Goal: Task Accomplishment & Management: Manage account settings

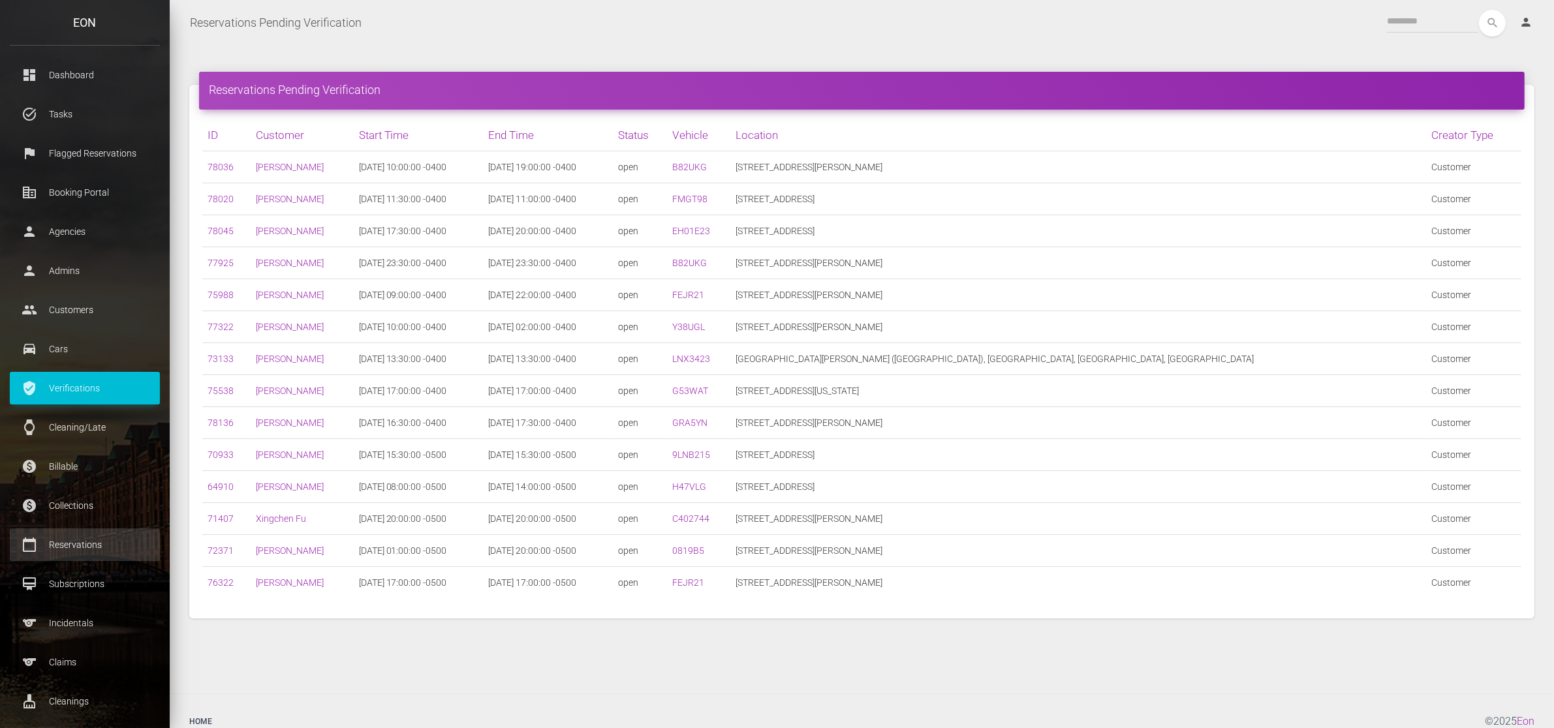
click at [117, 542] on p "Reservations" at bounding box center [85, 545] width 131 height 20
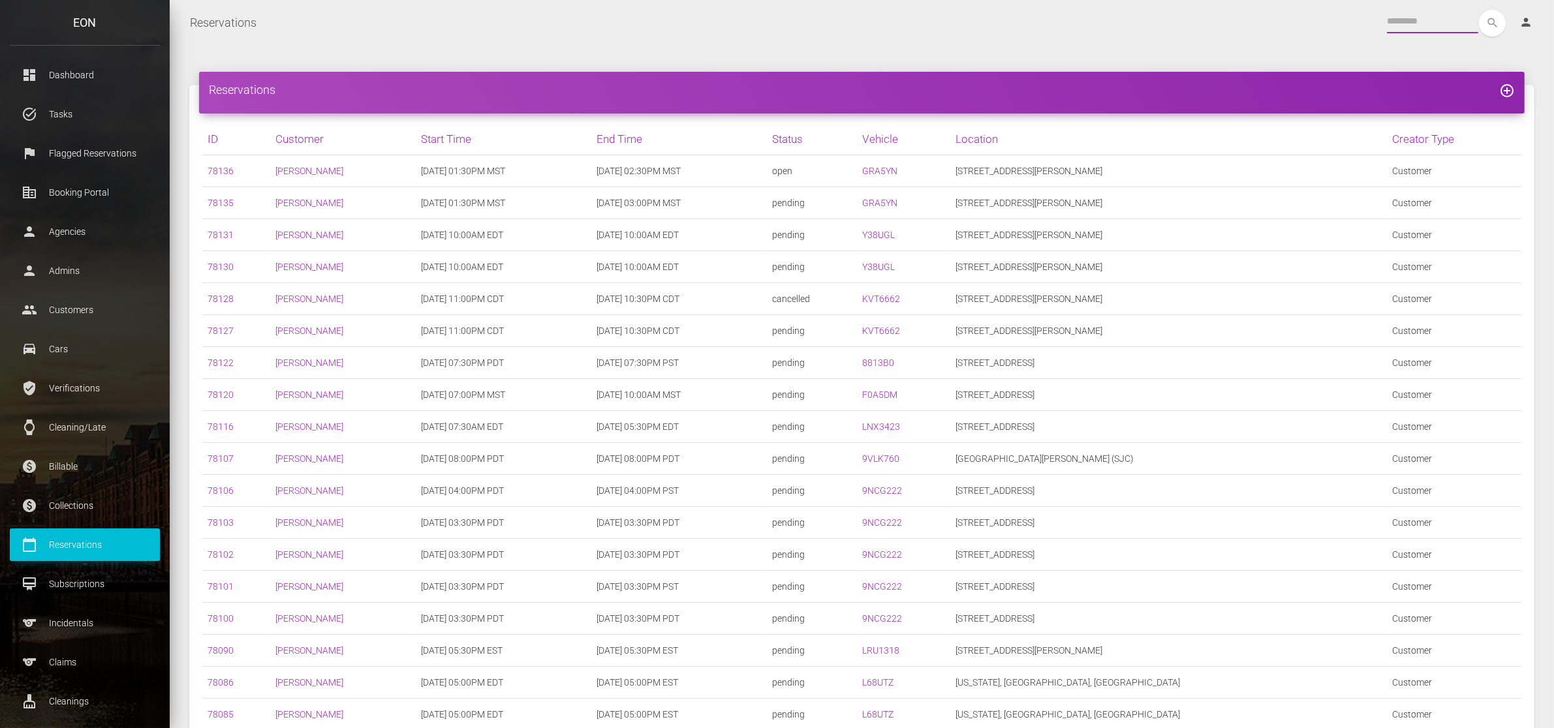
drag, startPoint x: 0, startPoint y: 0, endPoint x: 1404, endPoint y: 23, distance: 1404.4
click at [1404, 23] on input "text" at bounding box center [1432, 21] width 91 height 23
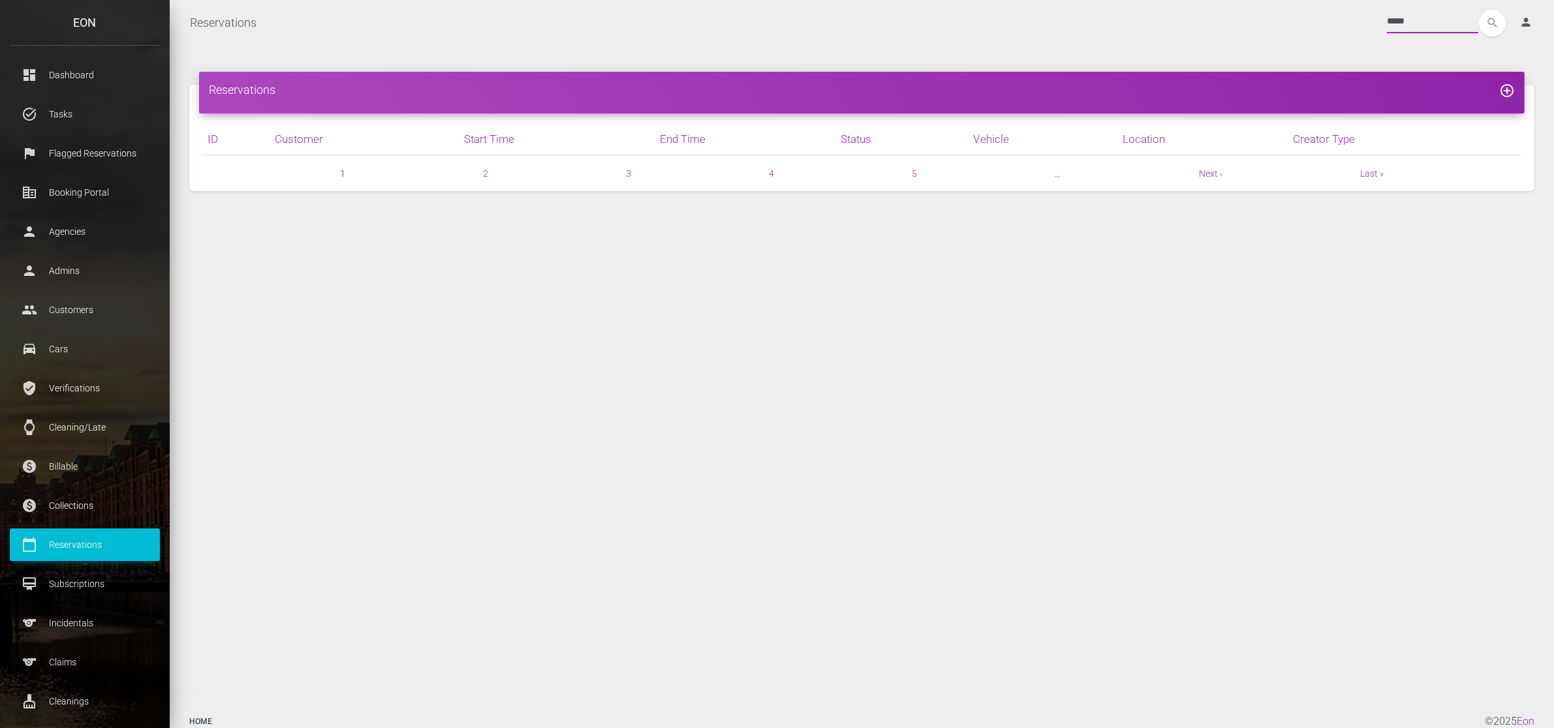
type input "*****"
click at [1479, 10] on button "search" at bounding box center [1492, 23] width 27 height 27
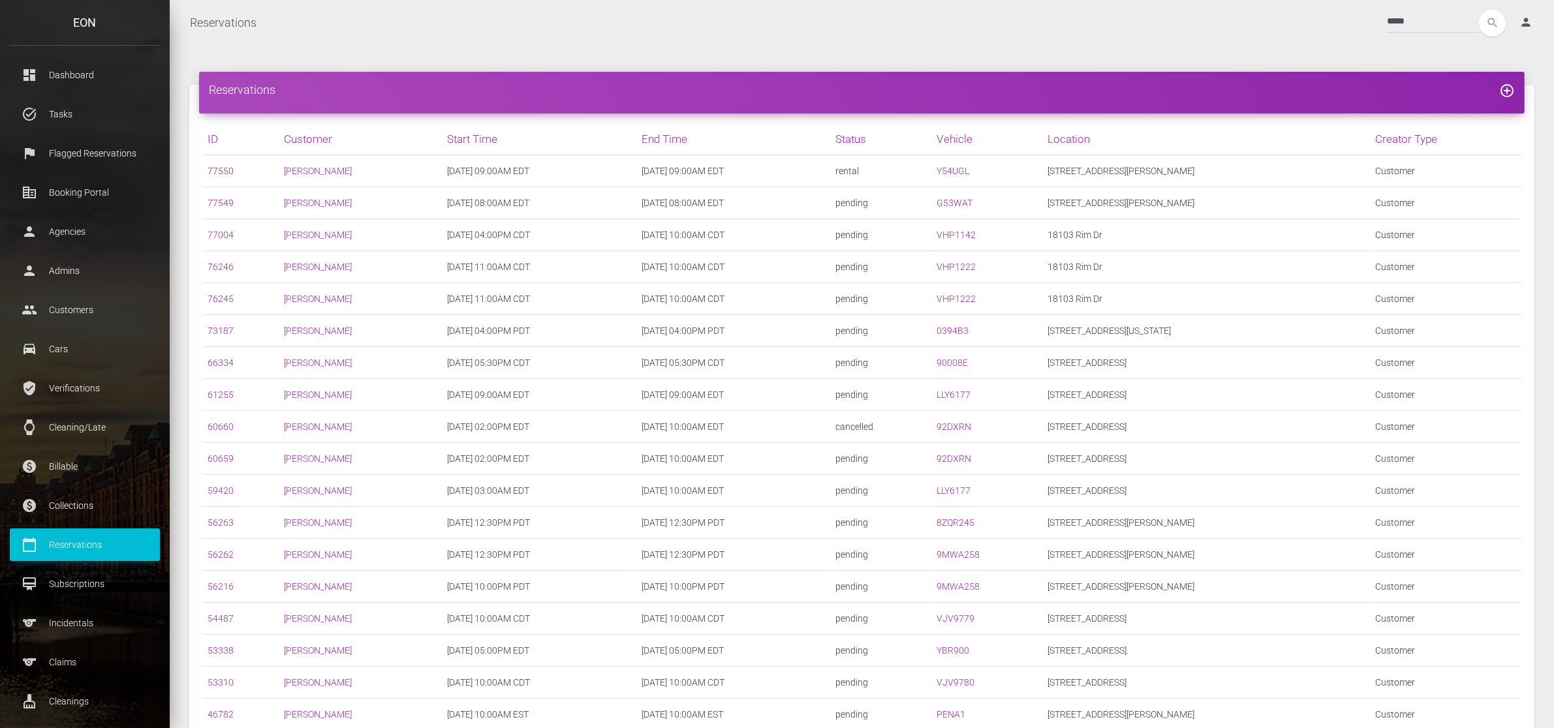
click at [230, 171] on link "77550" at bounding box center [220, 171] width 26 height 10
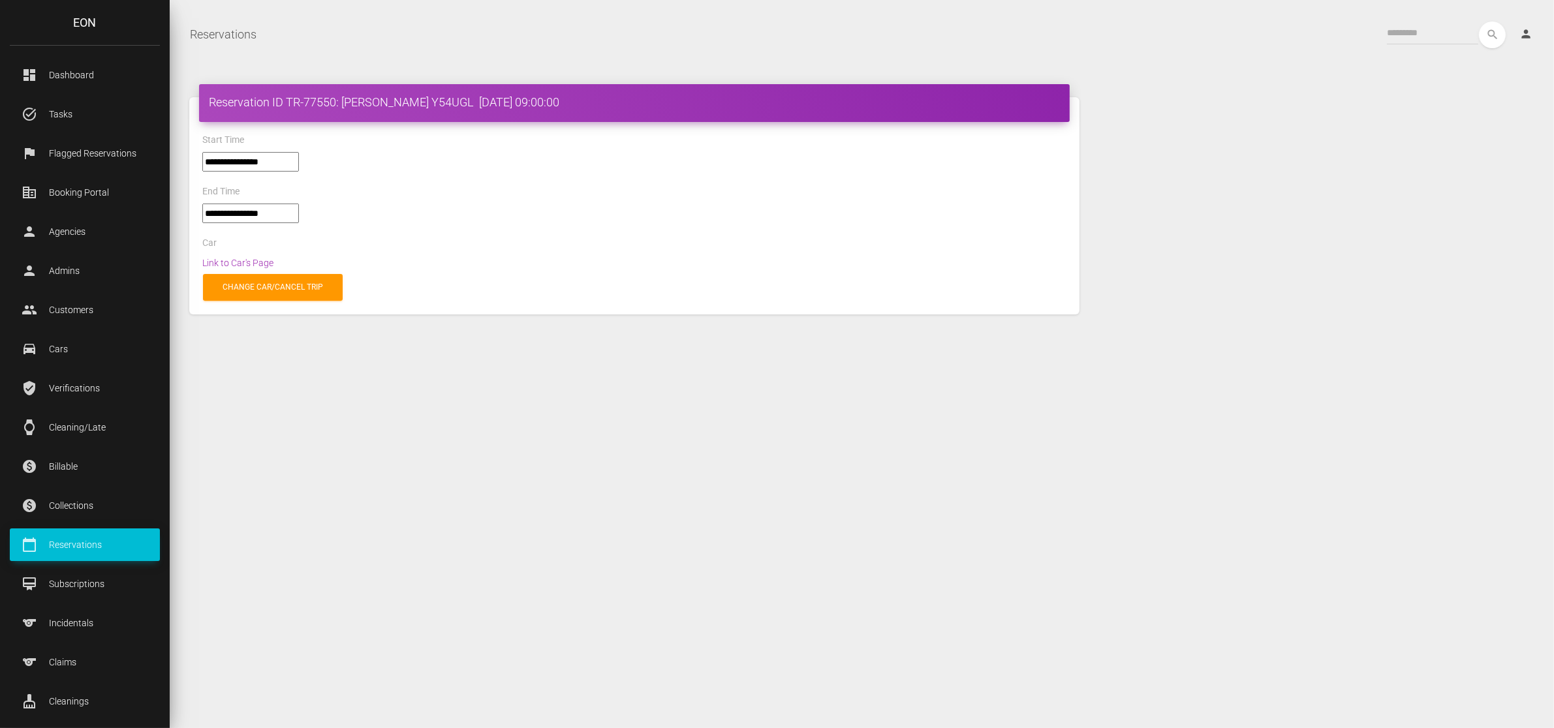
select select "*****"
select select
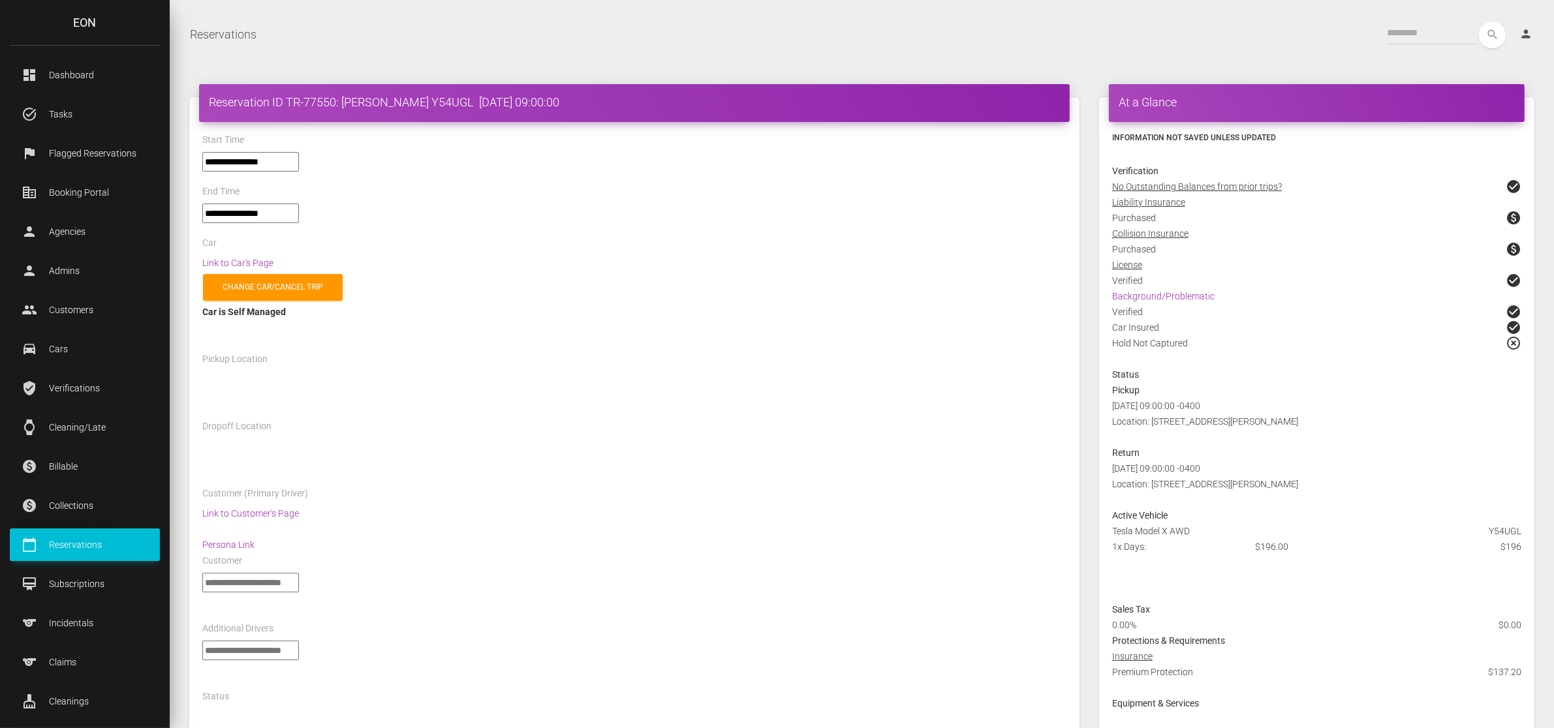
select select "*****"
select select
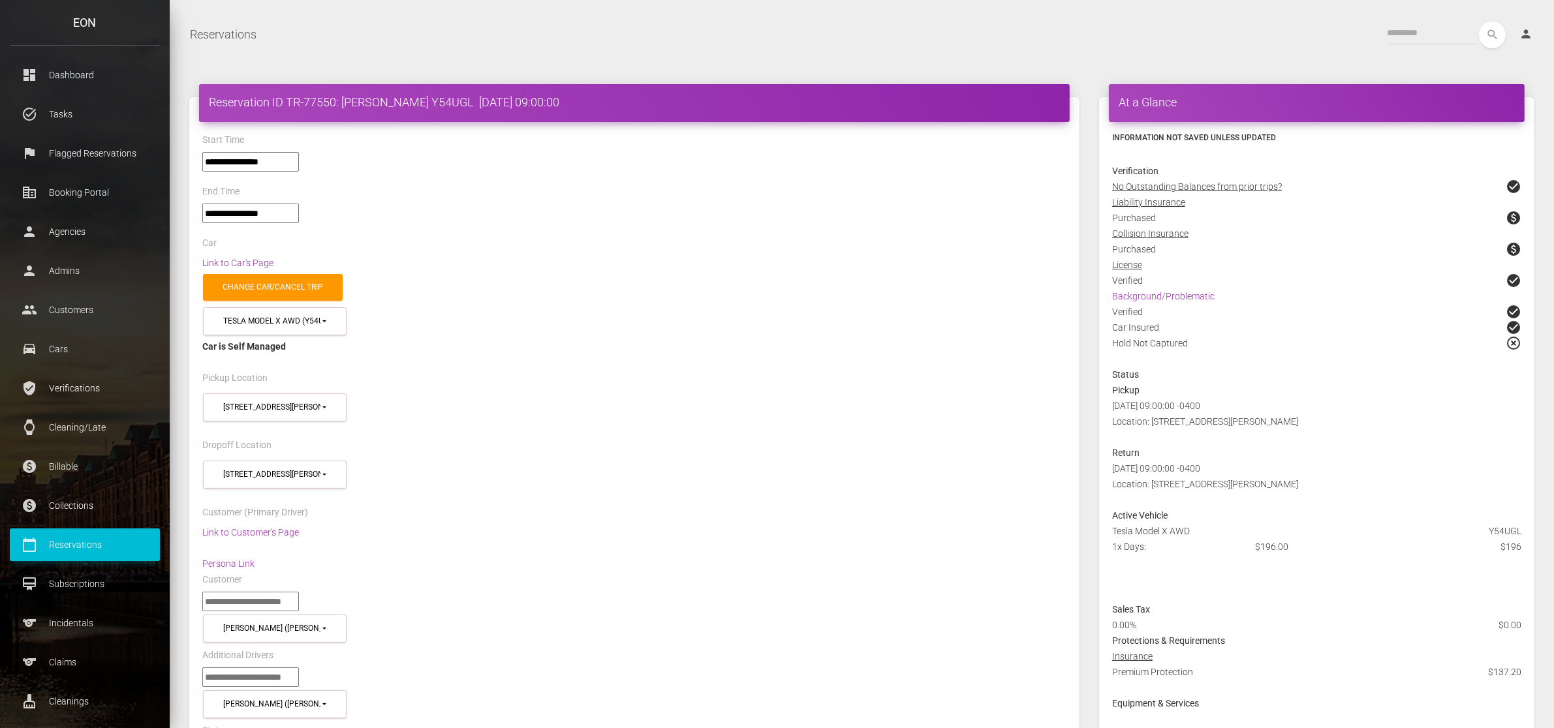
click at [263, 259] on link "Link to Car's Page" at bounding box center [237, 263] width 71 height 10
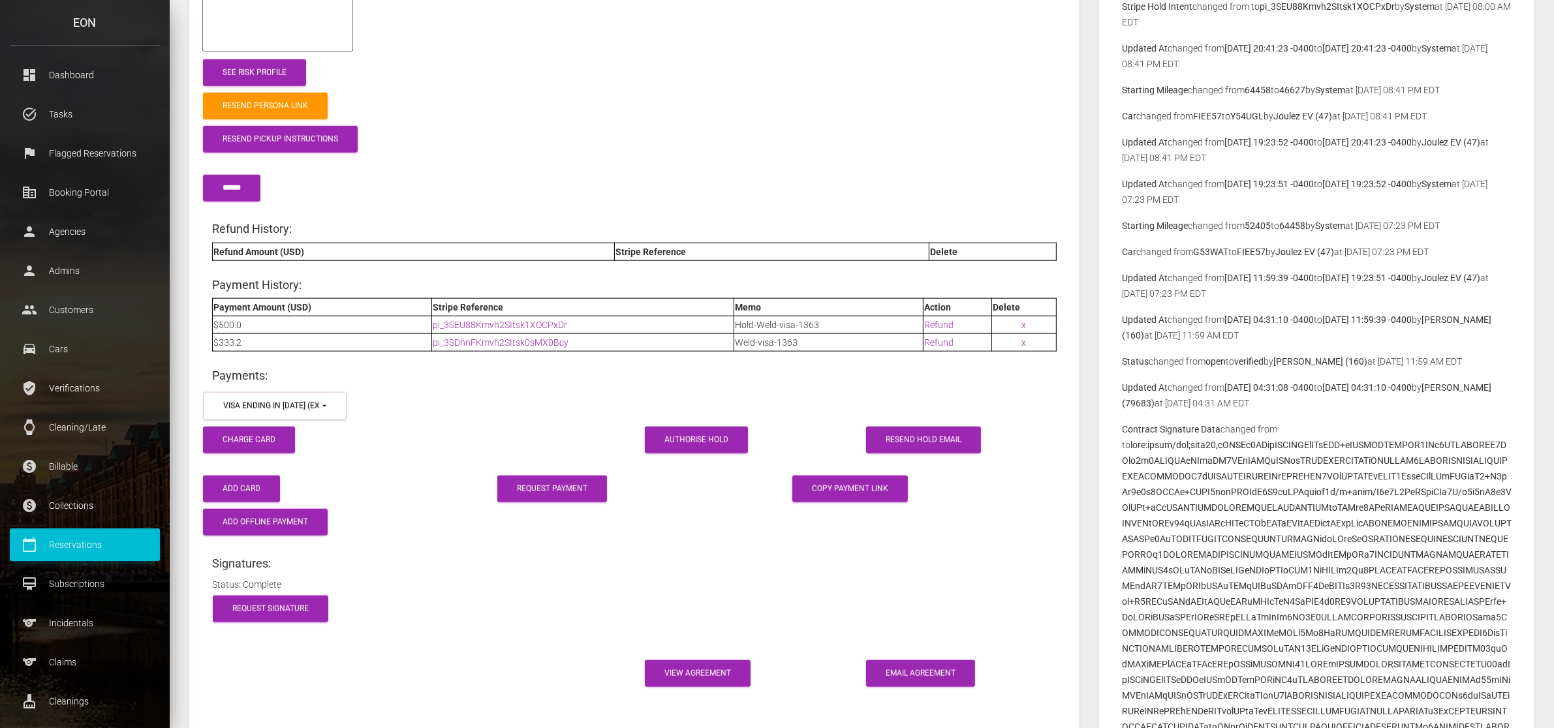
scroll to position [1794, 0]
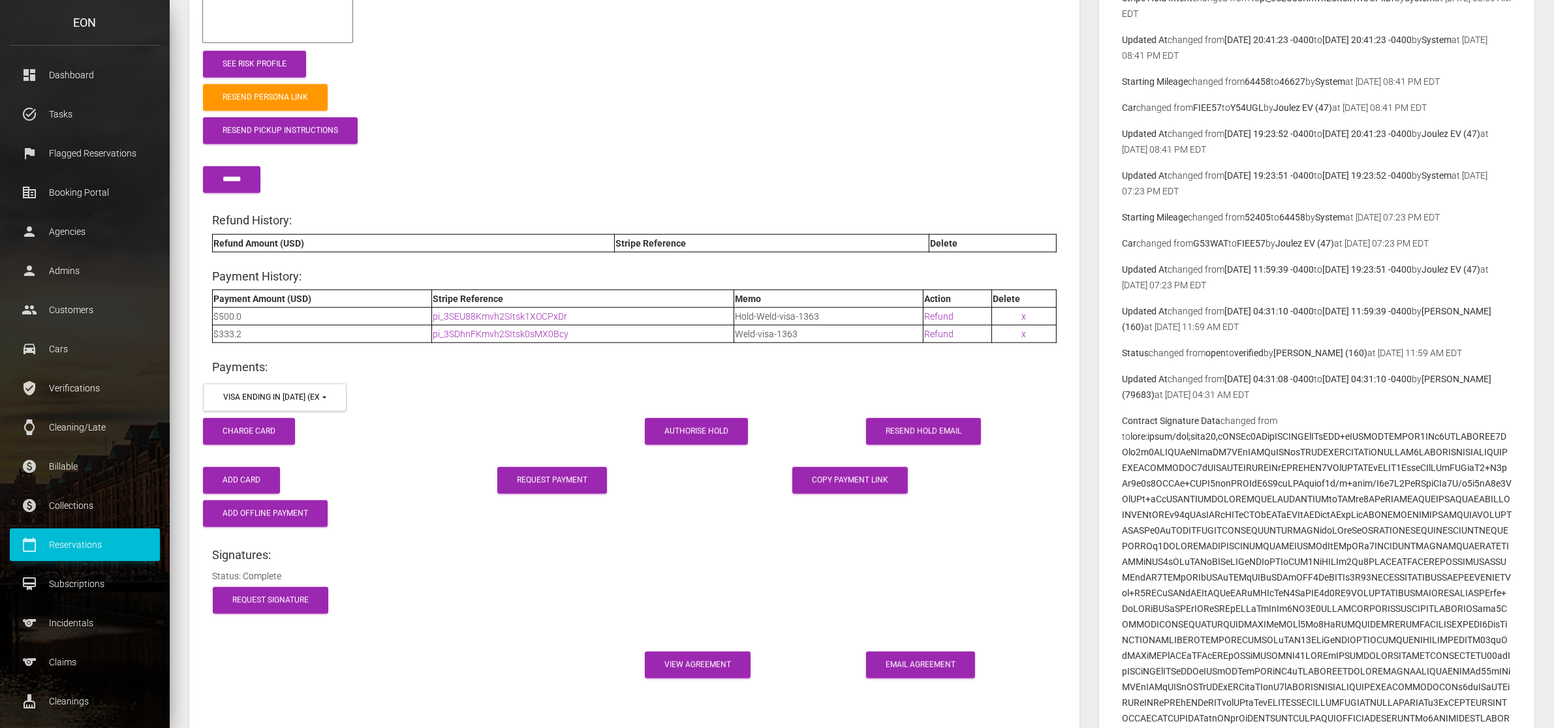
click at [1201, 240] on b "G53WAT" at bounding box center [1210, 243] width 35 height 10
click at [1201, 239] on b "G53WAT" at bounding box center [1210, 243] width 35 height 10
click at [1205, 241] on b "G53WAT" at bounding box center [1210, 243] width 35 height 10
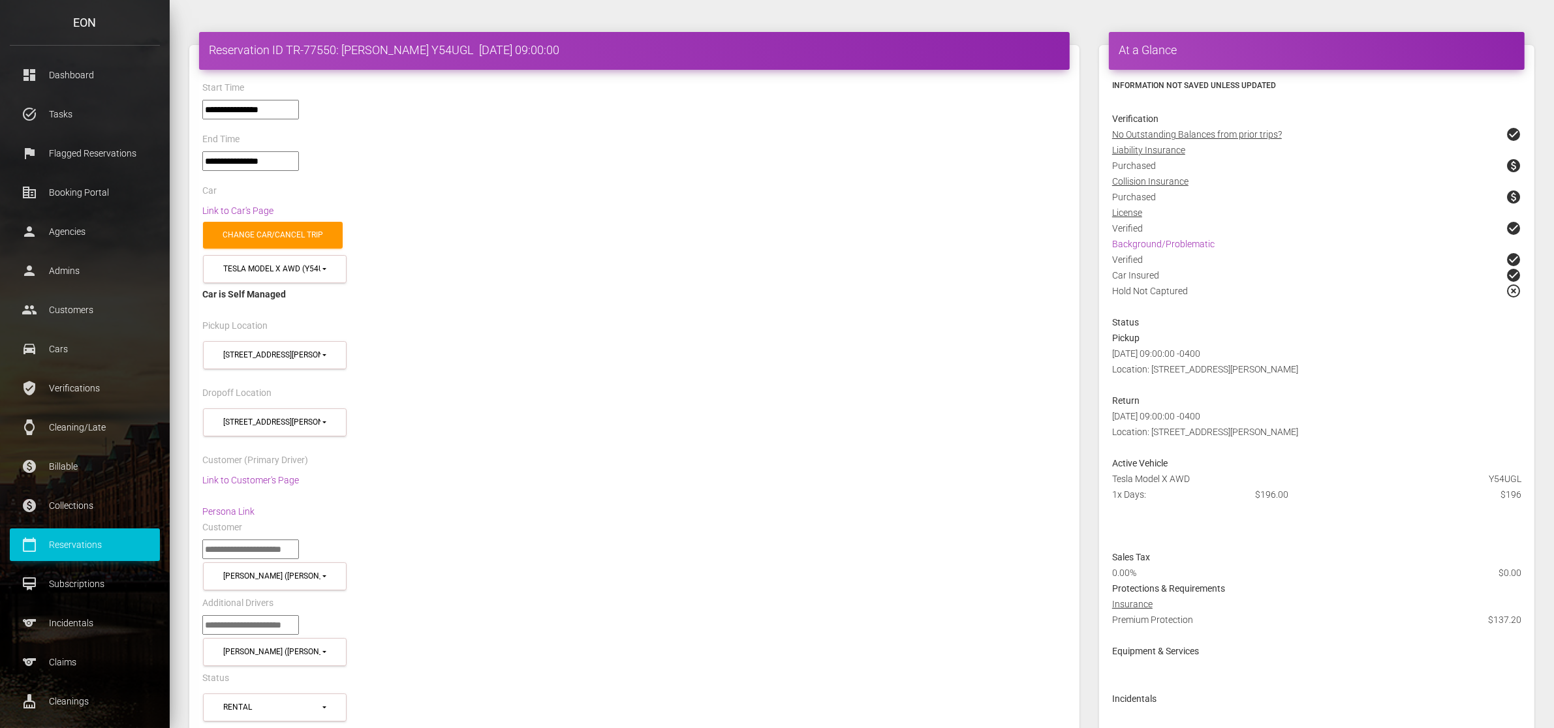
scroll to position [0, 0]
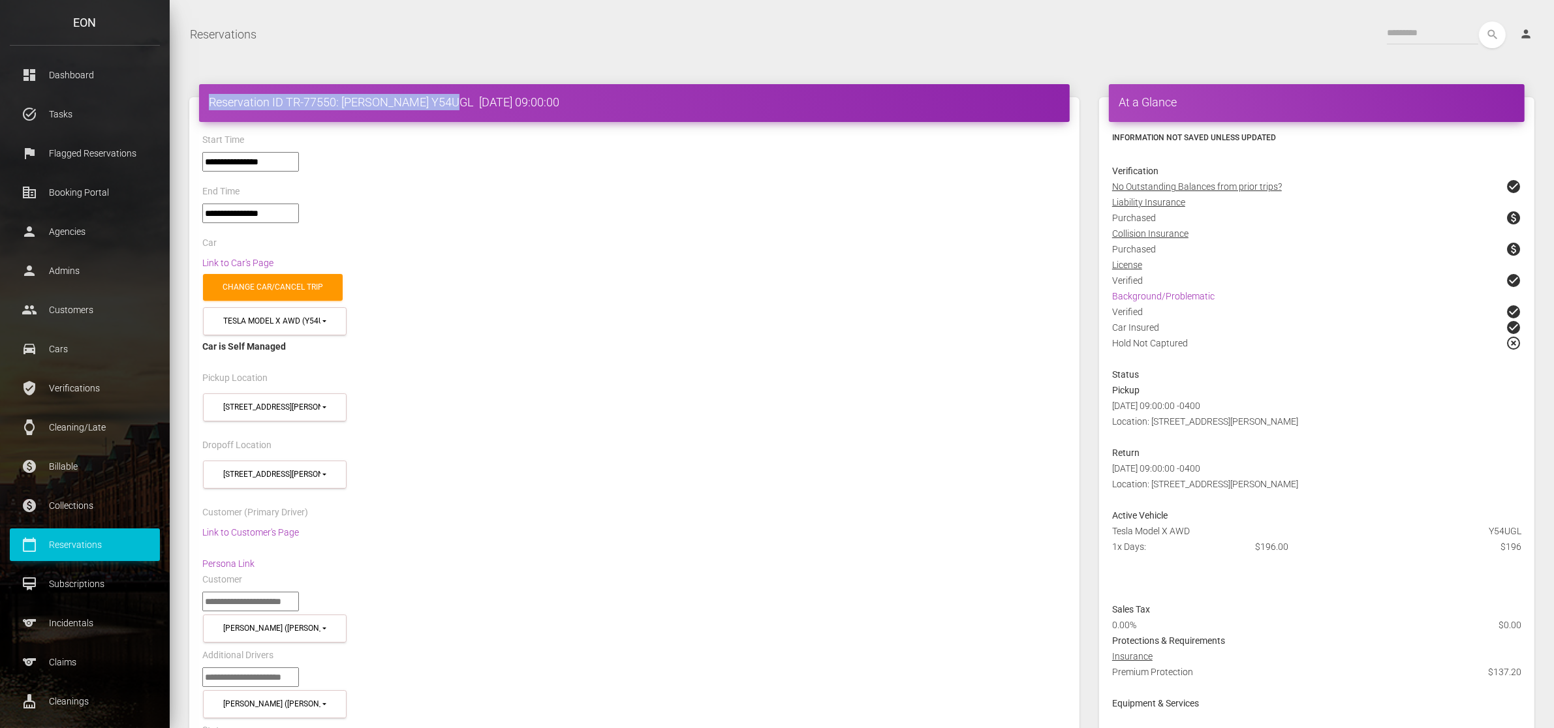
drag, startPoint x: 209, startPoint y: 99, endPoint x: 448, endPoint y: 102, distance: 239.5
click at [448, 102] on h4 "Reservation ID TR-77550: Roger Weld Y54UGL 2025-10-05 09:00:00" at bounding box center [634, 102] width 851 height 16
copy h4 "Reservation ID TR-77550: Roger Weld Y54UGL"
drag, startPoint x: 194, startPoint y: 95, endPoint x: 445, endPoint y: 102, distance: 251.3
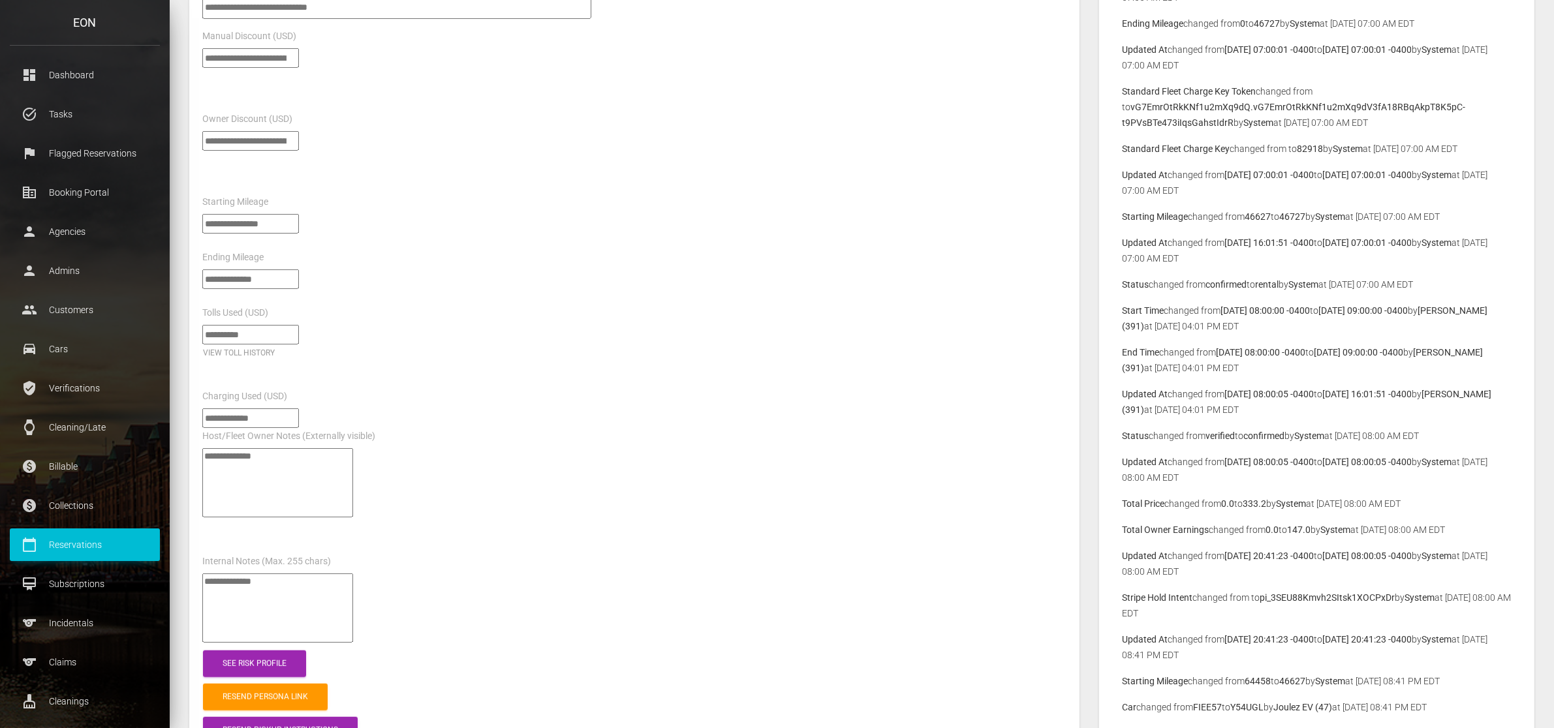
scroll to position [1387, 0]
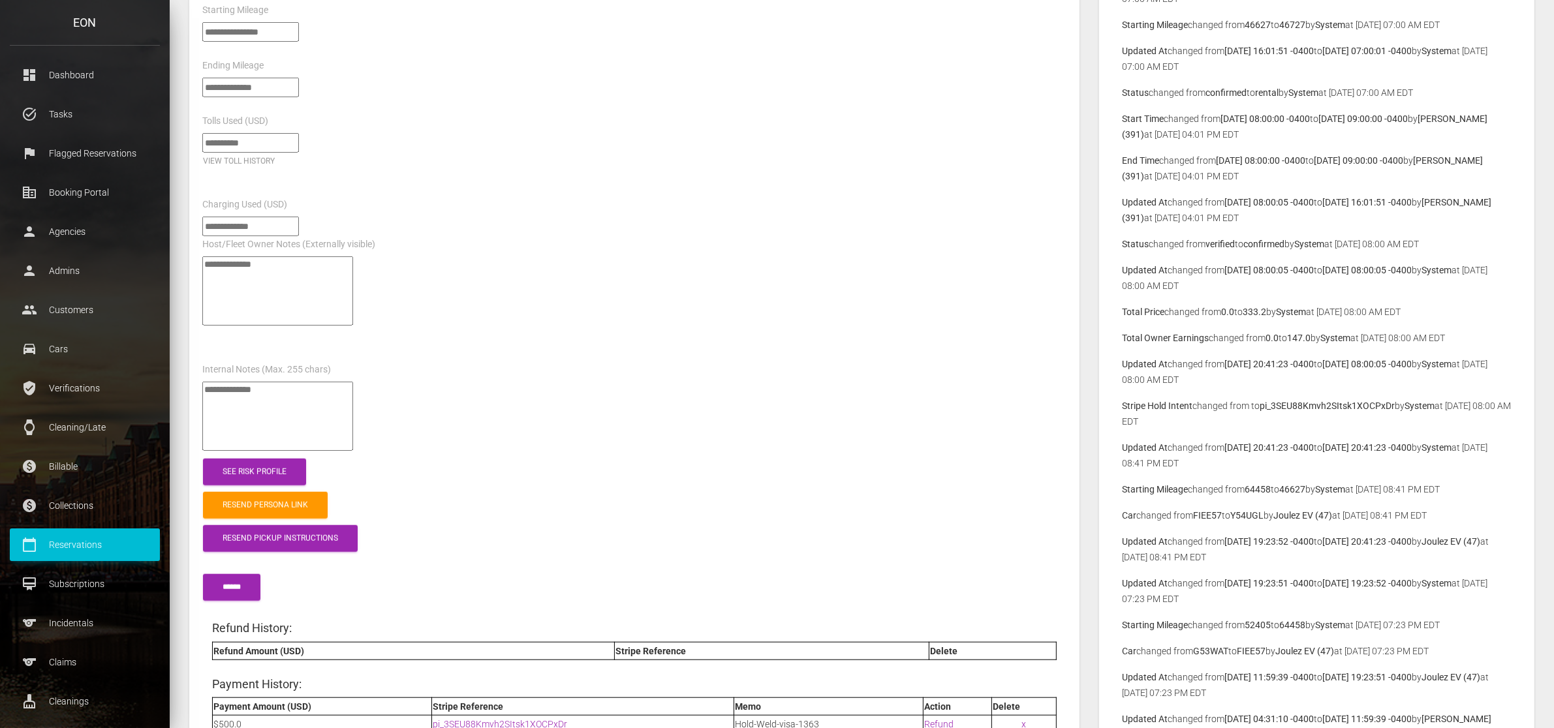
click at [1212, 511] on b "FIEE57" at bounding box center [1207, 515] width 29 height 10
copy b "FIEE57"
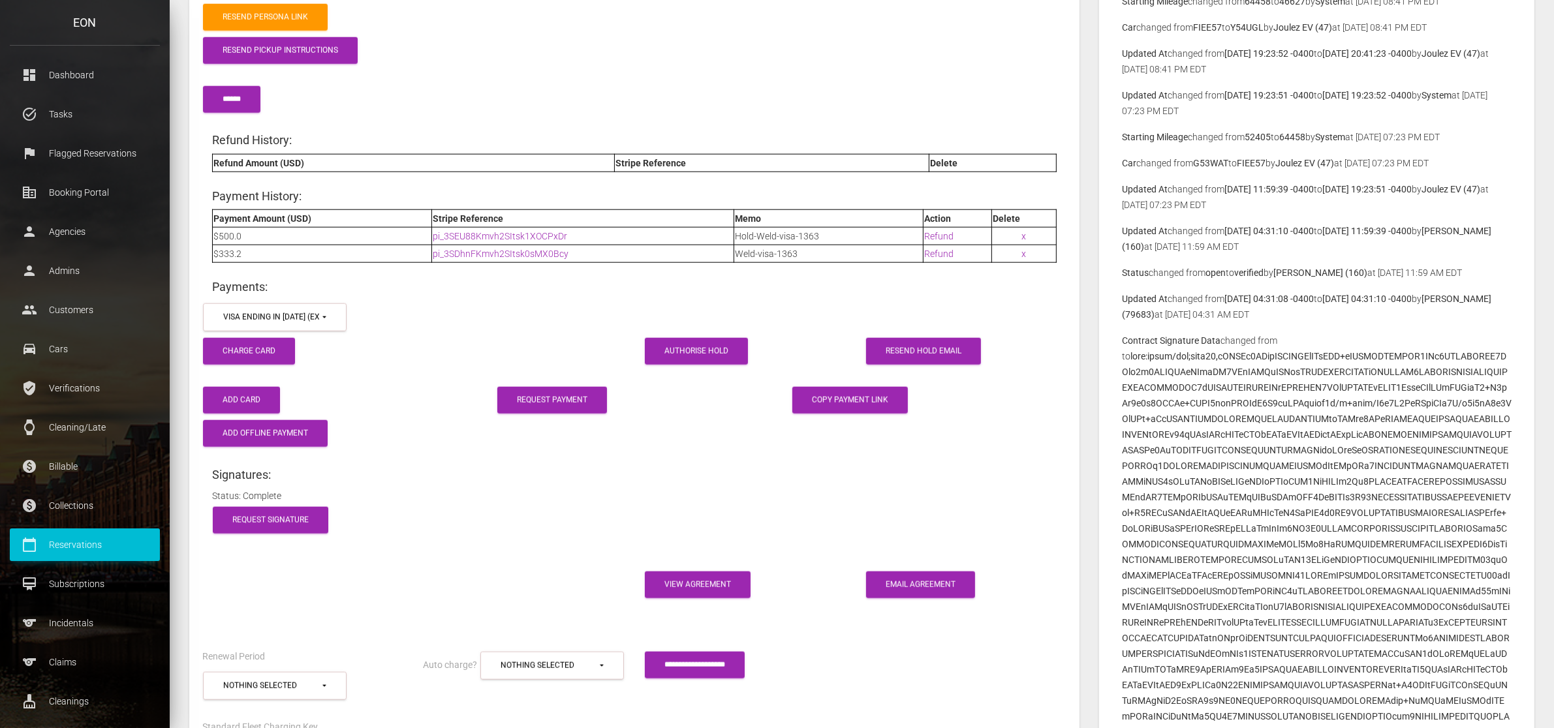
scroll to position [1876, 0]
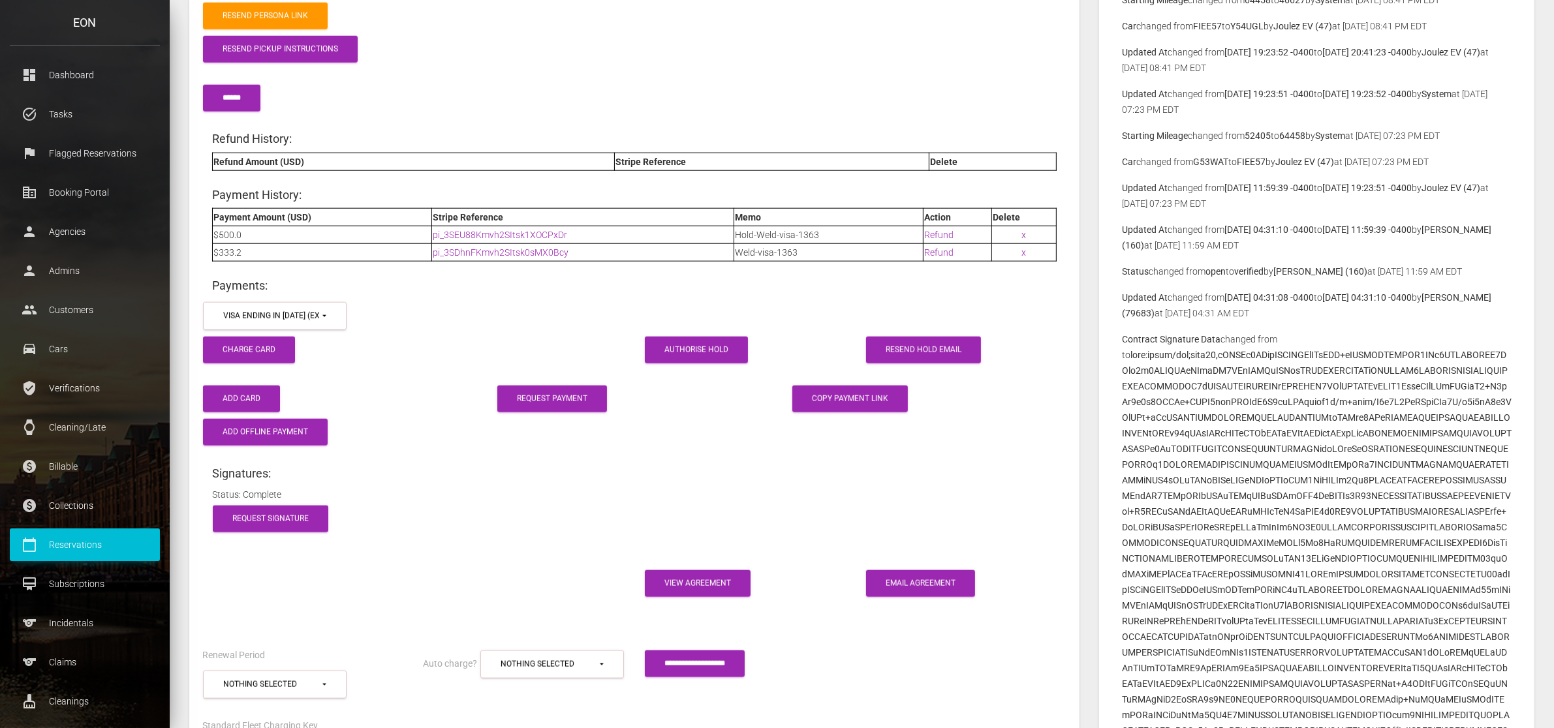
click at [1220, 159] on b "G53WAT" at bounding box center [1210, 162] width 35 height 10
copy b "G53WAT"
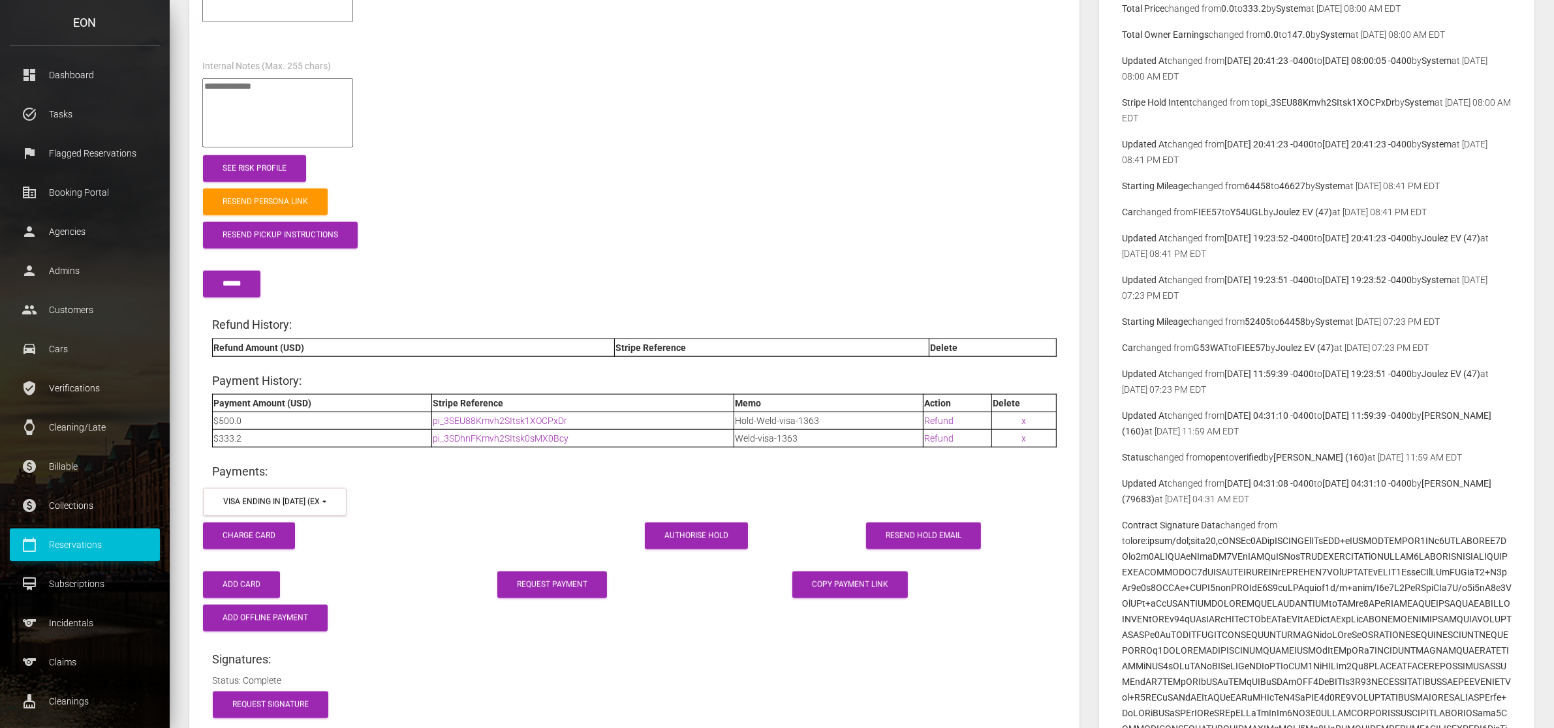
scroll to position [1713, 0]
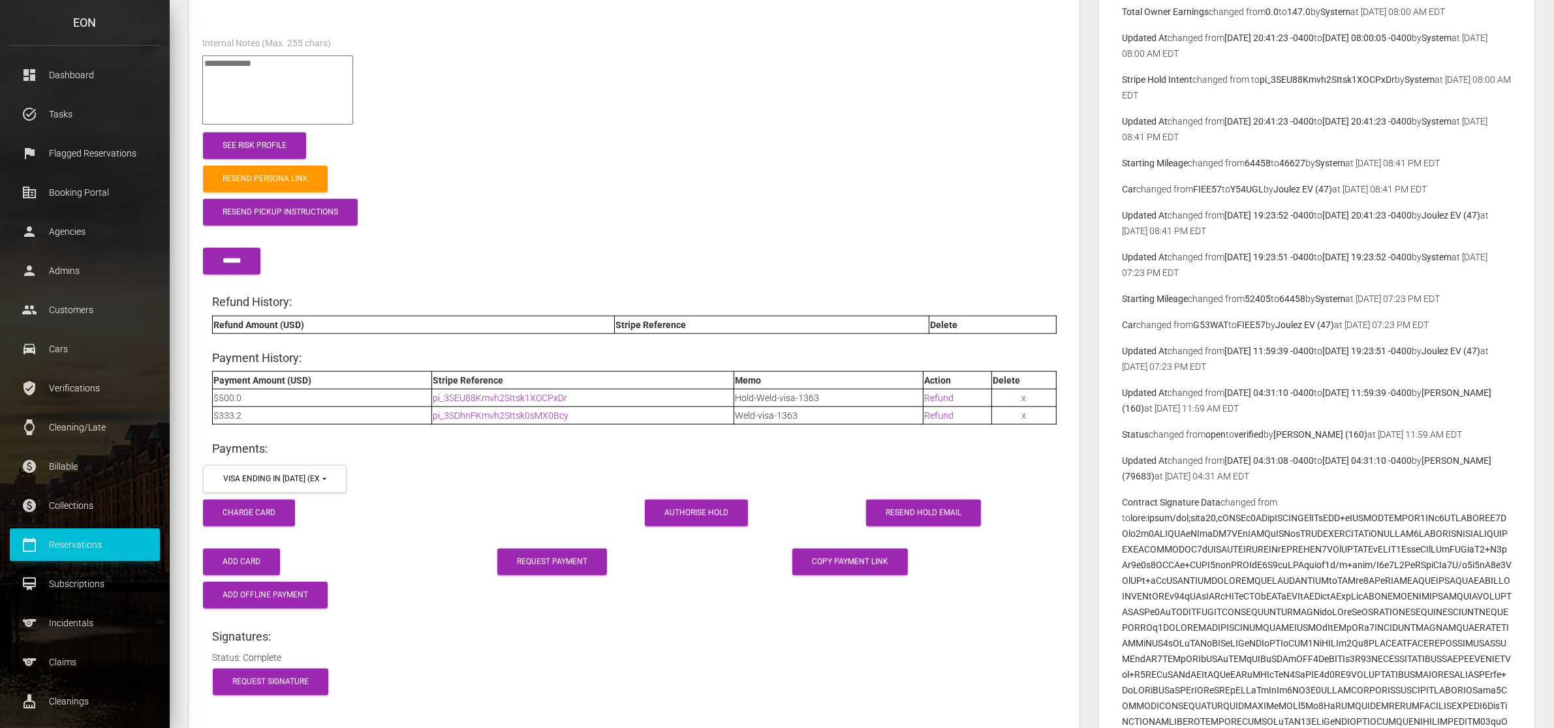
click at [1250, 324] on b "FIEE57" at bounding box center [1251, 325] width 29 height 10
click at [1208, 330] on b "G53WAT" at bounding box center [1210, 325] width 35 height 10
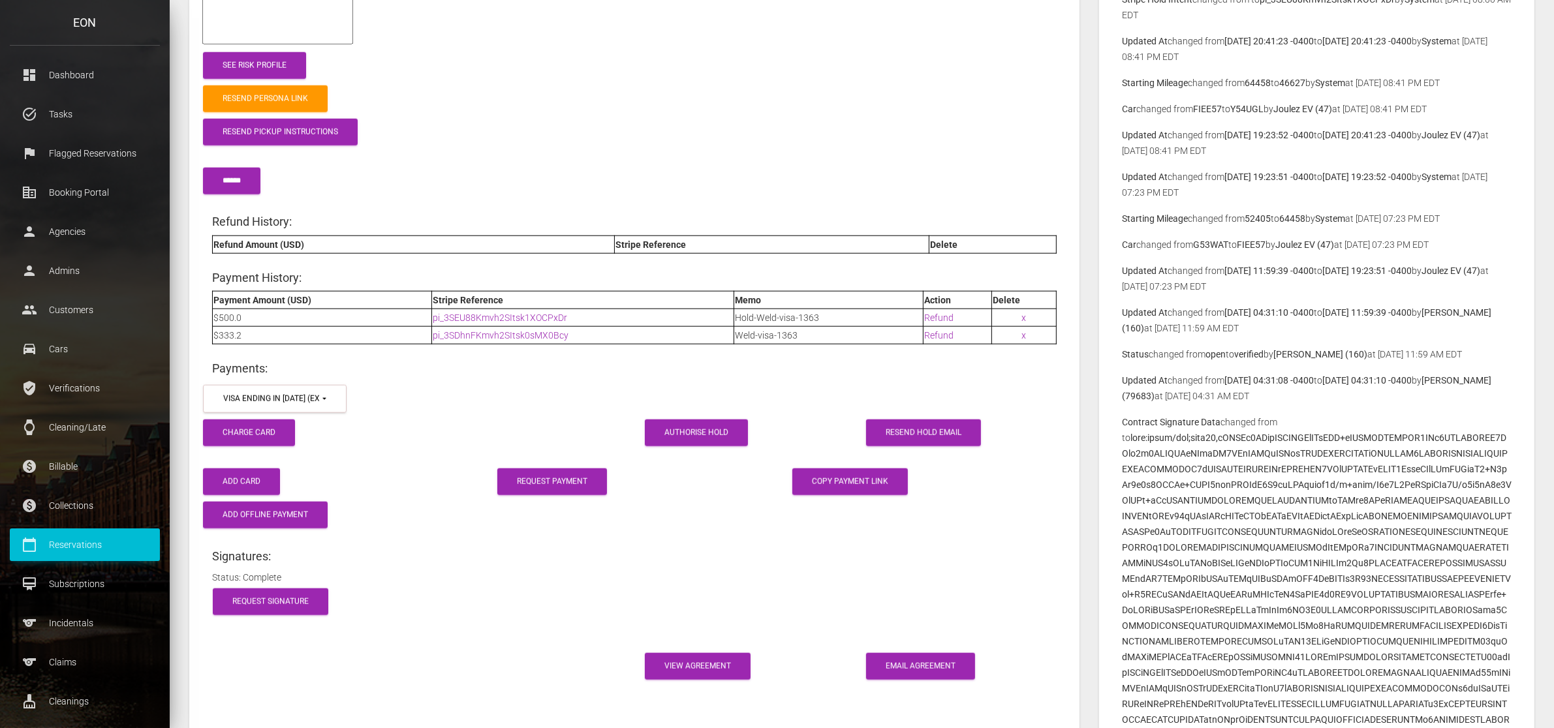
scroll to position [1794, 0]
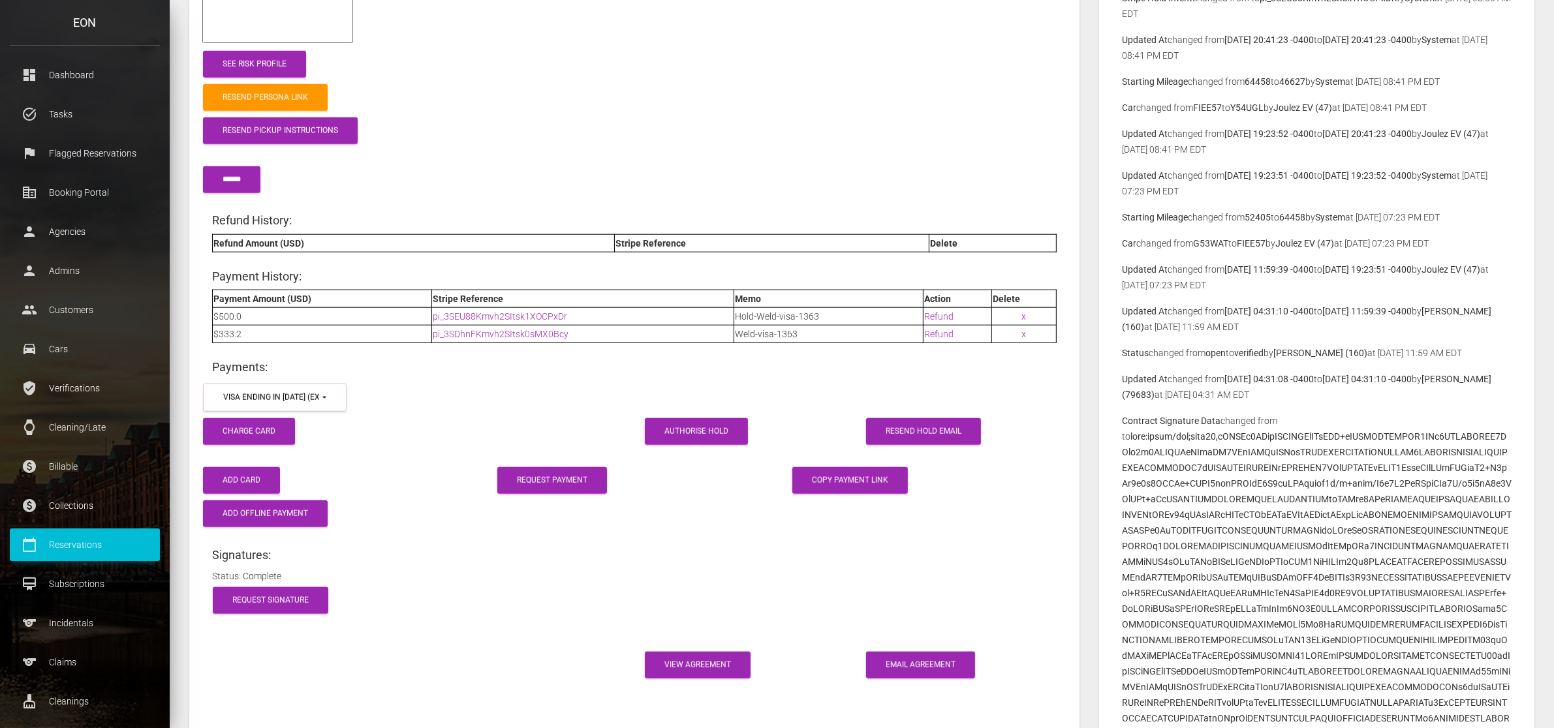
click at [1212, 242] on b "G53WAT" at bounding box center [1210, 243] width 35 height 10
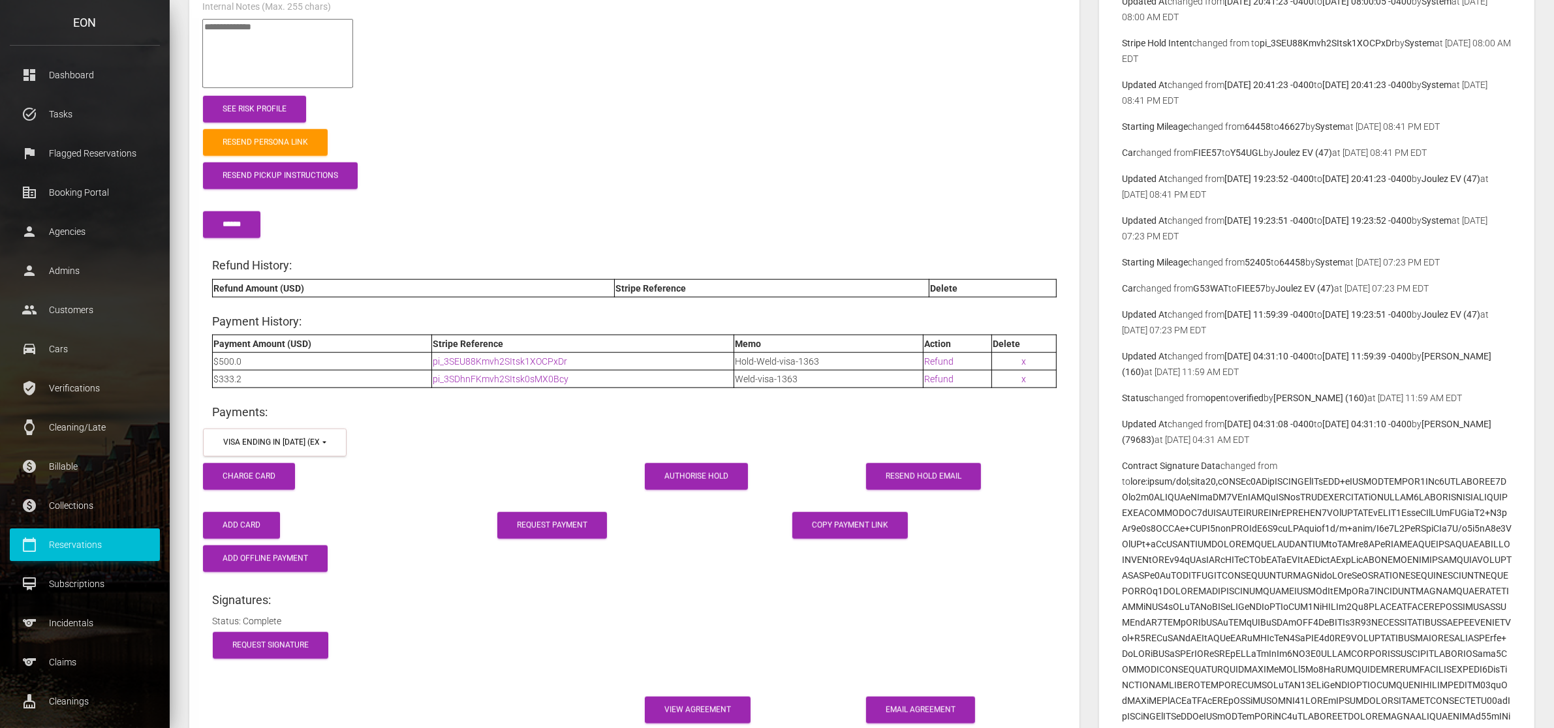
scroll to position [1713, 0]
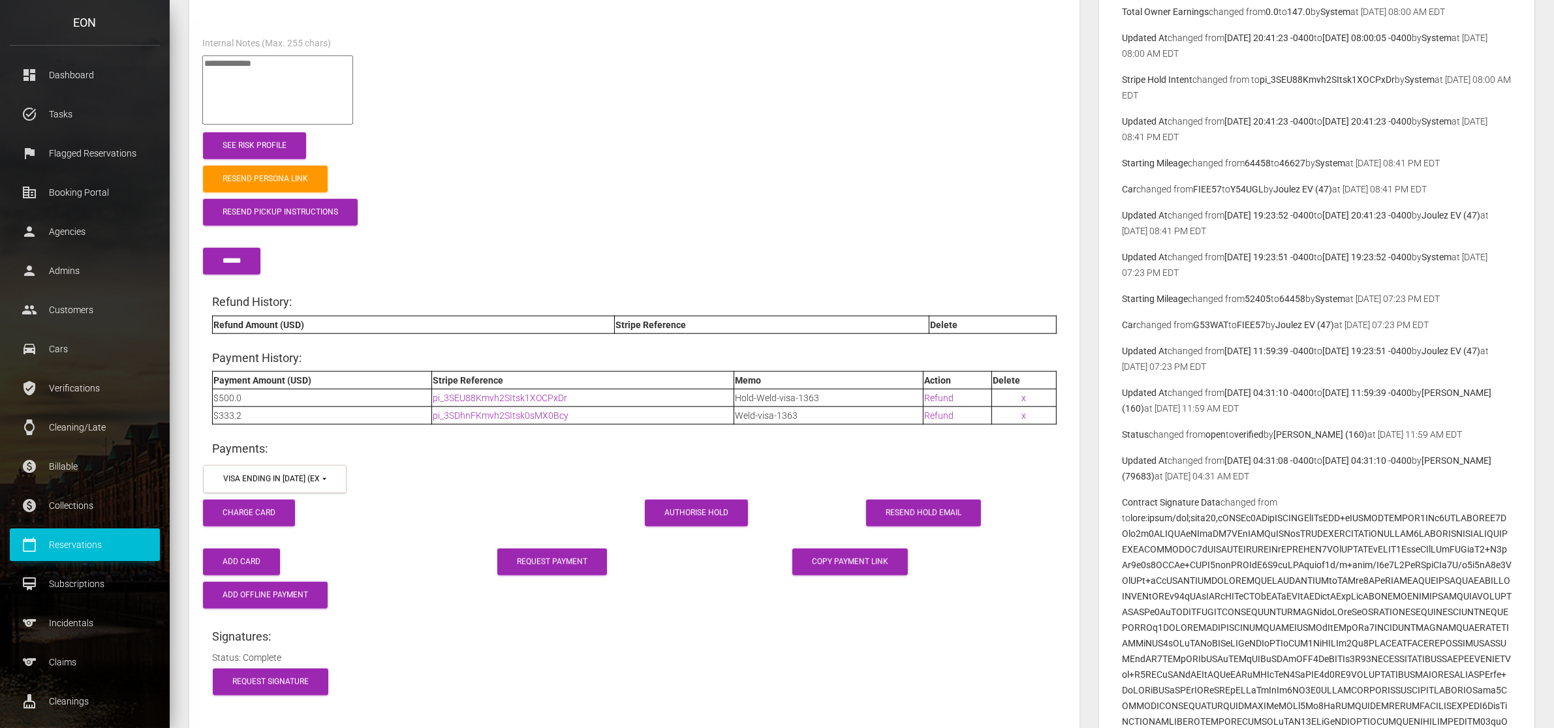
click at [1208, 328] on b "G53WAT" at bounding box center [1210, 325] width 35 height 10
click at [1196, 324] on b "G53WAT" at bounding box center [1210, 325] width 35 height 10
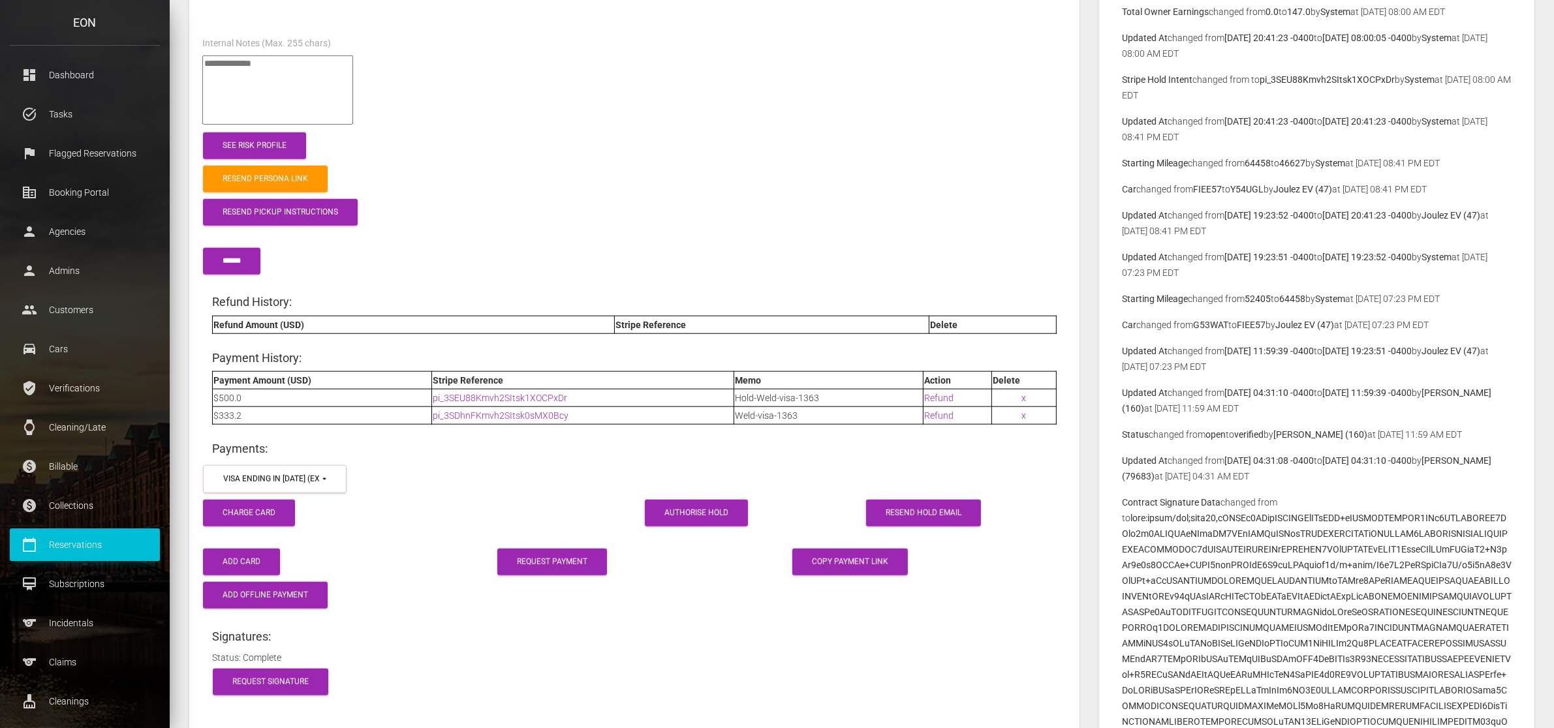
click at [1215, 324] on b "G53WAT" at bounding box center [1210, 325] width 35 height 10
click at [1261, 323] on b "FIEE57" at bounding box center [1251, 325] width 29 height 10
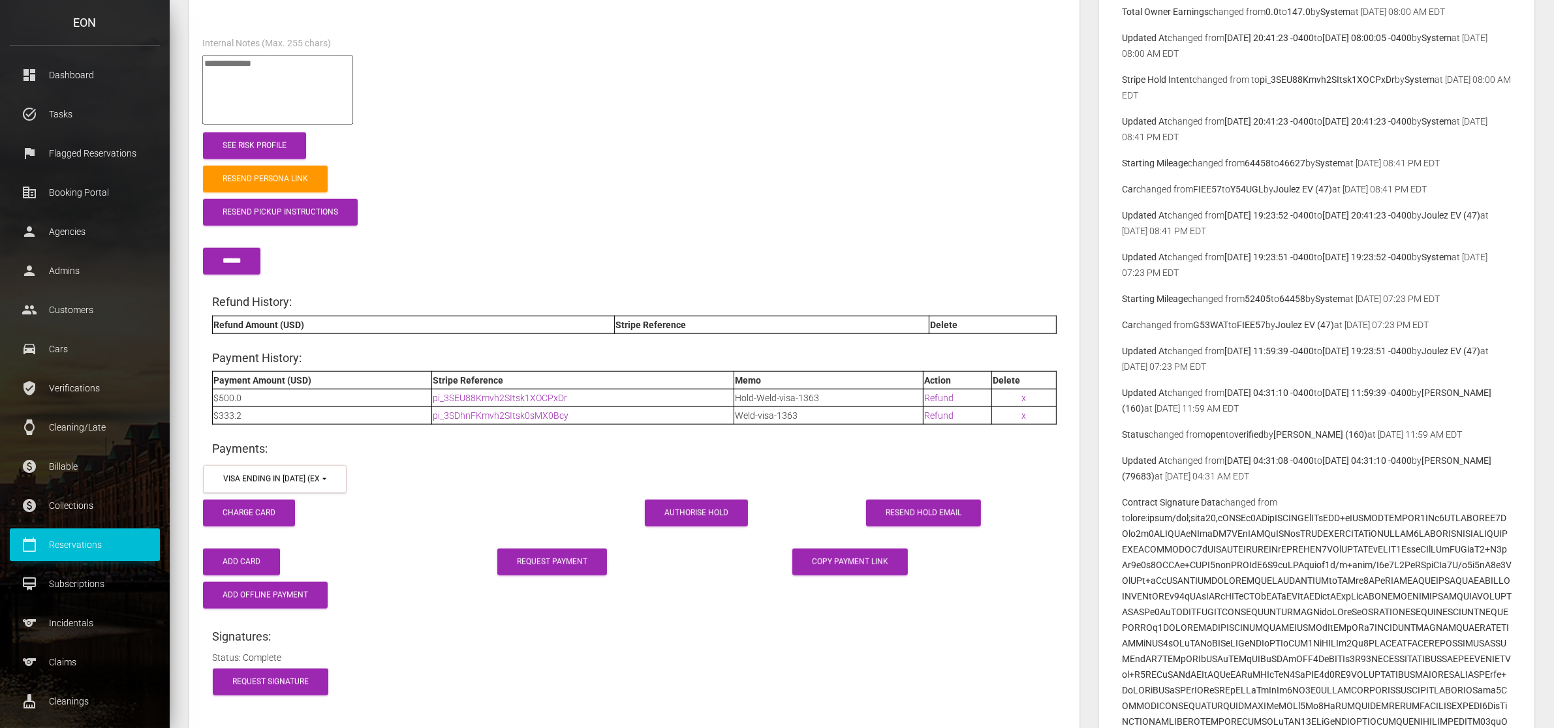
click at [1208, 322] on b "G53WAT" at bounding box center [1210, 325] width 35 height 10
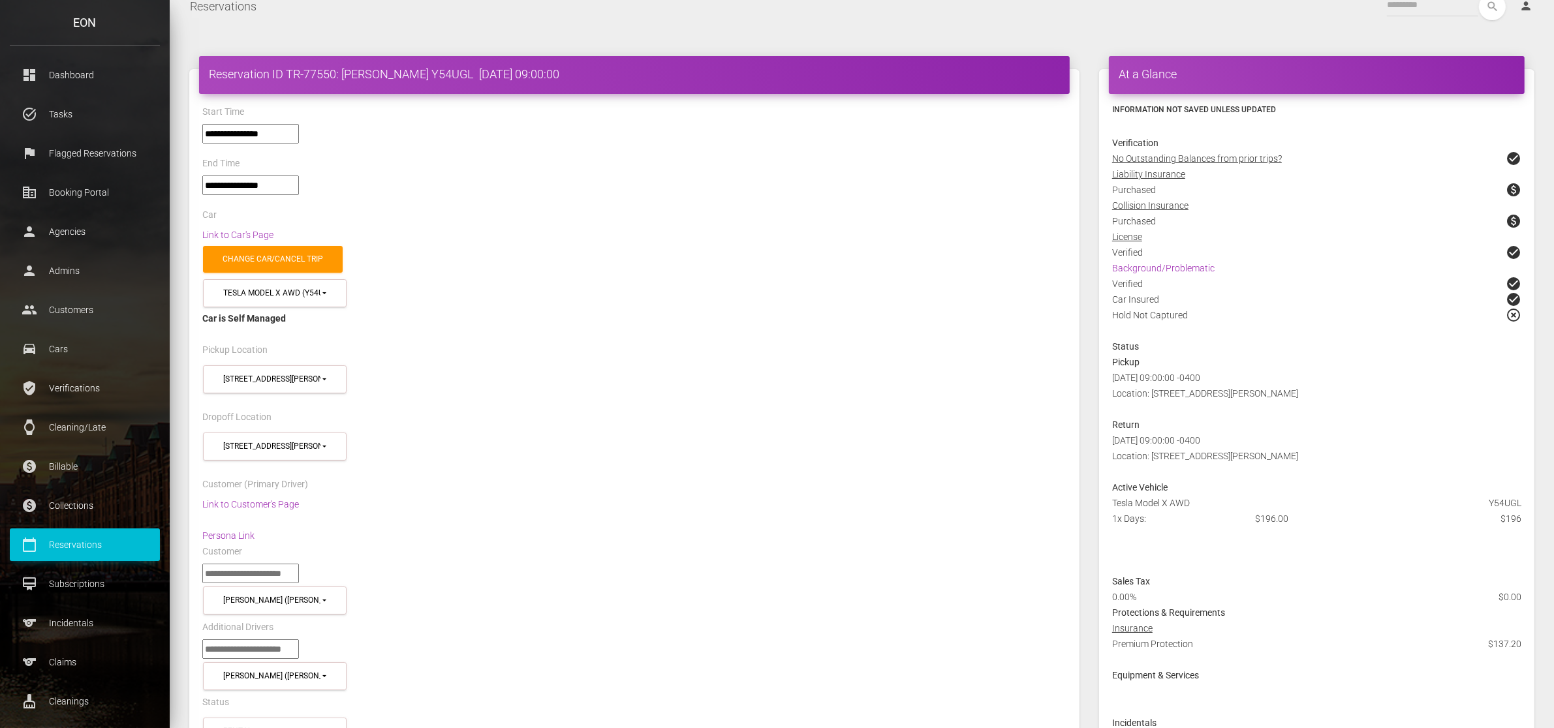
scroll to position [0, 0]
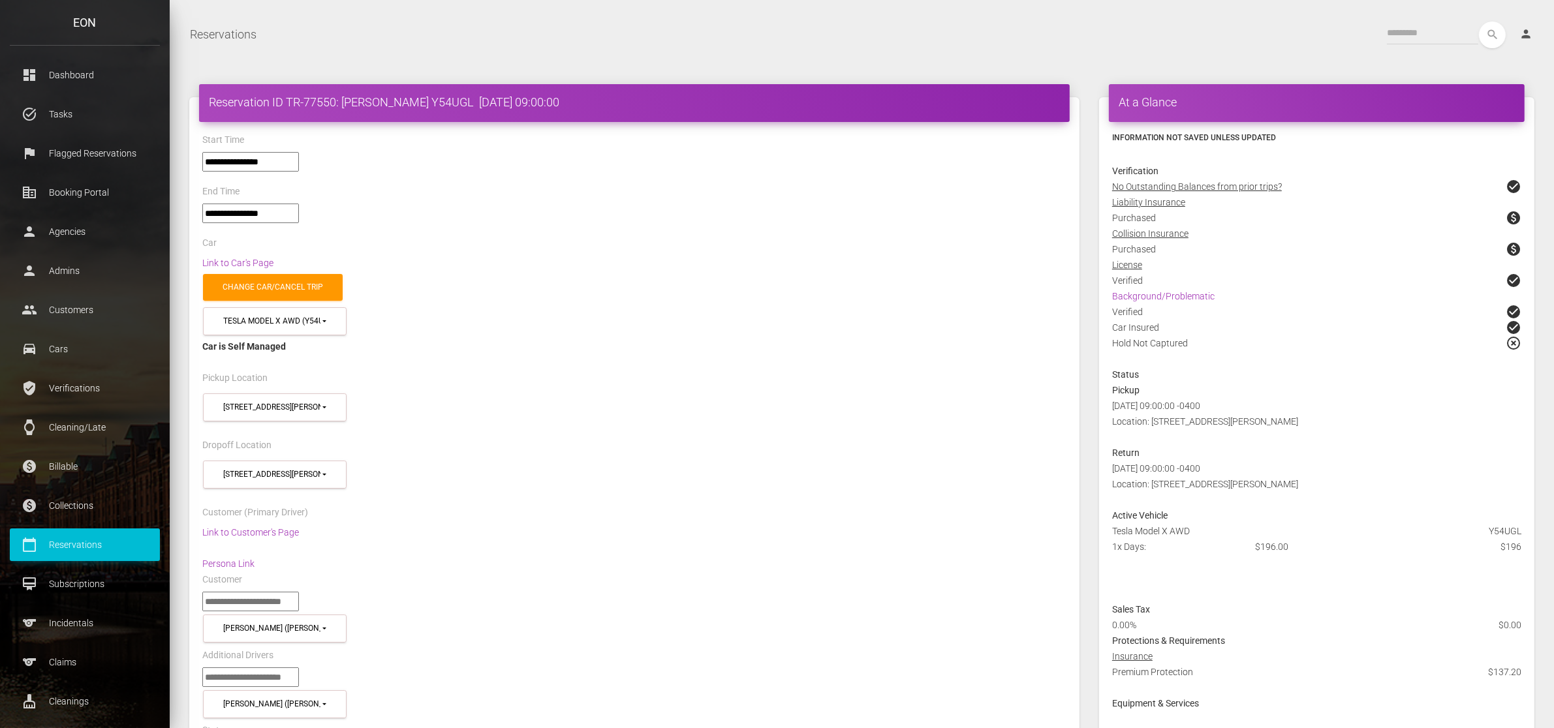
click at [428, 100] on h4 "Reservation ID TR-77550: Roger Weld Y54UGL 2025-10-05 09:00:00" at bounding box center [634, 102] width 851 height 16
copy h4 "Y54UGL"
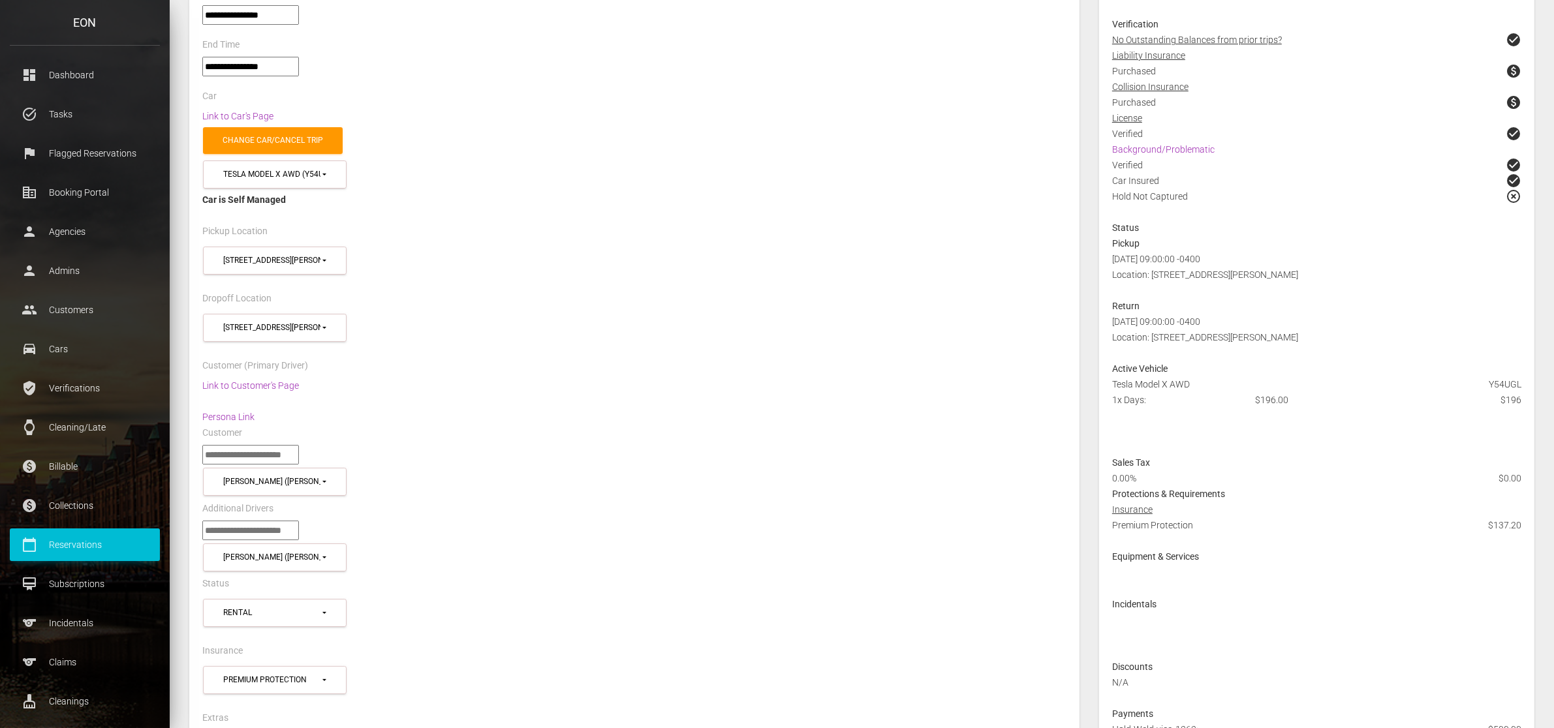
scroll to position [163, 0]
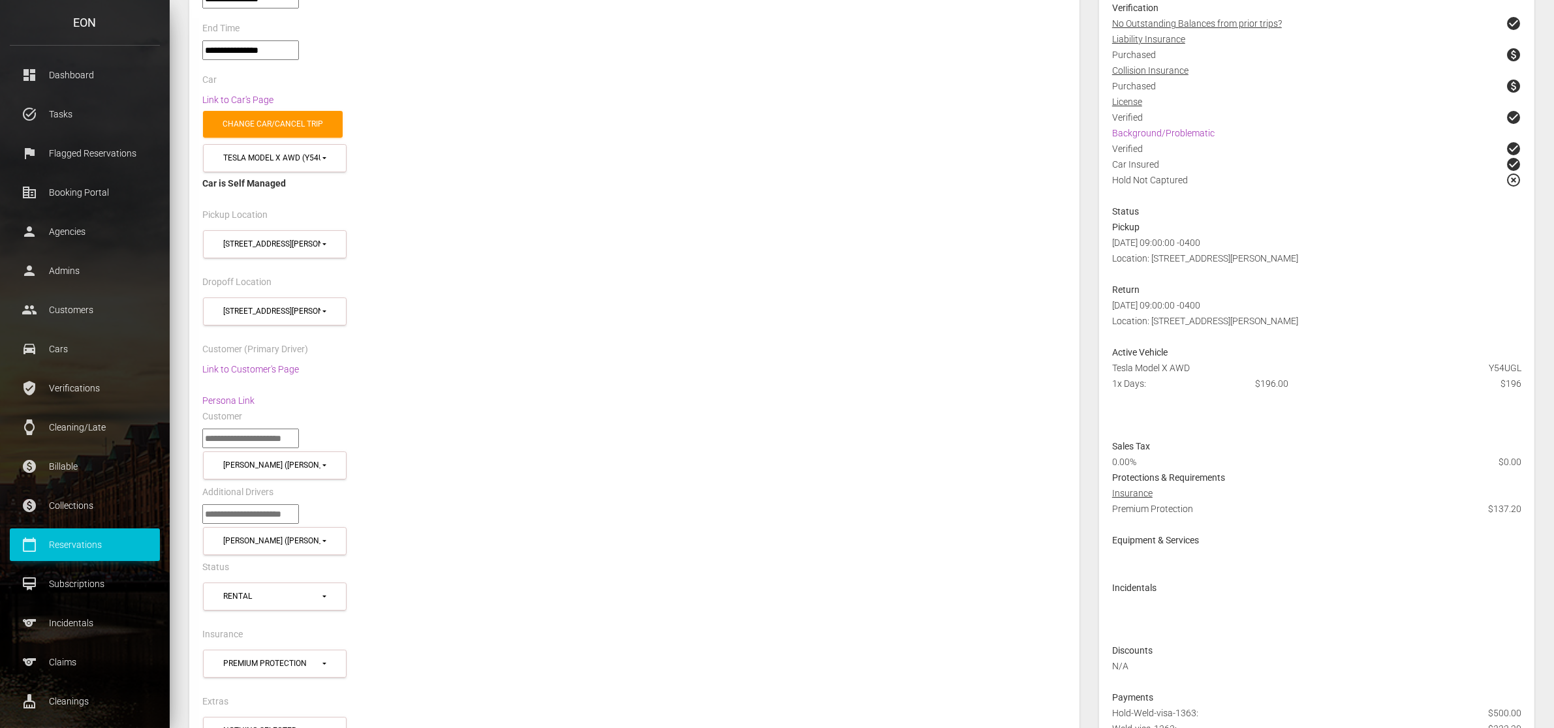
click at [606, 283] on div "Dropoff Location" at bounding box center [633, 284] width 883 height 20
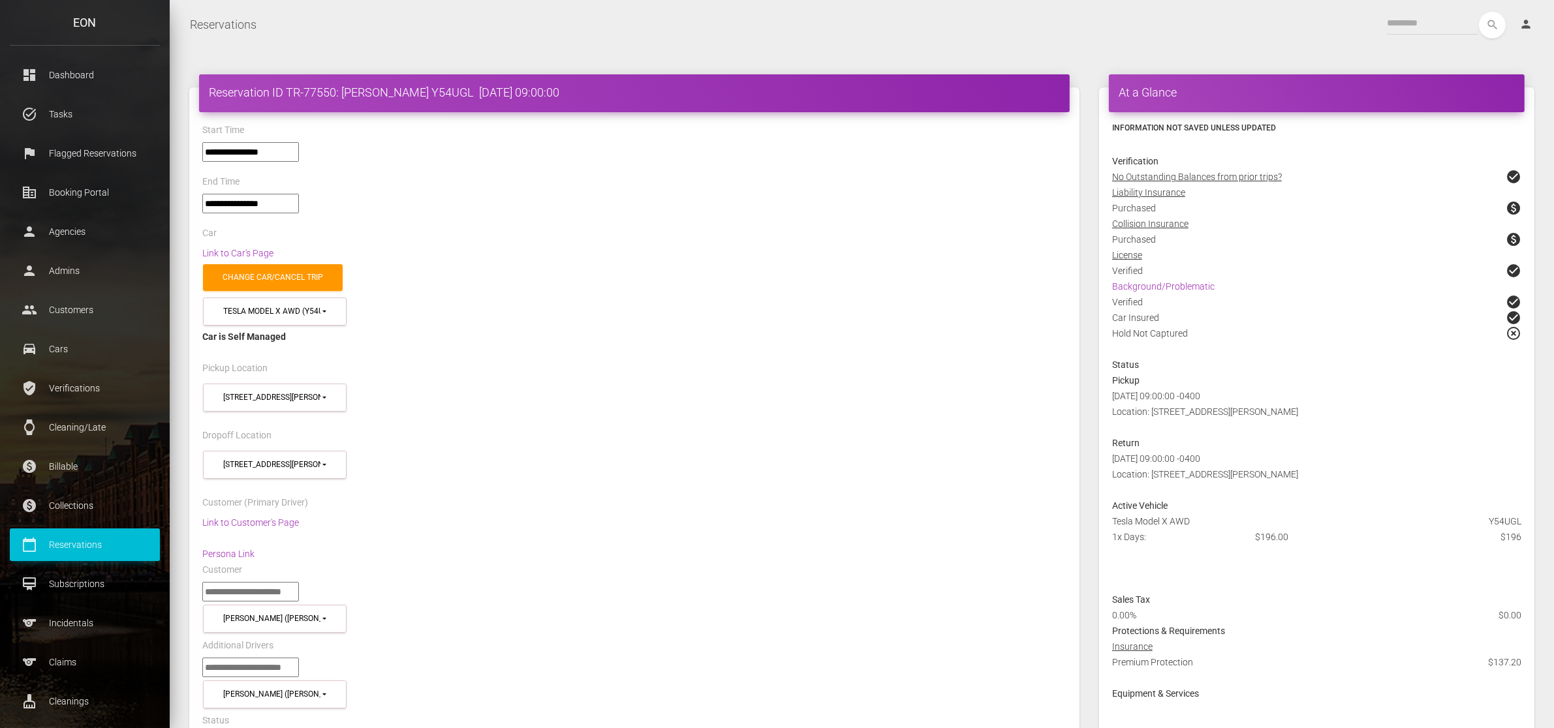
scroll to position [0, 0]
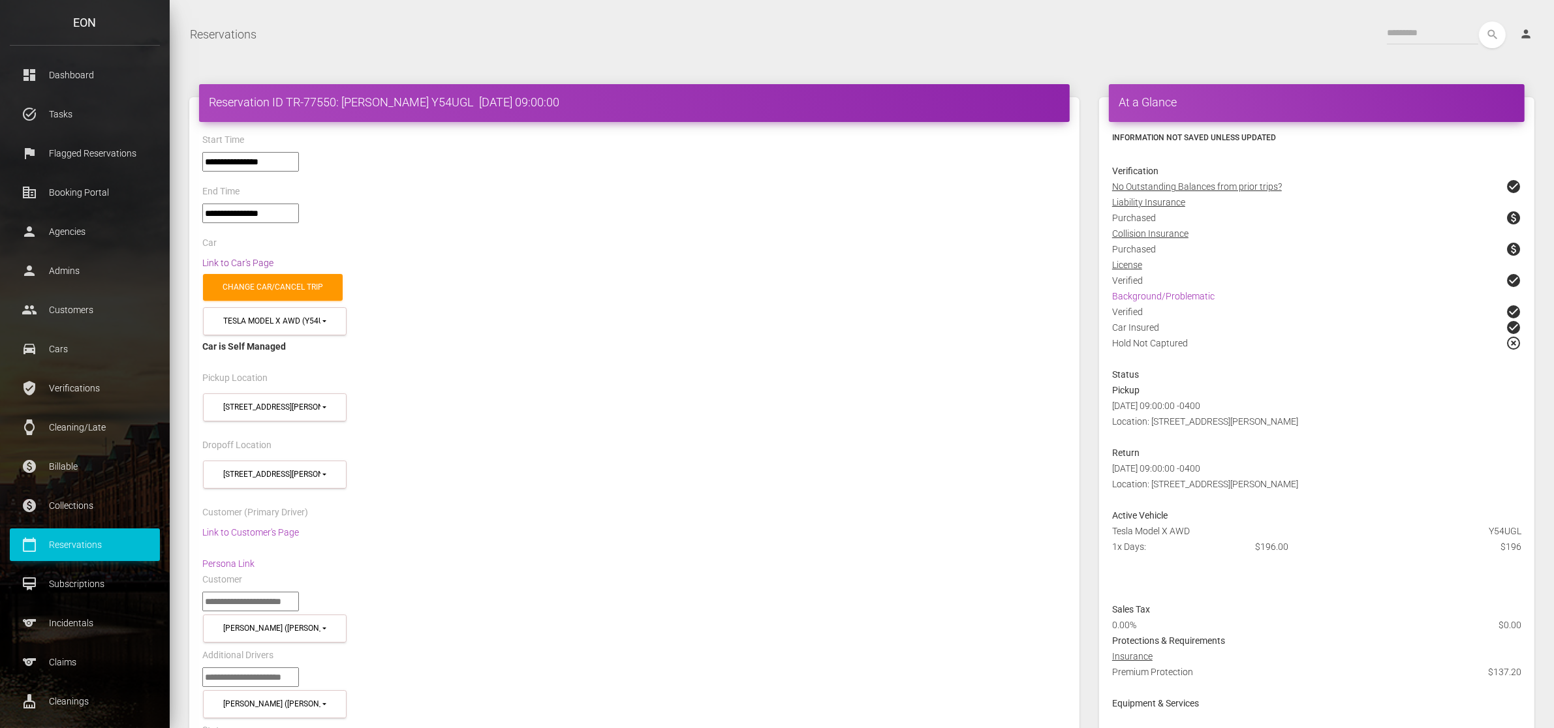
click at [248, 261] on link "Link to Car's Page" at bounding box center [237, 263] width 71 height 10
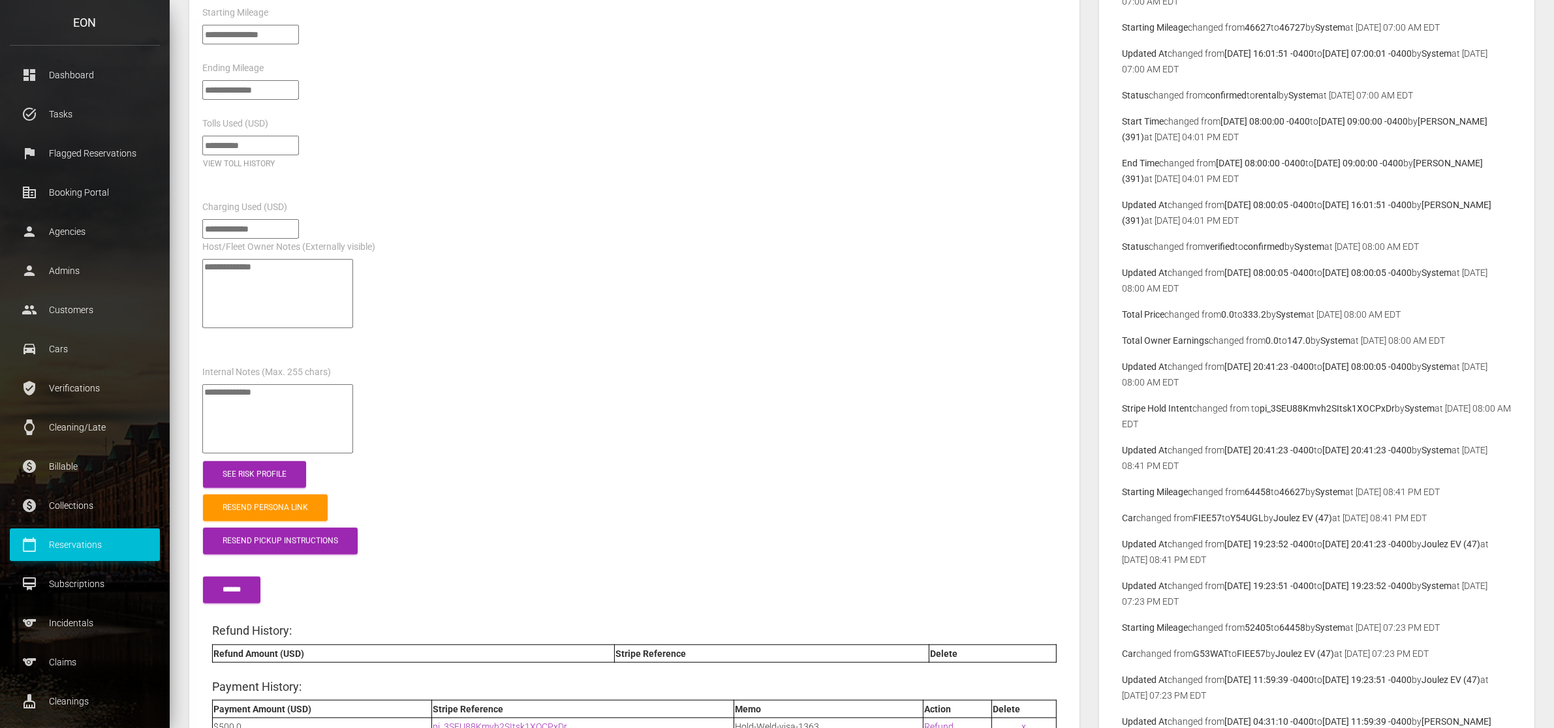
scroll to position [1550, 0]
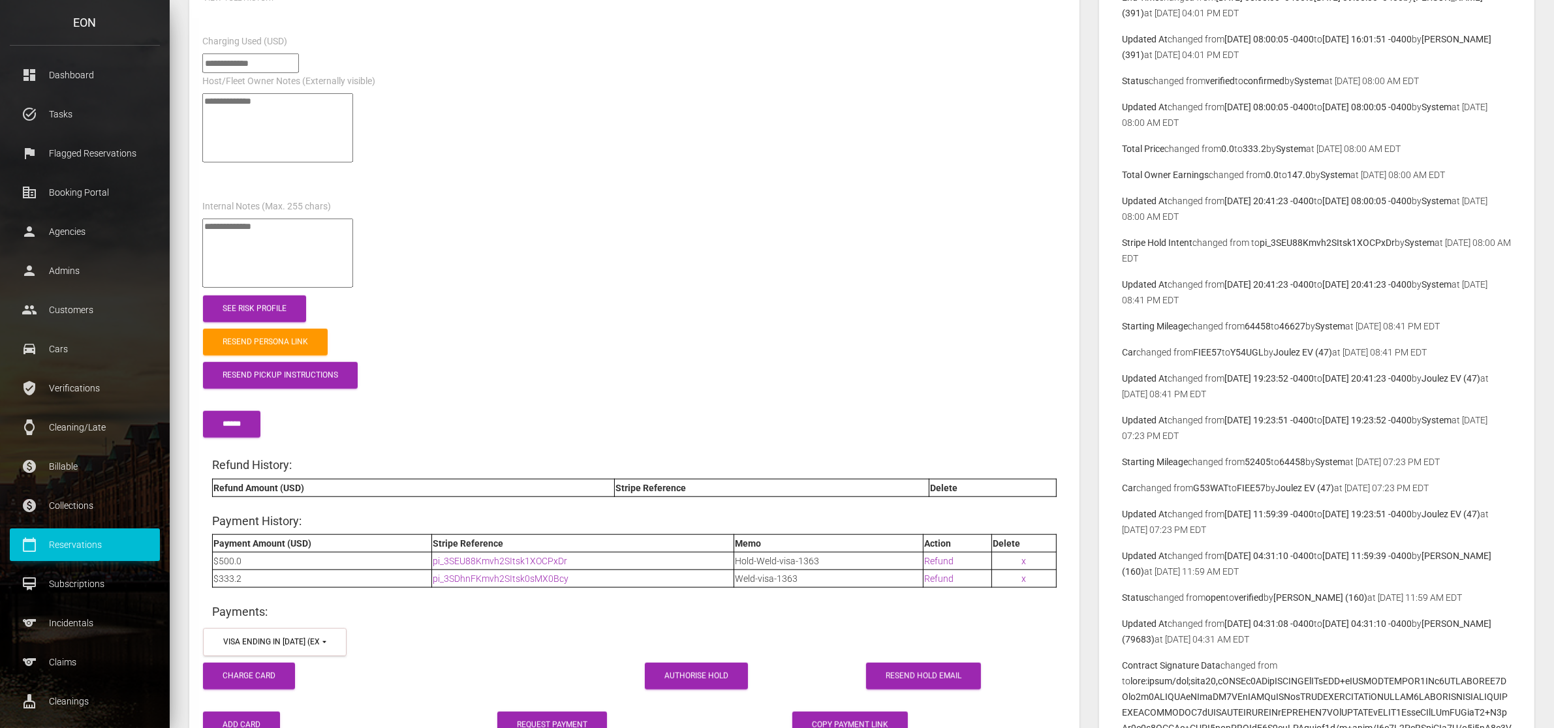
click at [1204, 494] on p "Car changed from G53WAT to FIEE57 by Joulez EV (47) at 2025-10-03 07:23 PM EDT" at bounding box center [1317, 488] width 390 height 16
click at [1206, 488] on b "G53WAT" at bounding box center [1210, 488] width 35 height 10
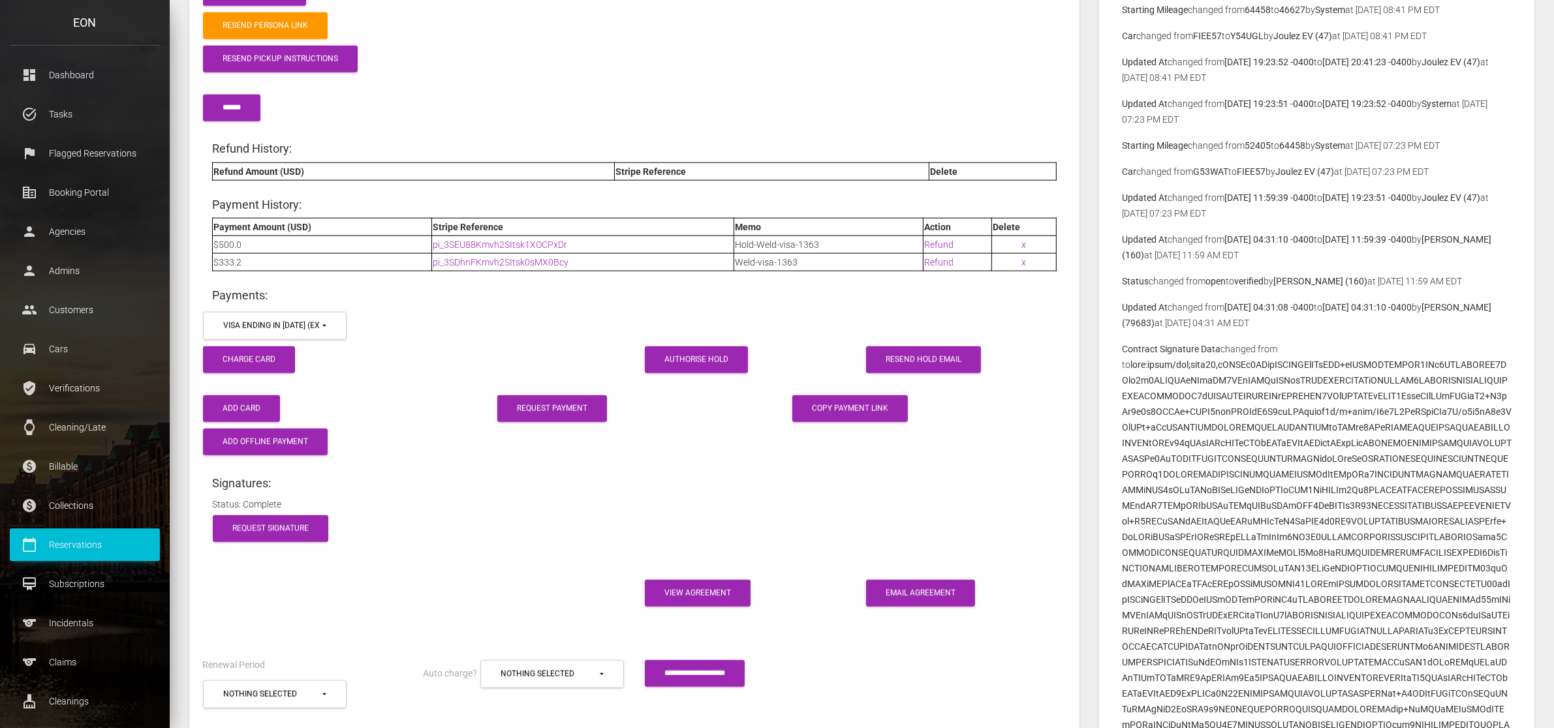
scroll to position [1876, 0]
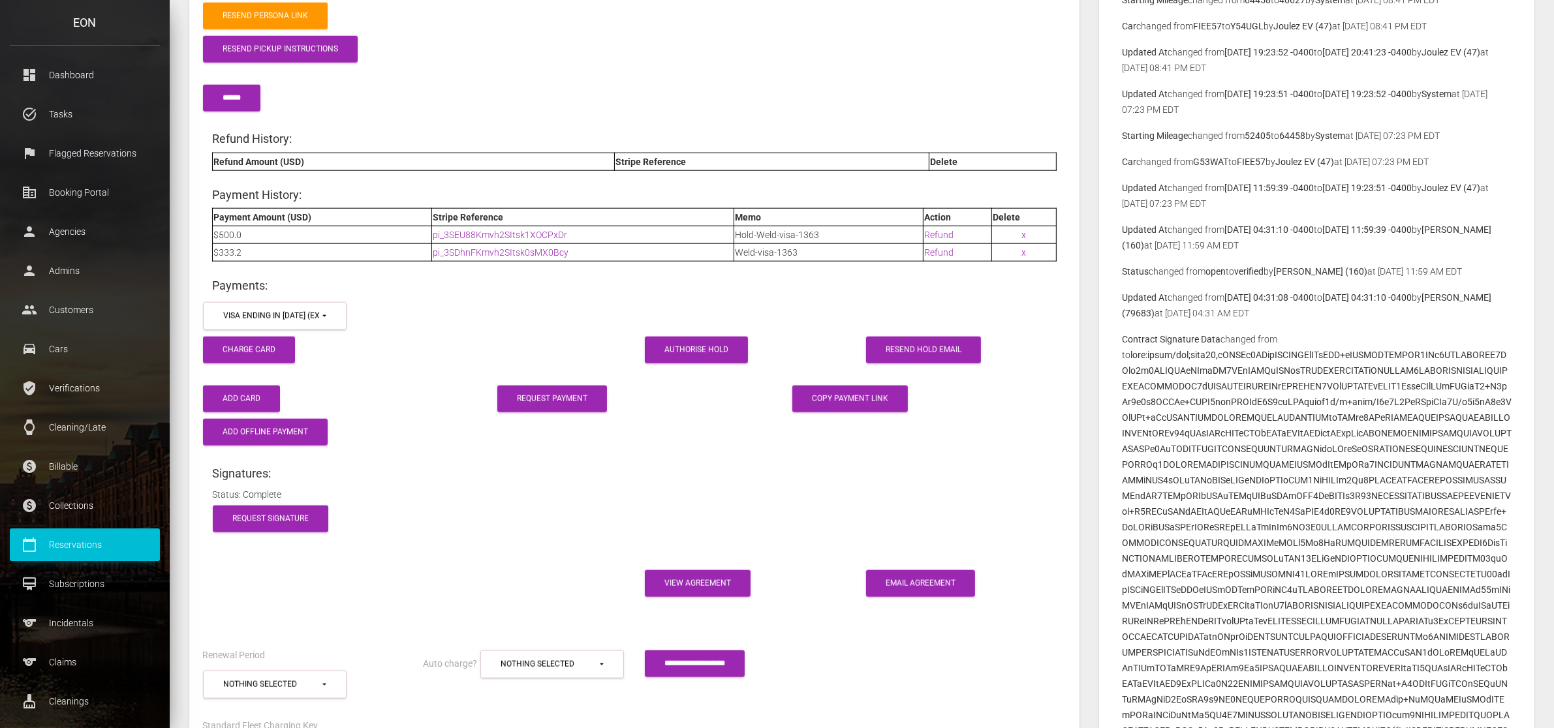
click at [1208, 159] on b "G53WAT" at bounding box center [1210, 162] width 35 height 10
copy b "G53WAT"
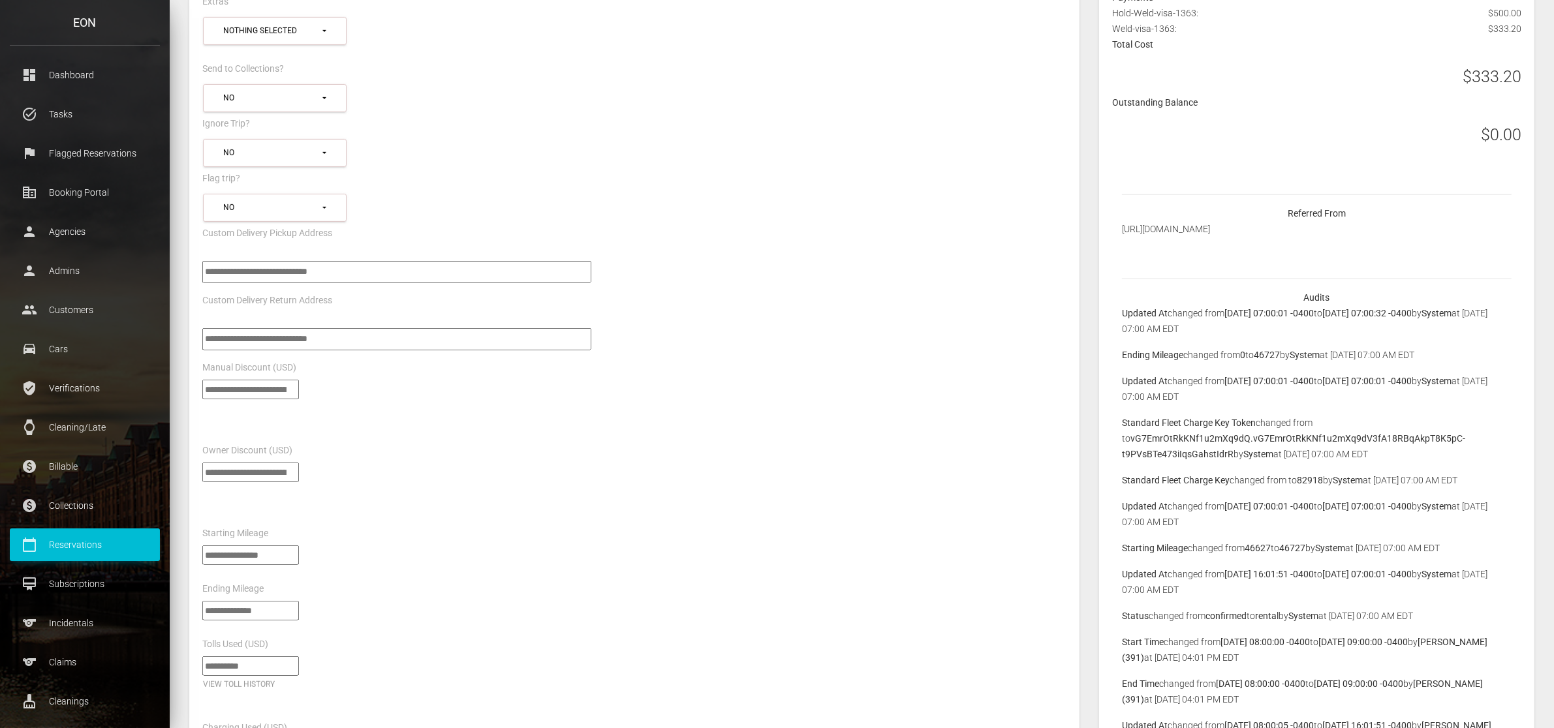
scroll to position [816, 0]
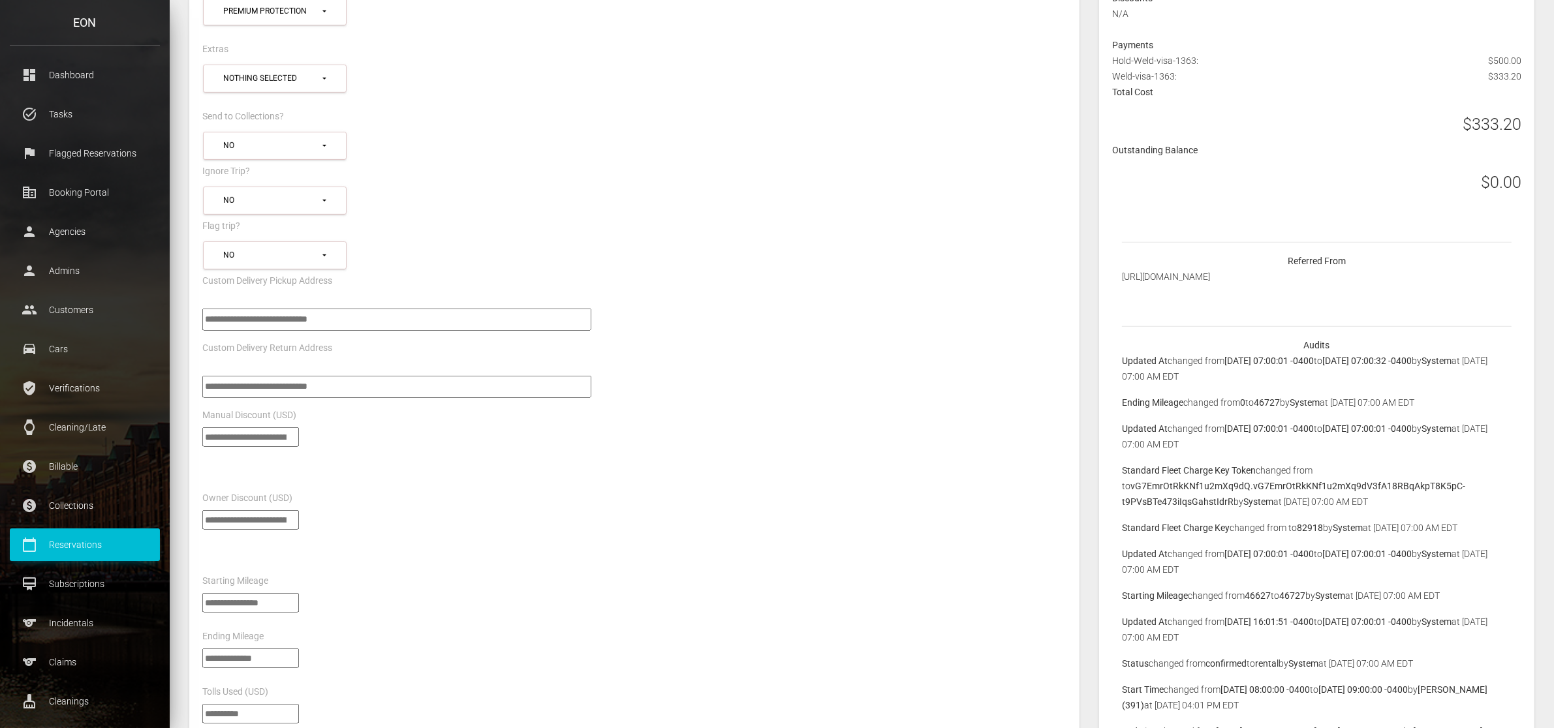
click at [124, 540] on p "Reservations" at bounding box center [85, 545] width 131 height 20
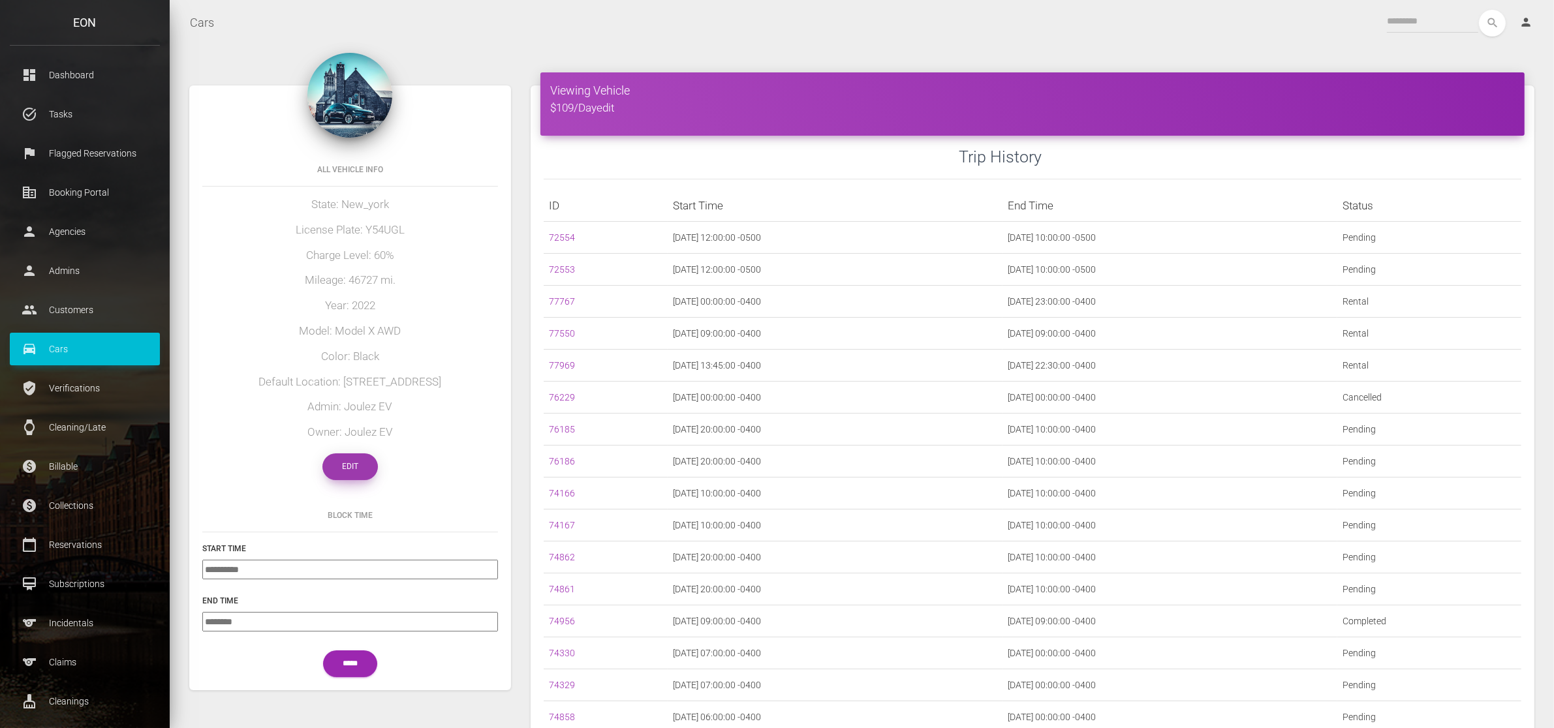
click at [347, 453] on link "Edit" at bounding box center [349, 466] width 55 height 27
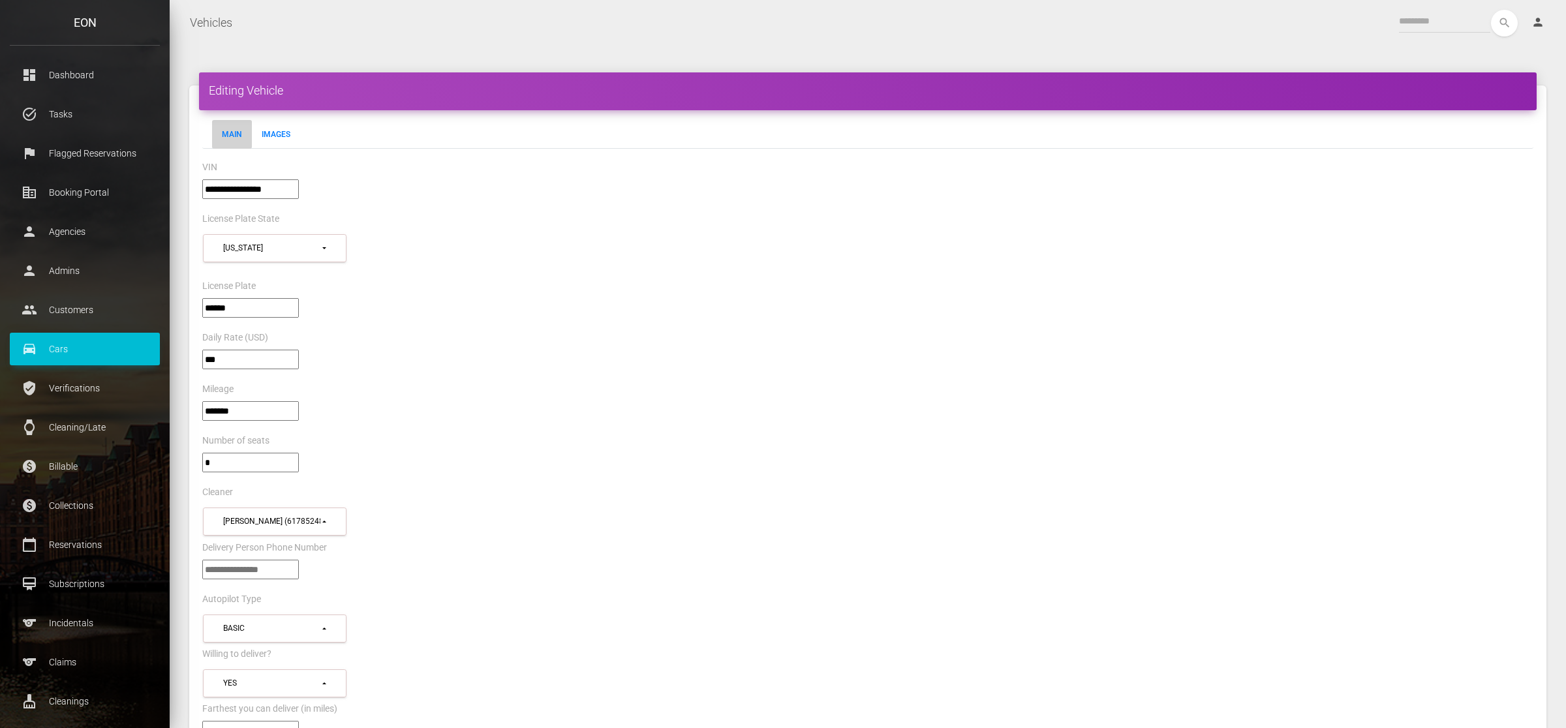
select select "*"
select select "**"
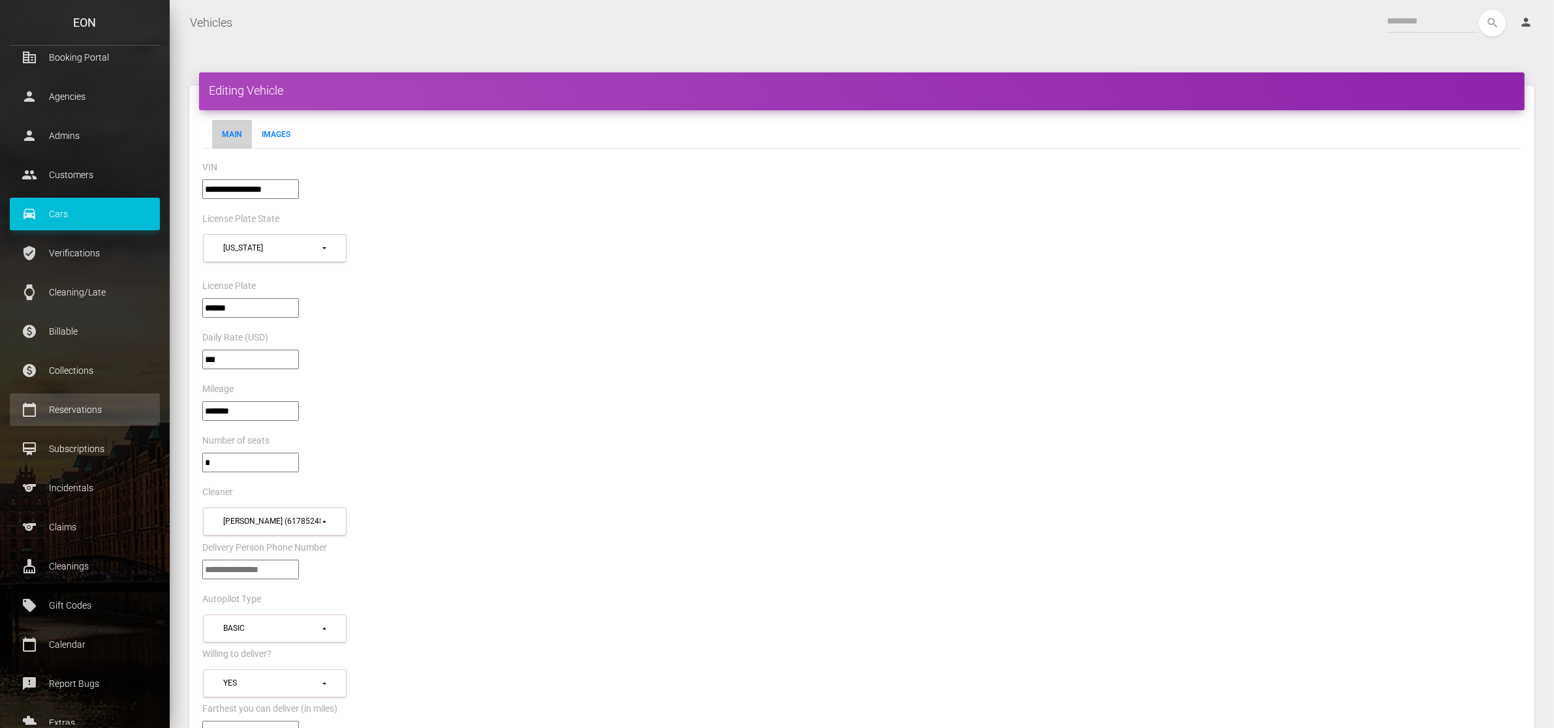
scroll to position [163, 0]
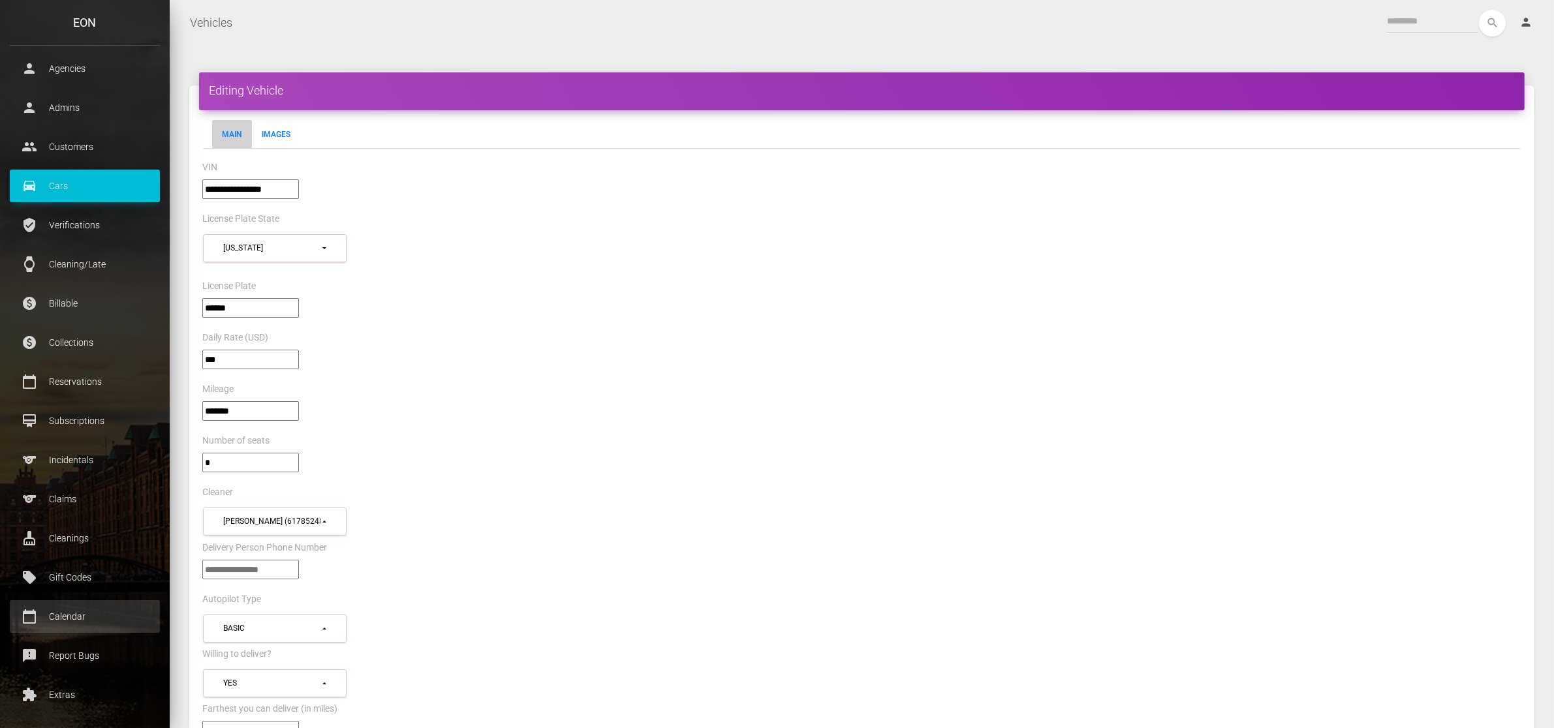
click at [100, 618] on p "Calendar" at bounding box center [85, 617] width 131 height 20
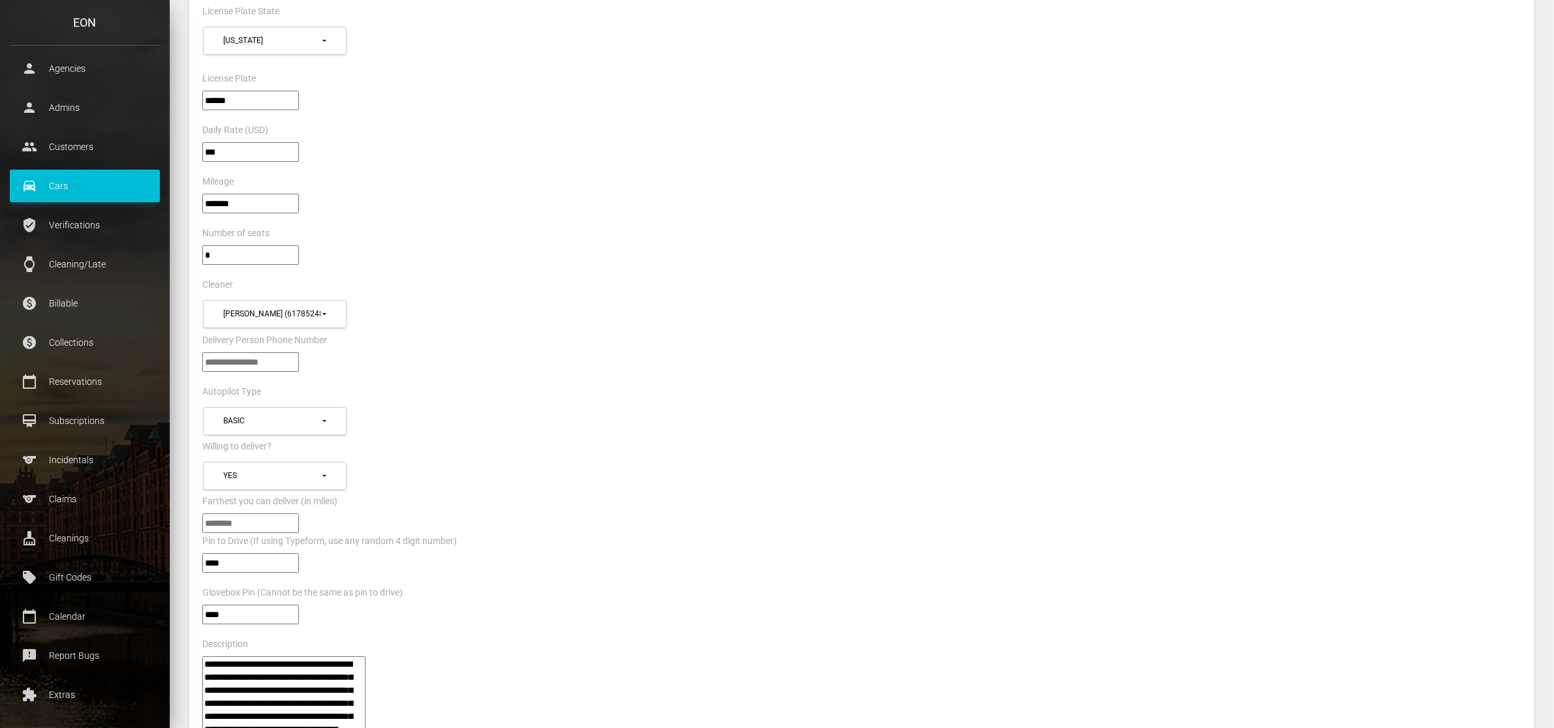
scroll to position [245, 0]
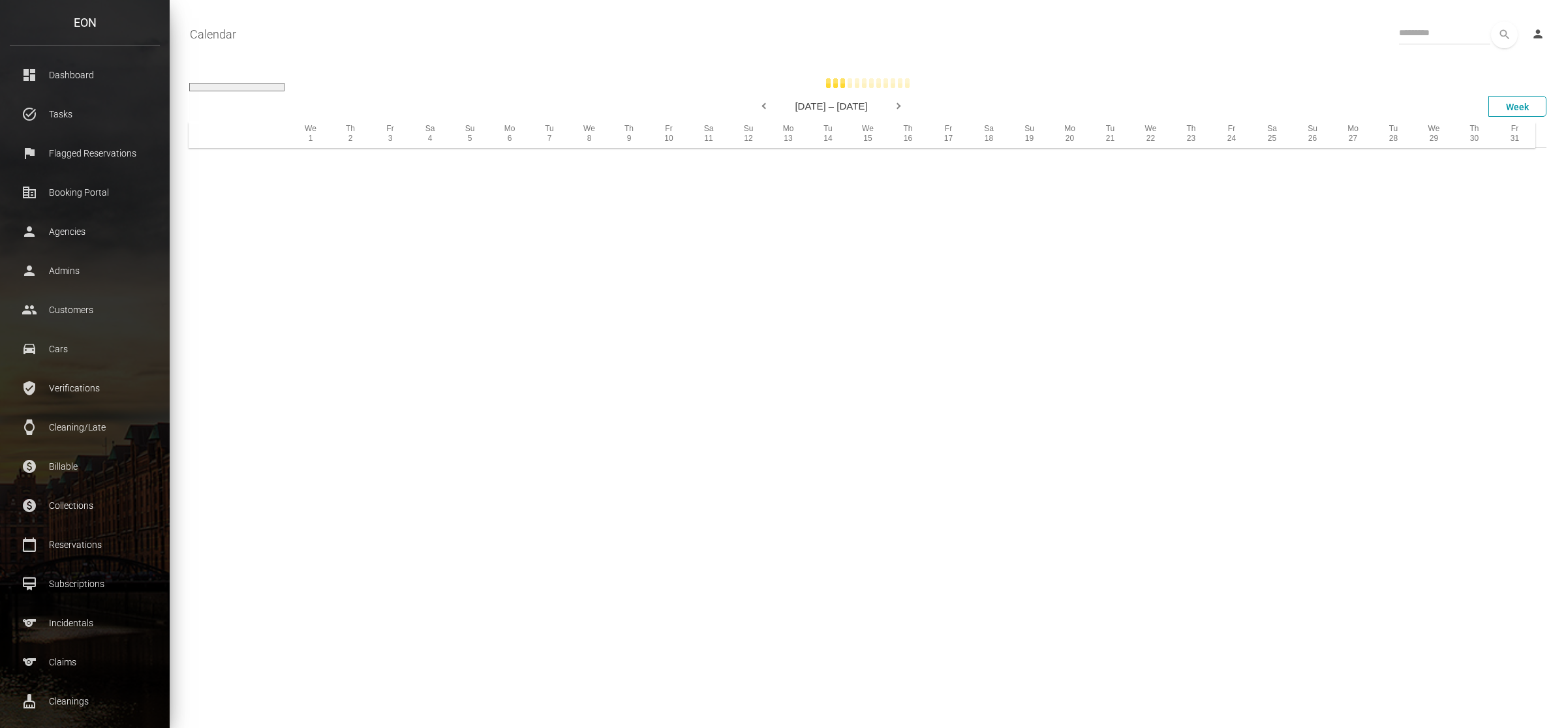
select select
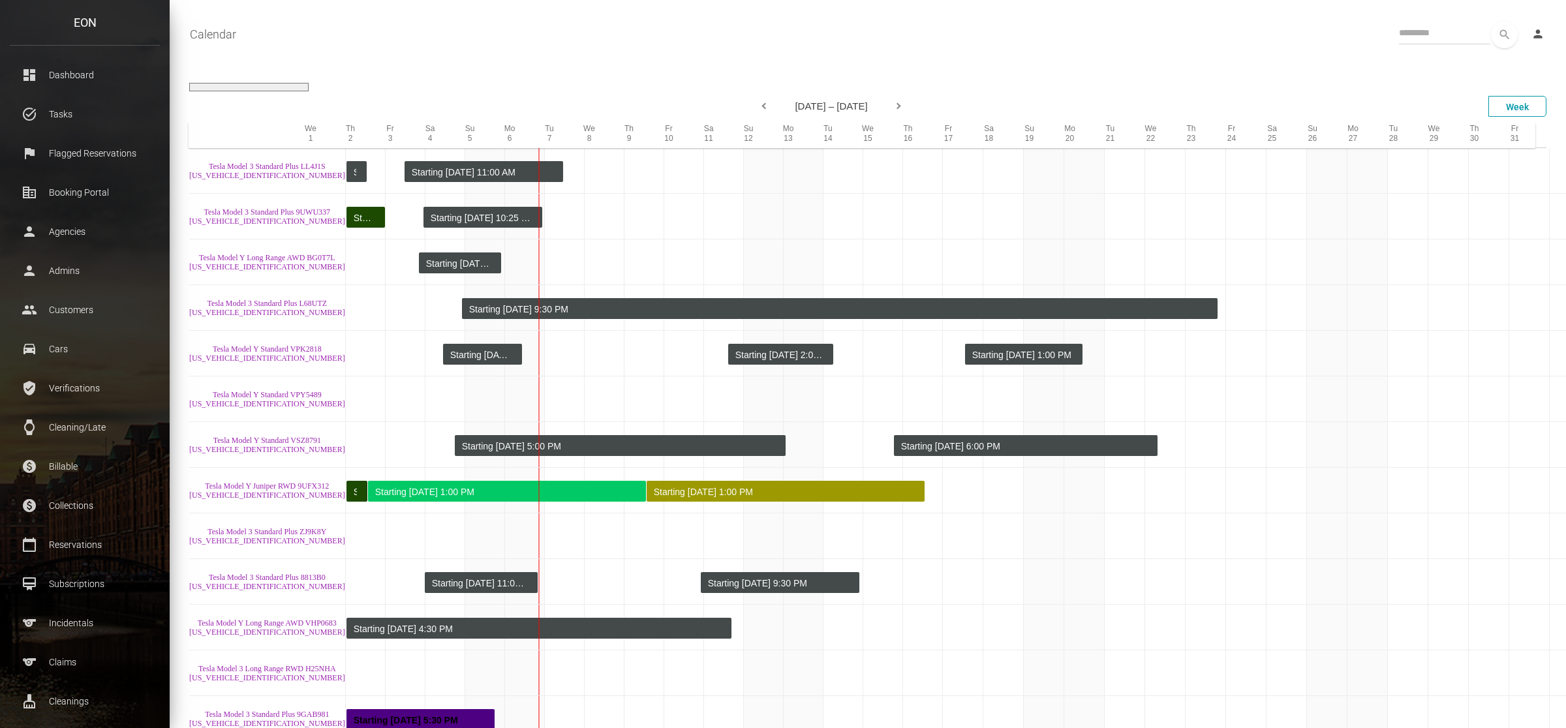
click at [863, 265] on td at bounding box center [883, 262] width 40 height 46
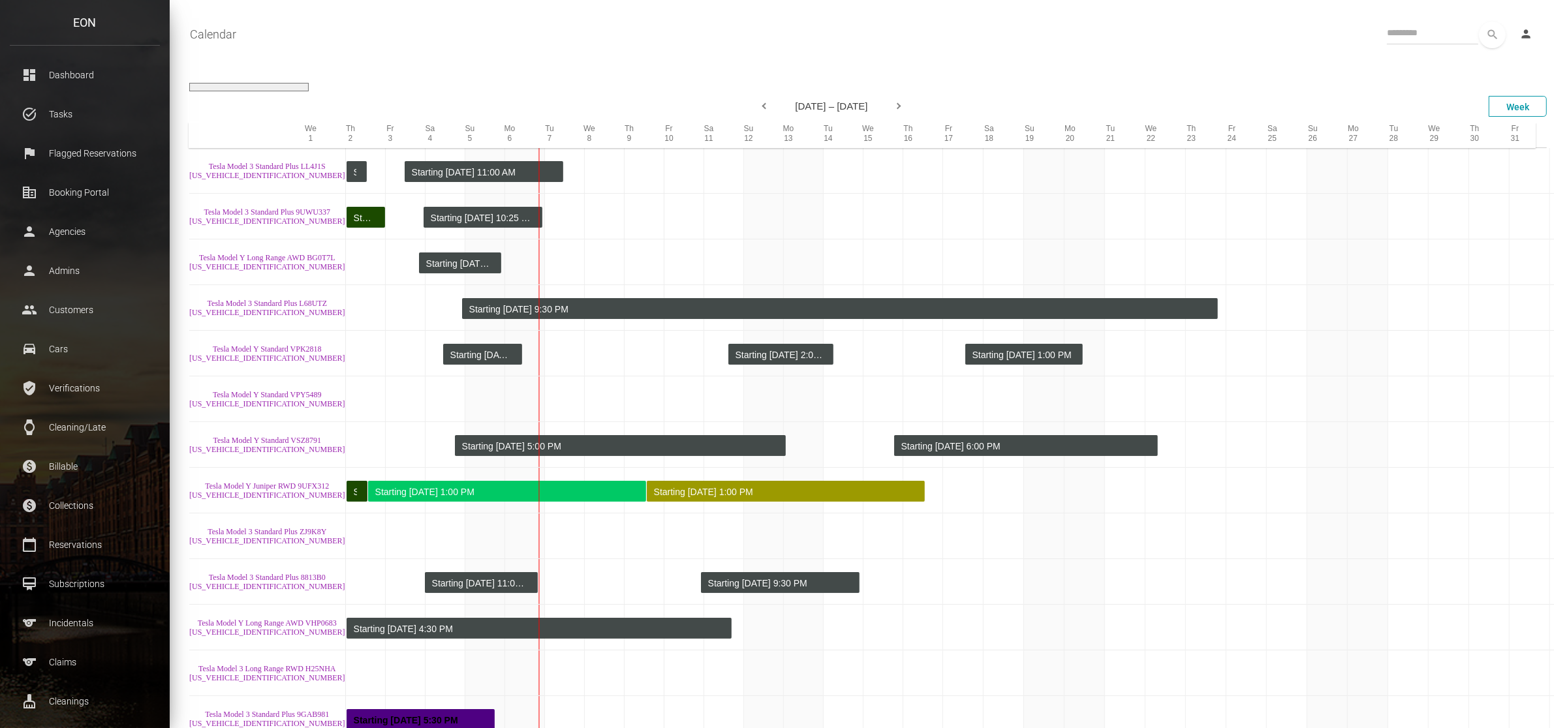
scroll to position [5694, 0]
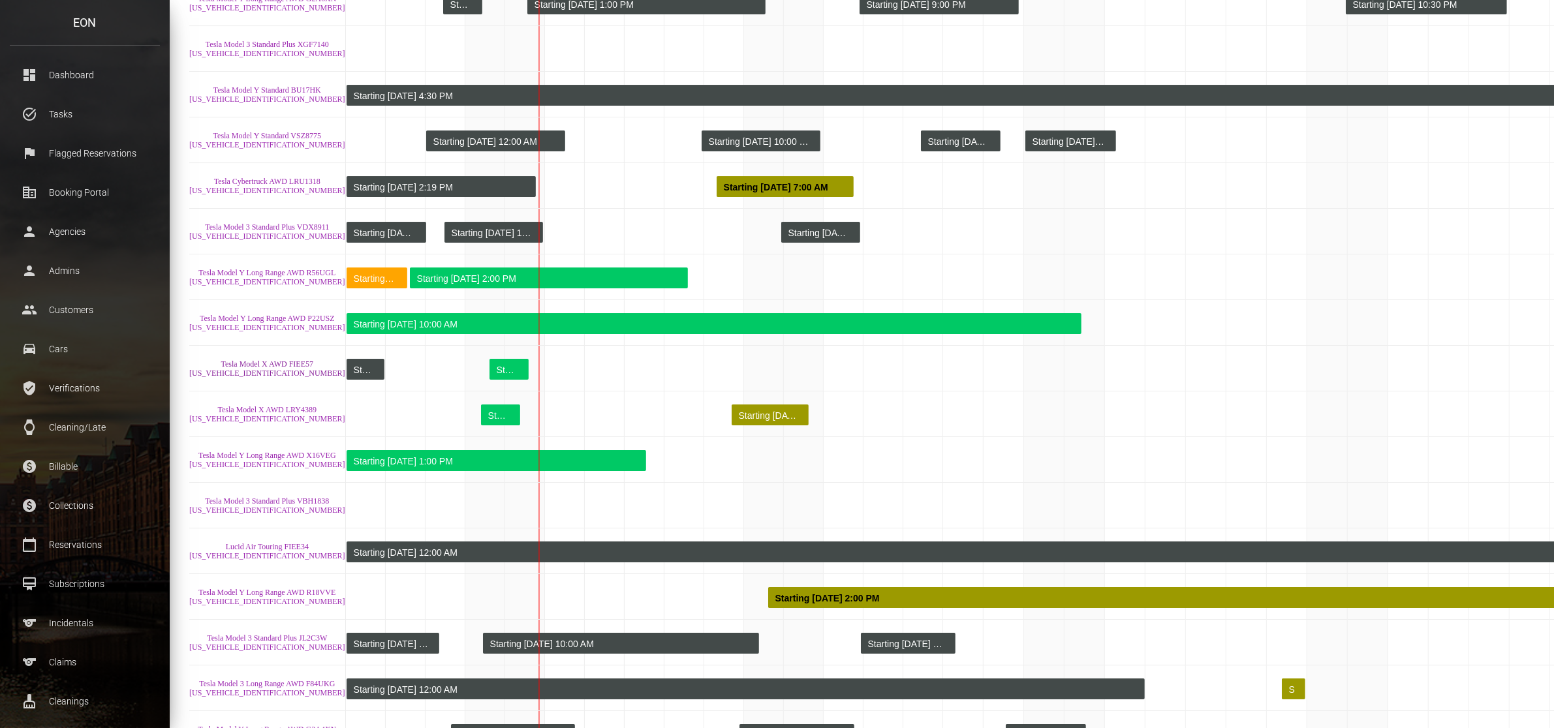
click at [236, 366] on link "Tesla Model X AWD FIEE57 [US_VEHICLE_IDENTIFICATION_NUMBER]" at bounding box center [267, 369] width 156 height 18
click at [585, 361] on td at bounding box center [605, 369] width 40 height 46
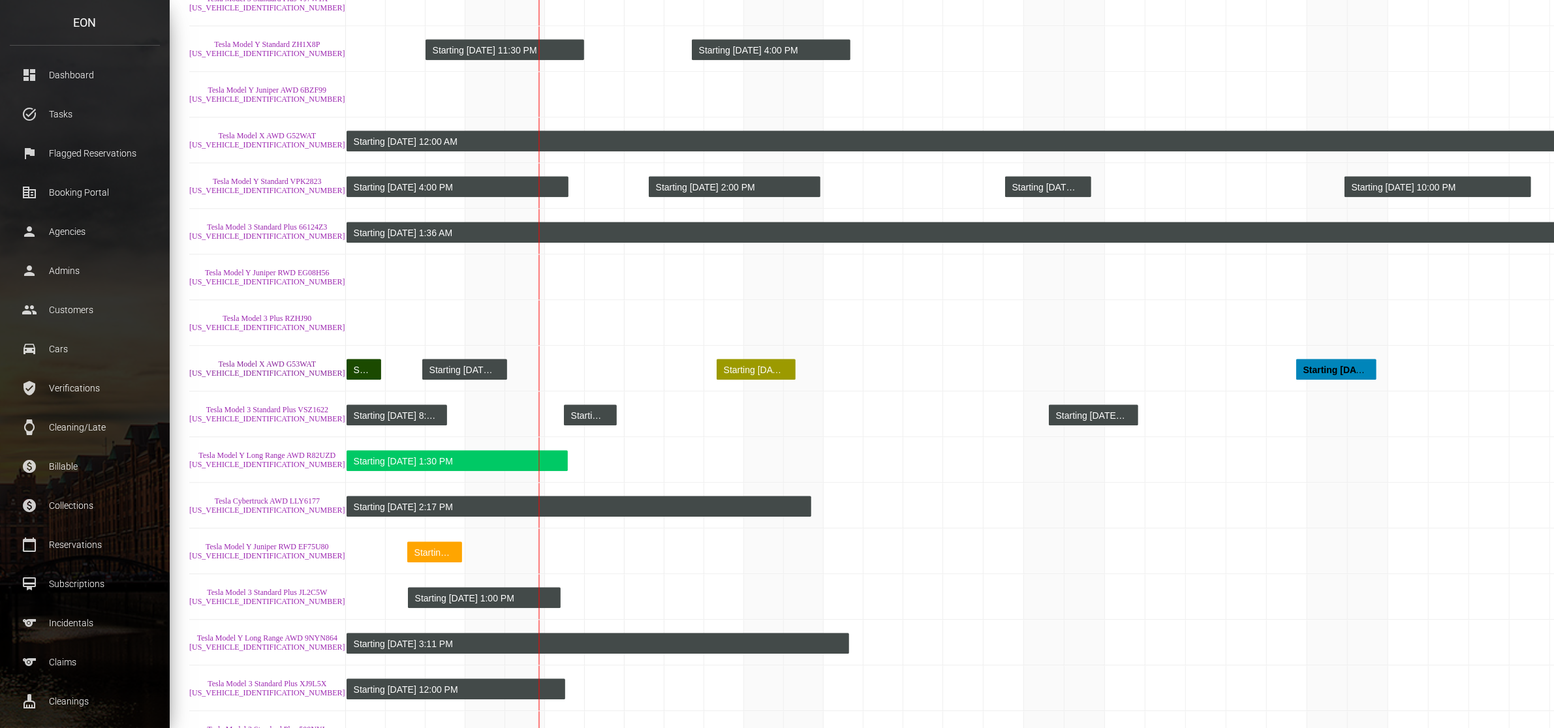
click at [263, 364] on link "Tesla Model X AWD G53WAT 7SAXCDE58PF381905" at bounding box center [267, 369] width 156 height 18
click at [240, 366] on link "Tesla Model X AWD G53WAT 7SAXCDE58PF381905" at bounding box center [267, 369] width 156 height 18
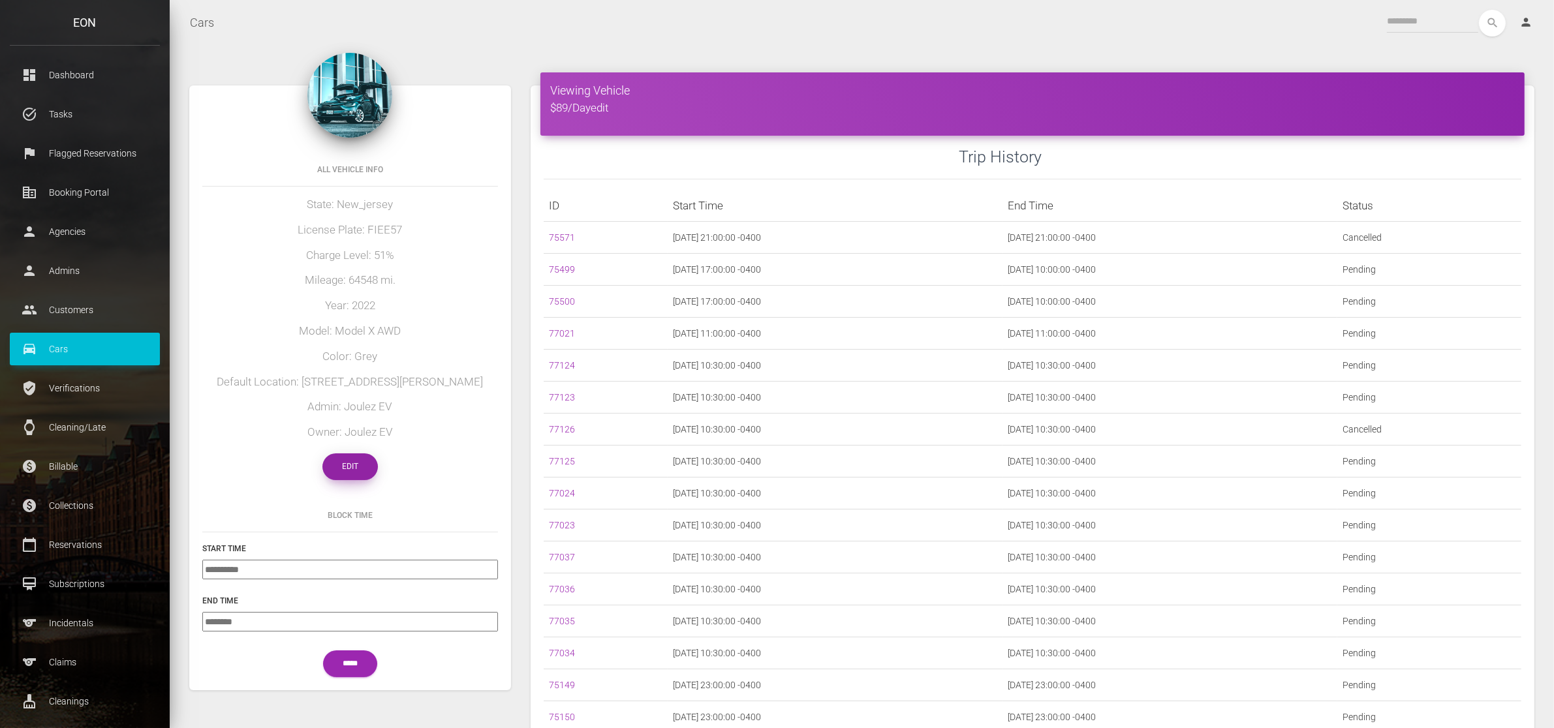
click at [356, 469] on link "Edit" at bounding box center [349, 466] width 55 height 27
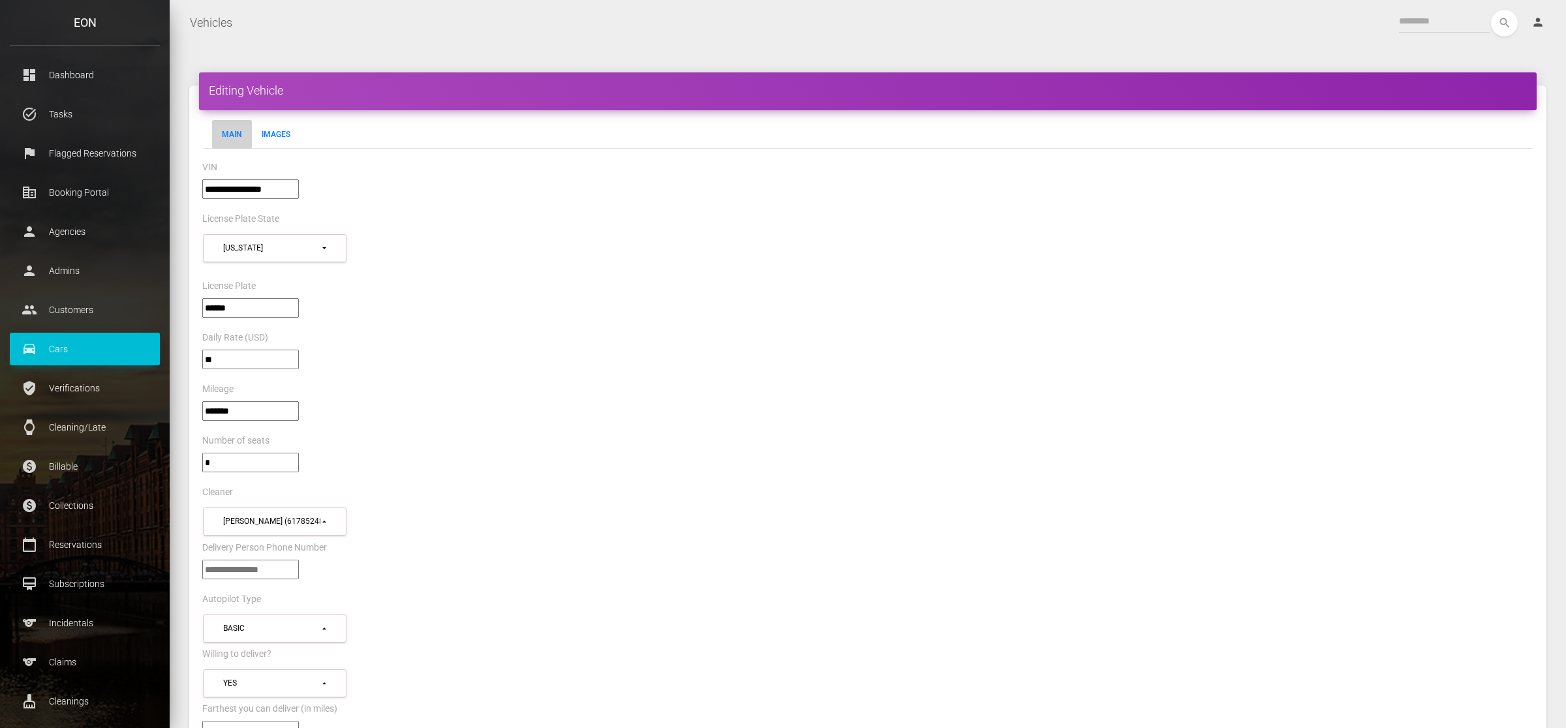
select select "*"
select select "**"
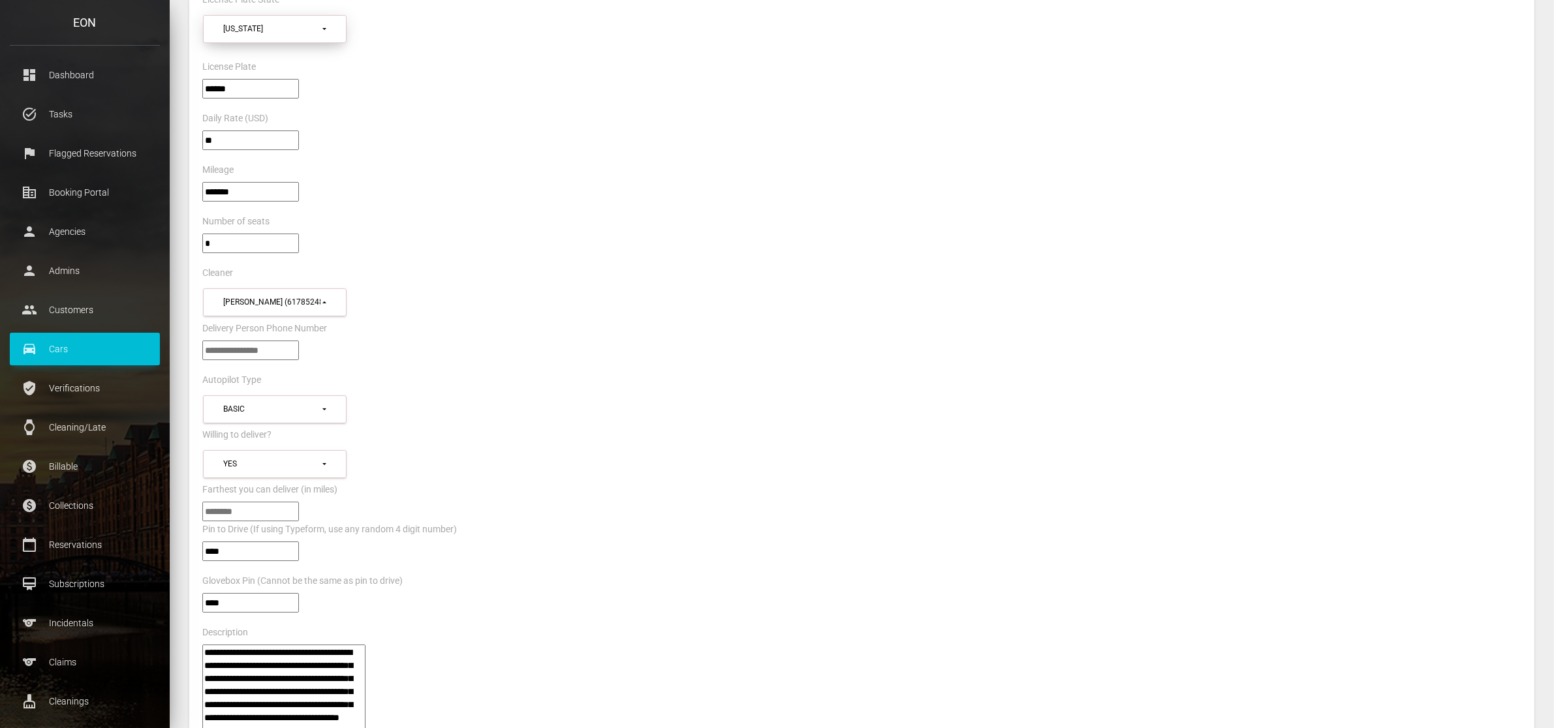
scroll to position [245, 0]
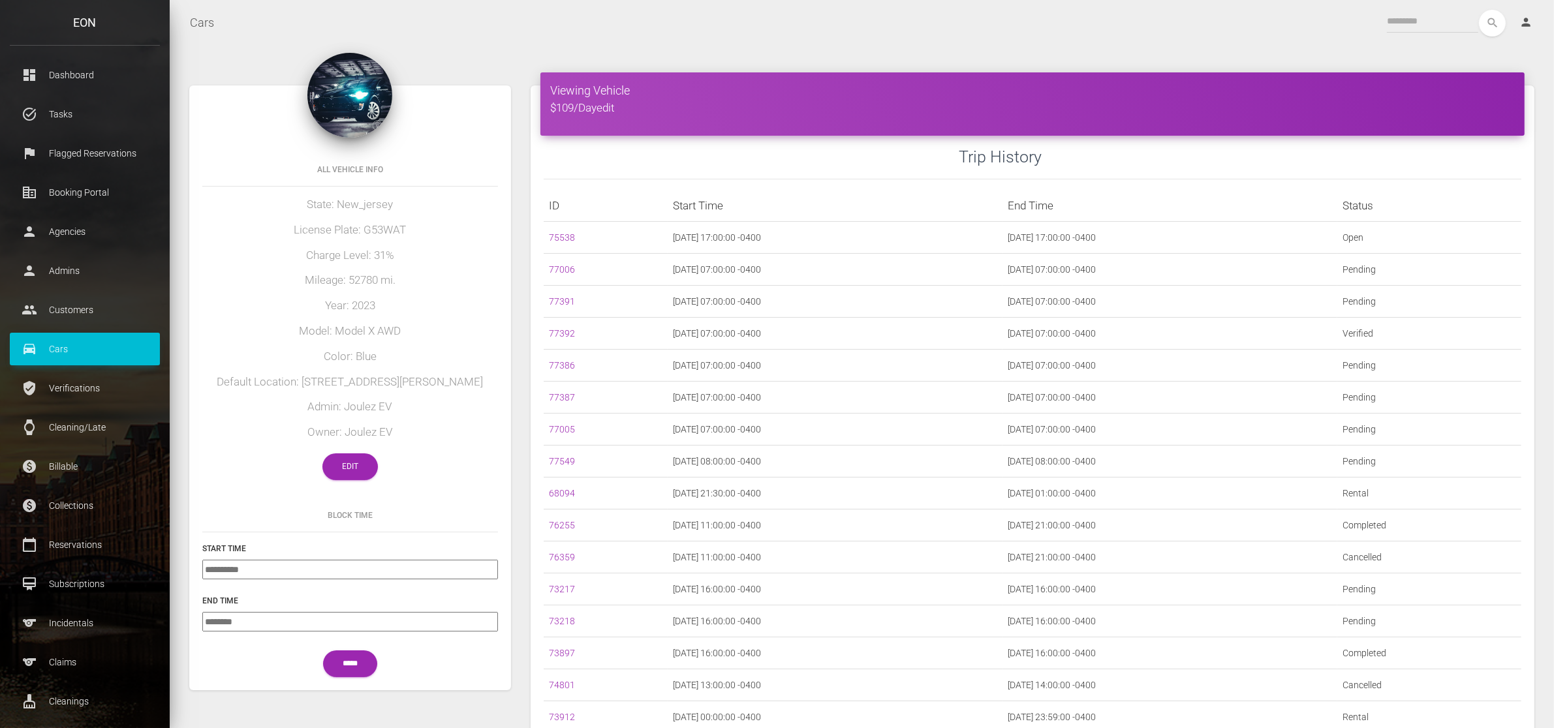
click at [369, 398] on div "All Vehicle Info State: New_jersey License Plate: G53WAT Charge Level: 31% Mile…" at bounding box center [350, 320] width 322 height 346
click at [352, 447] on div "All Vehicle Info State: New_jersey License Plate: G53WAT Charge Level: 31% Mile…" at bounding box center [350, 320] width 322 height 346
click at [343, 472] on link "Edit" at bounding box center [349, 466] width 55 height 27
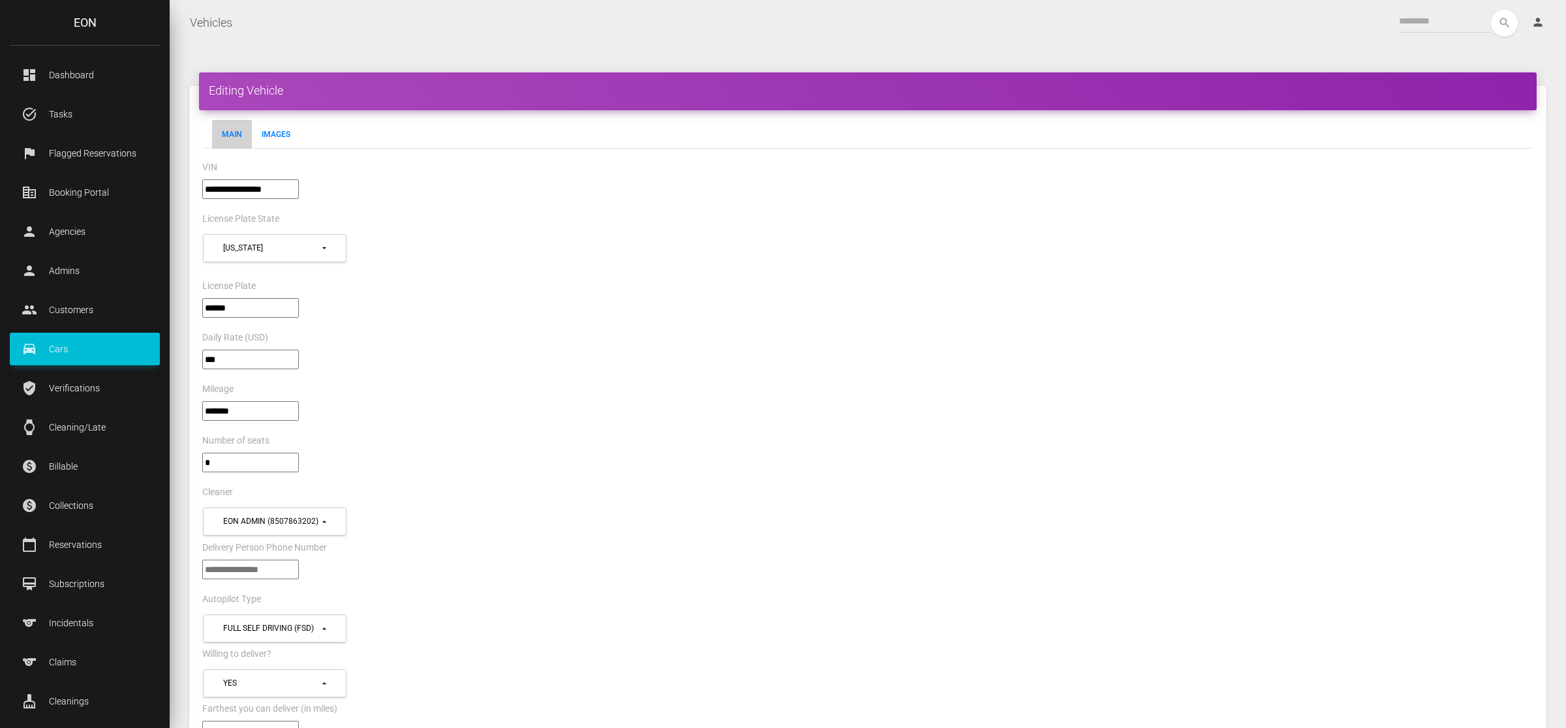
select select "*"
select select "**"
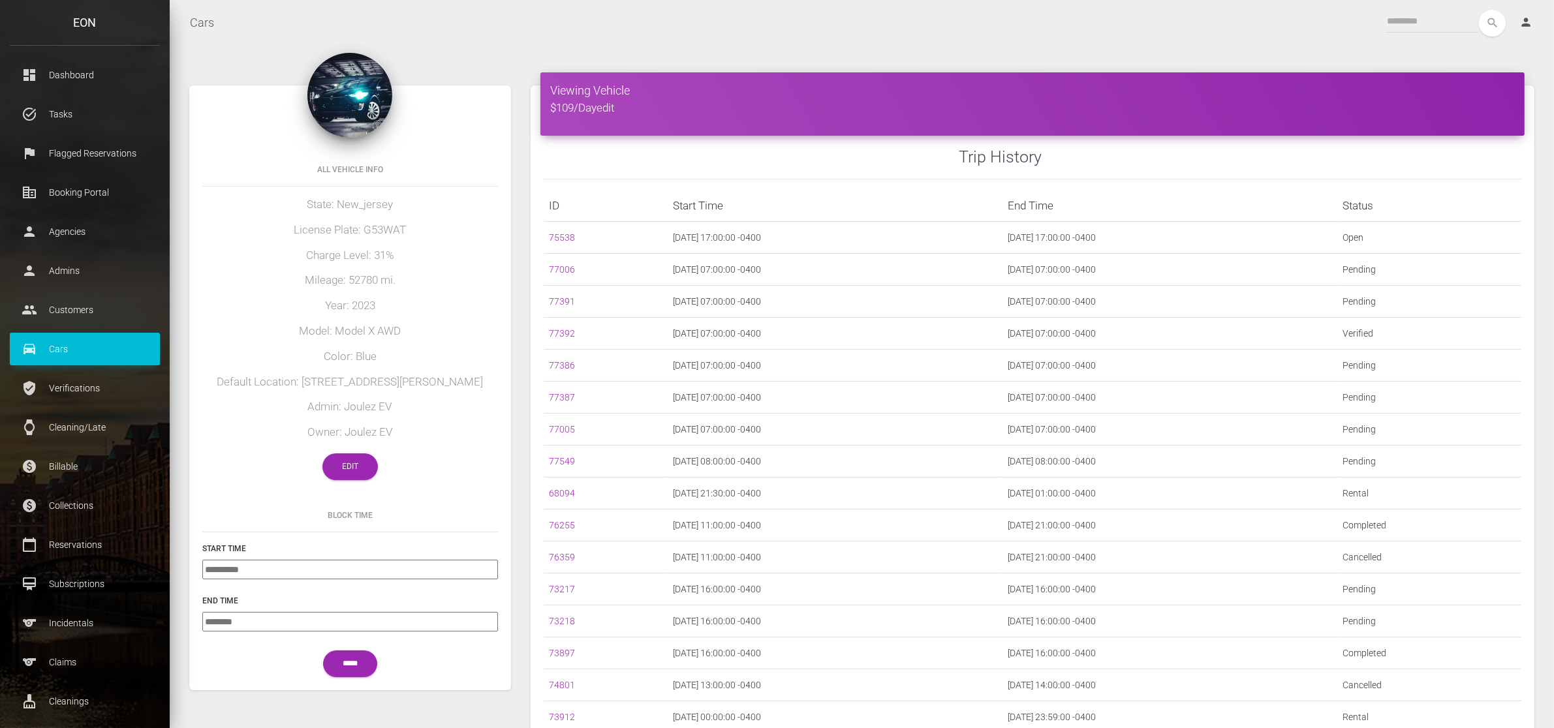
click at [360, 452] on div "All Vehicle Info State: New_jersey License Plate: G53WAT Charge Level: 31% Mile…" at bounding box center [350, 320] width 322 height 346
click at [363, 455] on link "Edit" at bounding box center [349, 466] width 55 height 27
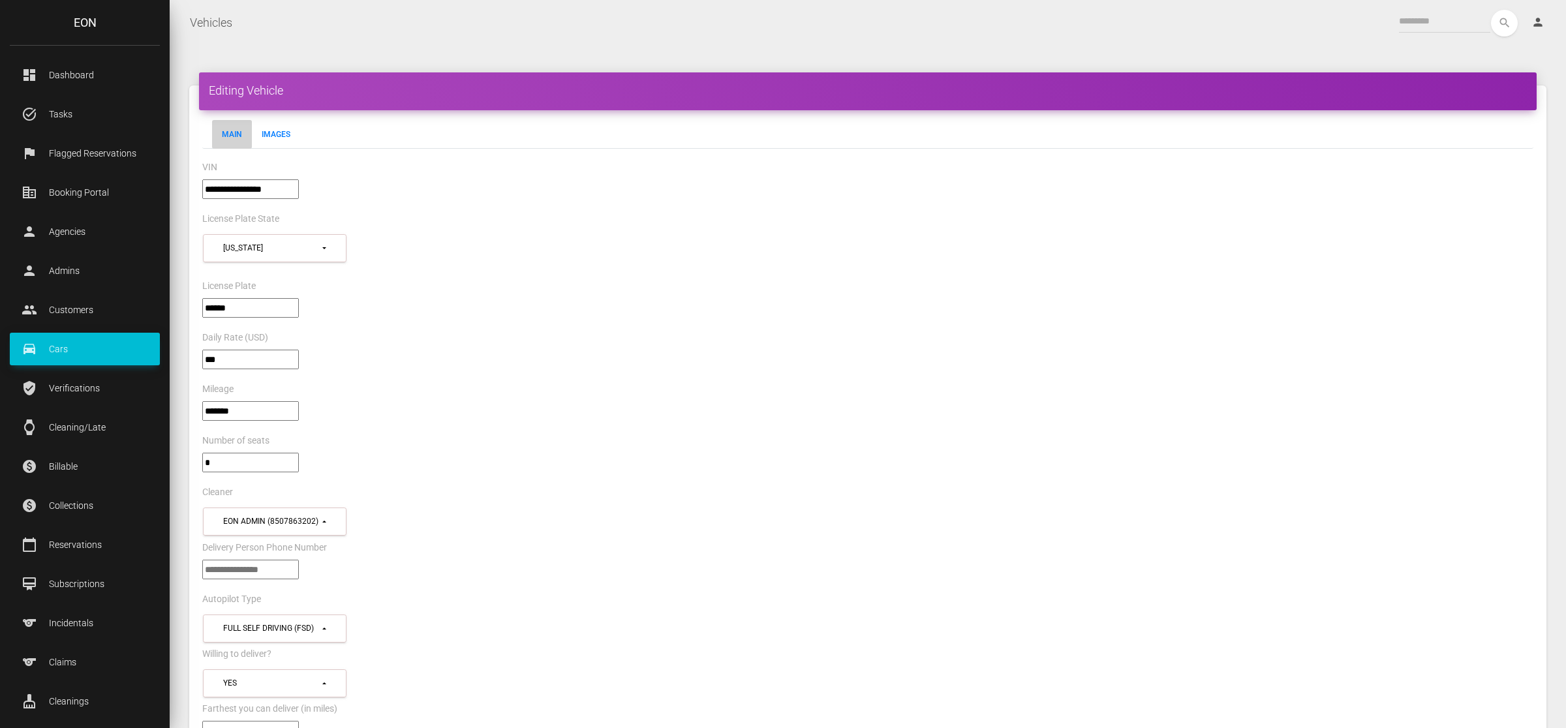
select select "*"
select select "**"
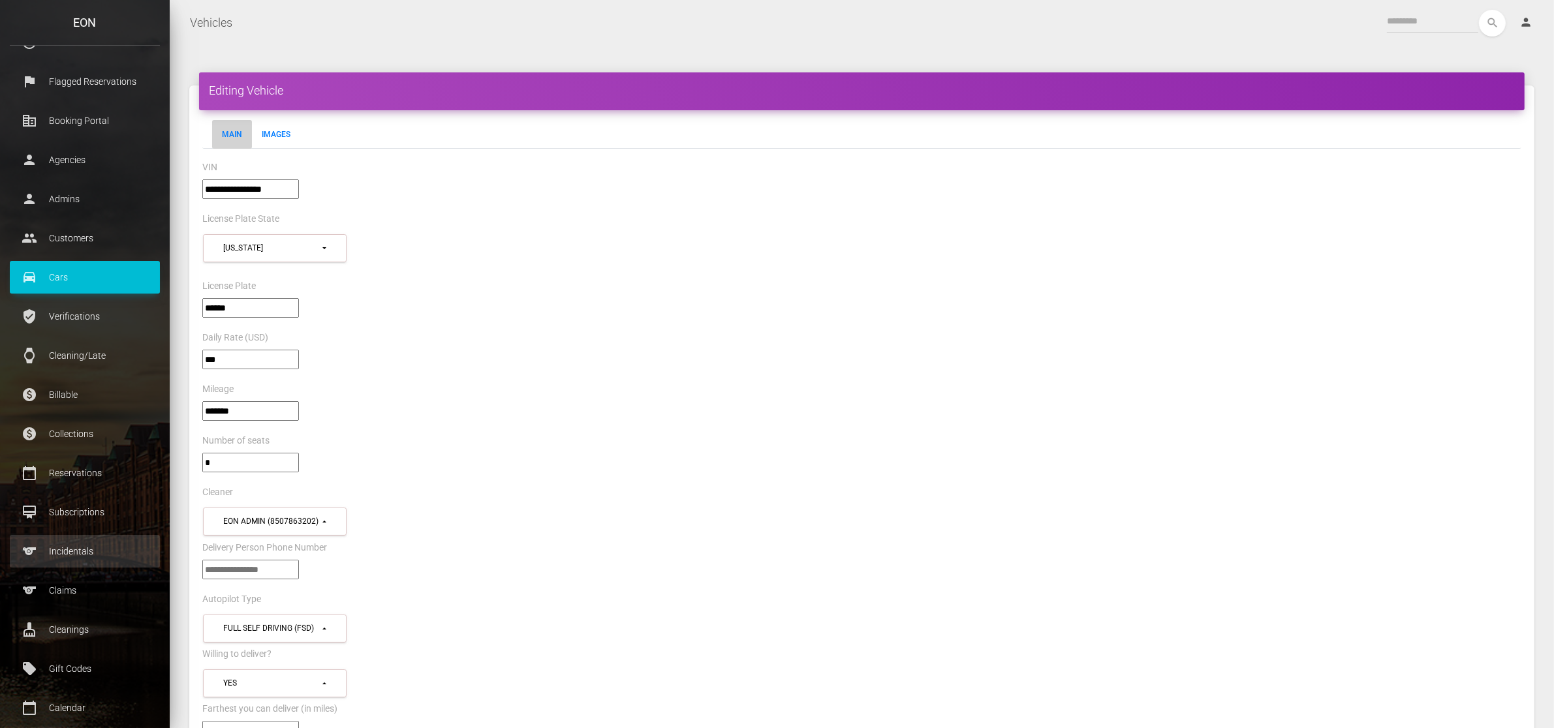
scroll to position [163, 0]
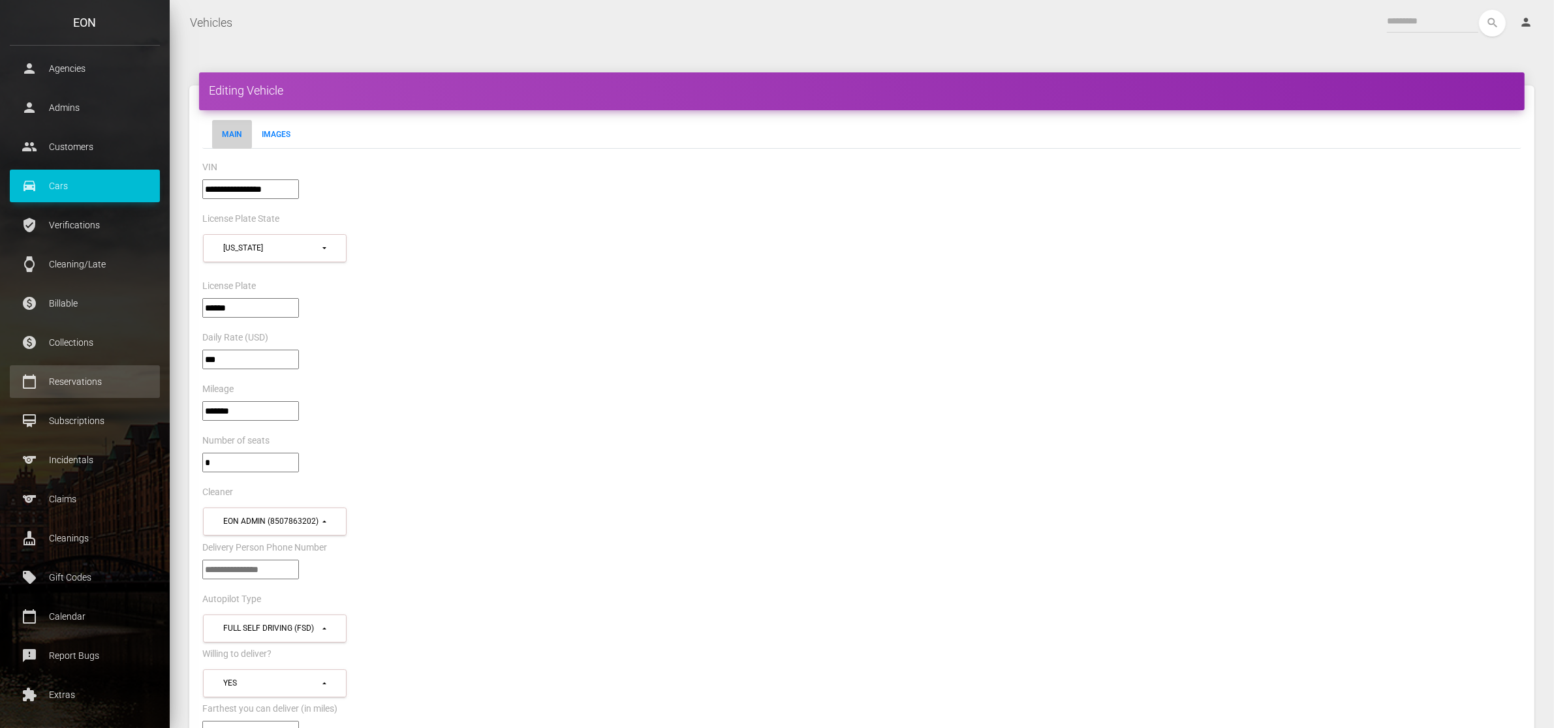
click at [83, 378] on p "Reservations" at bounding box center [85, 382] width 131 height 20
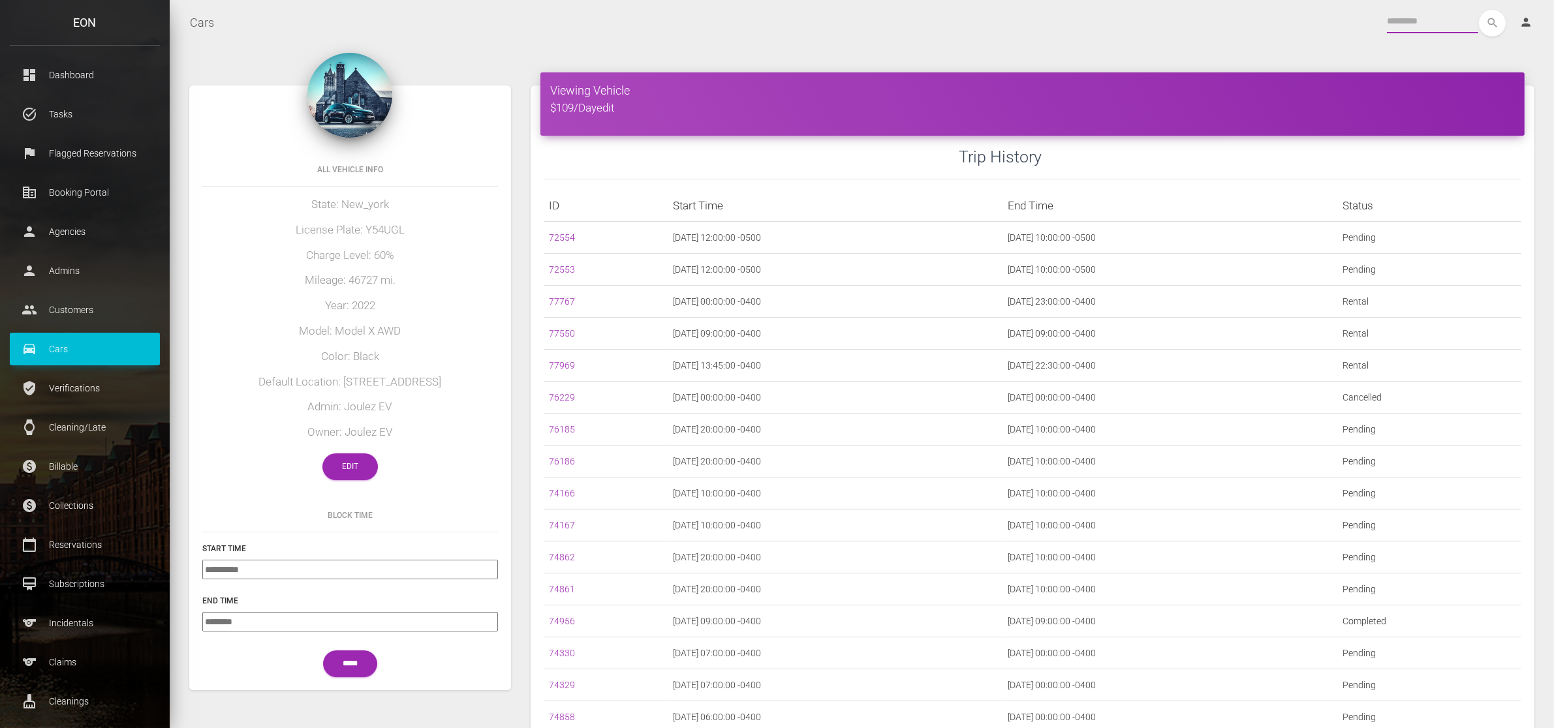
drag, startPoint x: 1431, startPoint y: 18, endPoint x: 1422, endPoint y: 20, distance: 8.7
click at [1431, 18] on input "text" at bounding box center [1432, 21] width 91 height 23
click at [118, 525] on ul "dashboard Dashboard task_alt Tasks flag Flagged Reservations corporate_fare Boo…" at bounding box center [85, 486] width 170 height 855
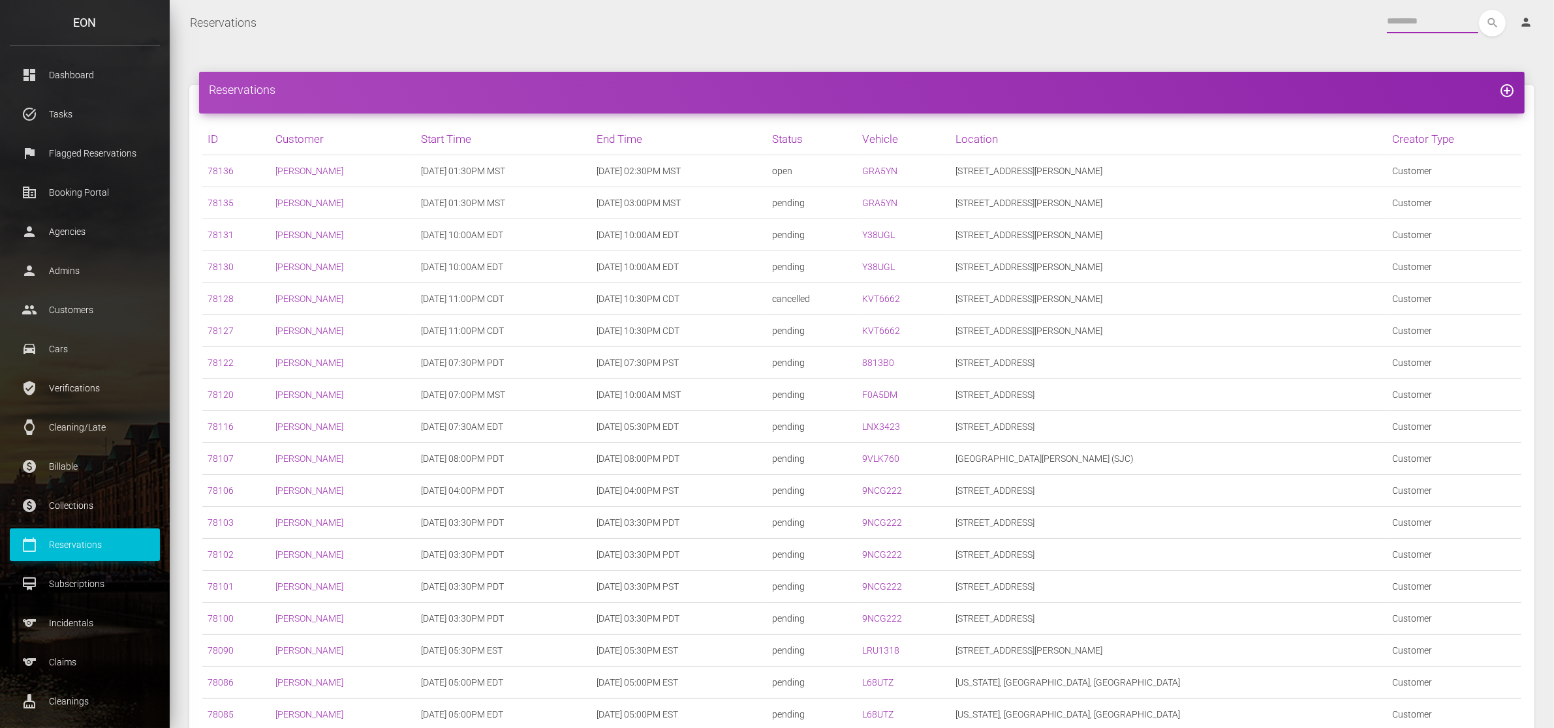
drag, startPoint x: 0, startPoint y: 0, endPoint x: 1406, endPoint y: 18, distance: 1406.3
click at [1406, 18] on input "text" at bounding box center [1432, 21] width 91 height 23
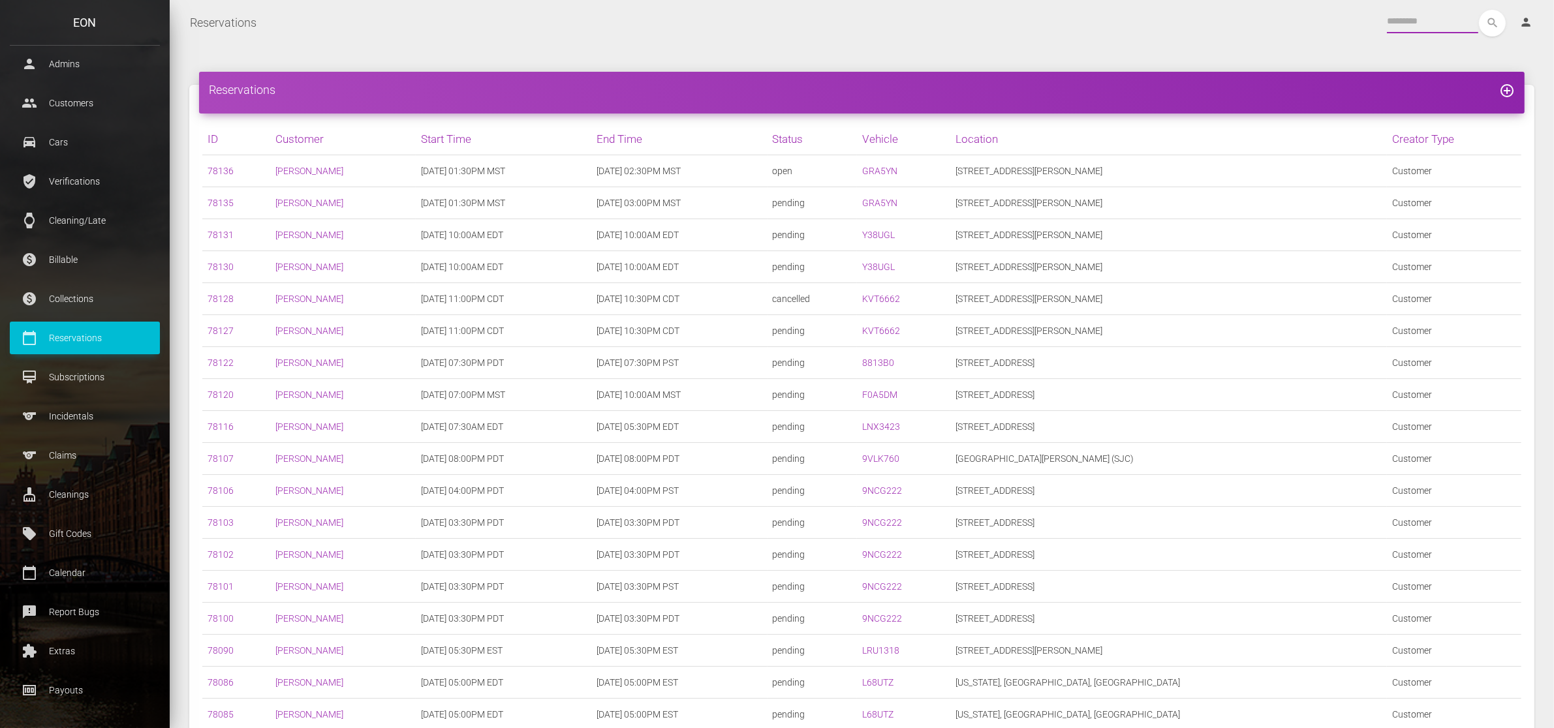
scroll to position [207, 0]
click at [89, 568] on p "Calendar" at bounding box center [85, 572] width 131 height 20
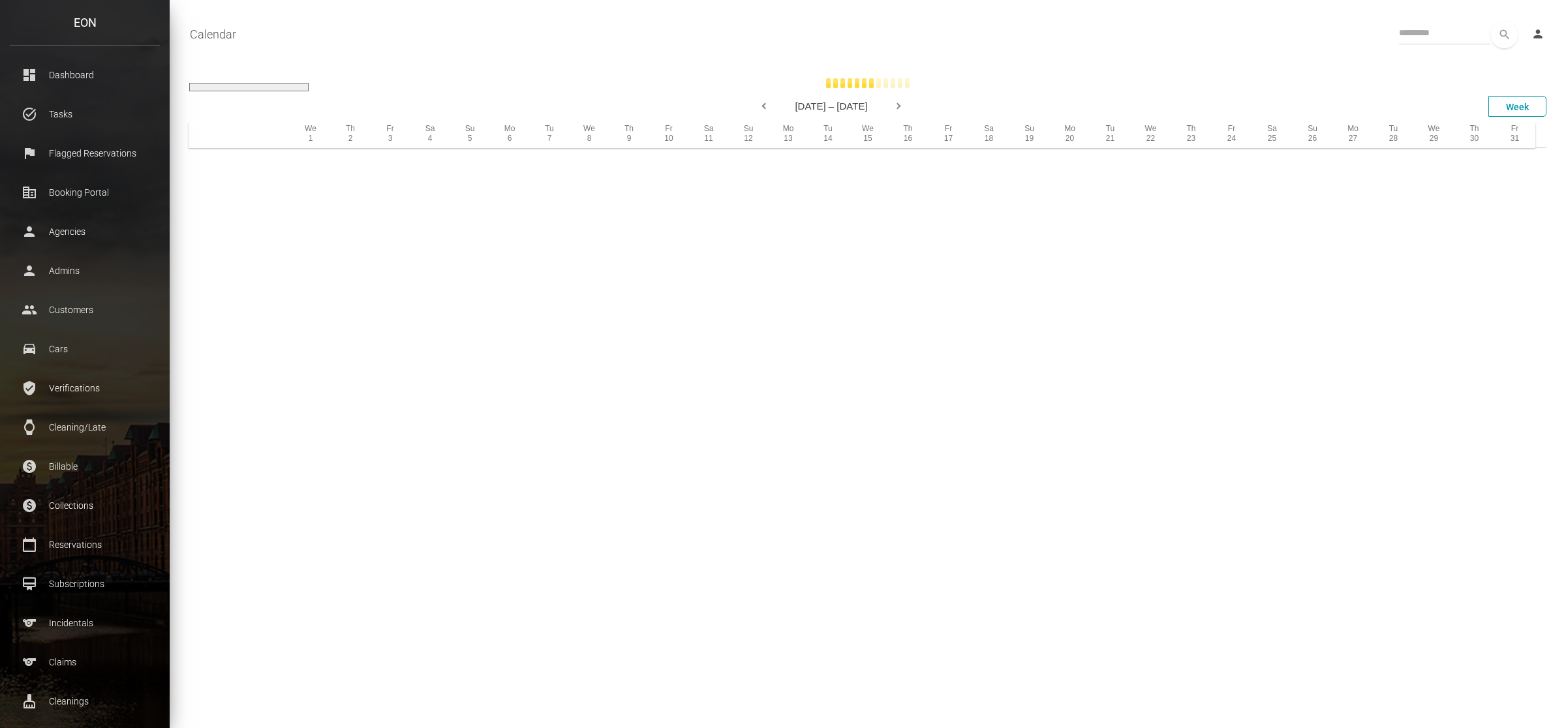
click at [275, 83] on select "**********" at bounding box center [248, 87] width 119 height 8
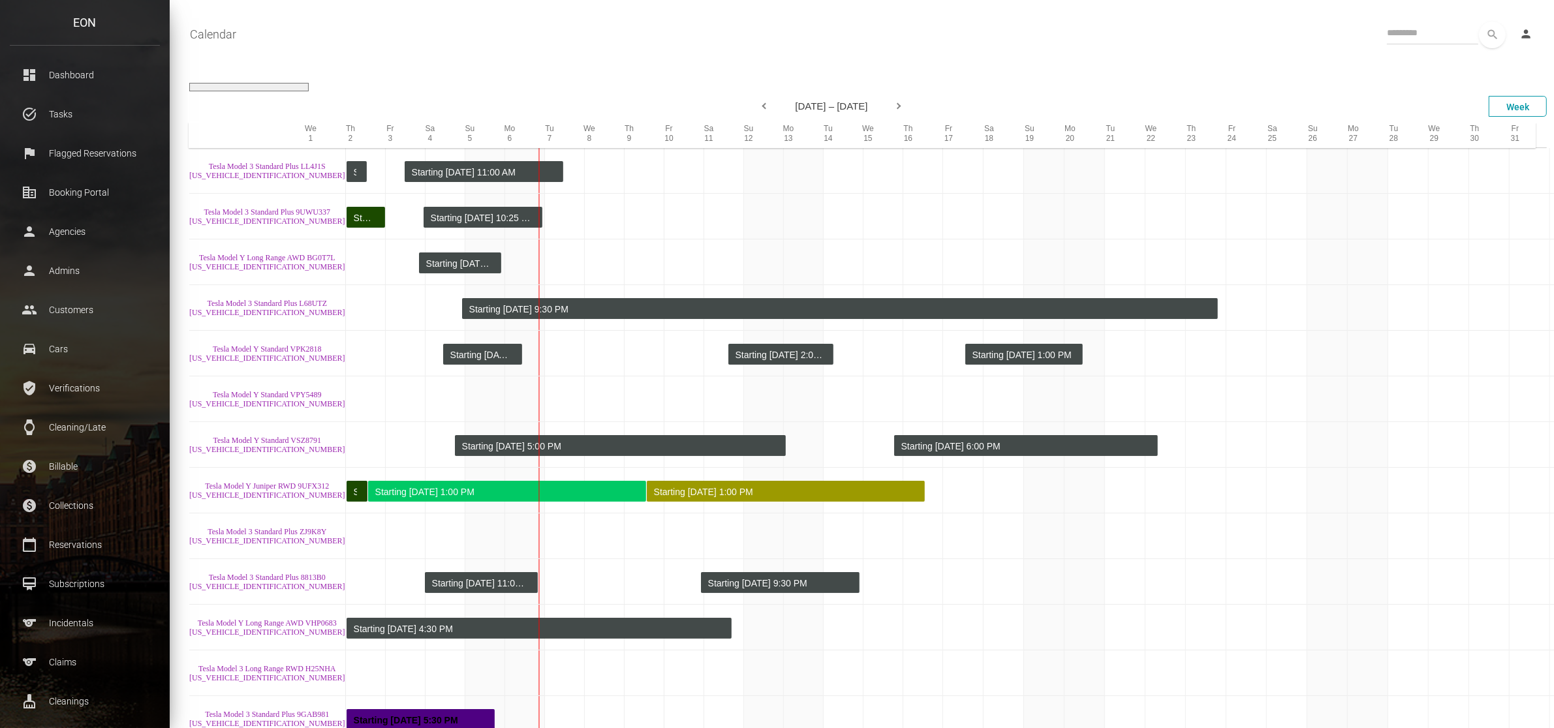
select select "**********"
click at [189, 83] on select "**********" at bounding box center [248, 87] width 119 height 8
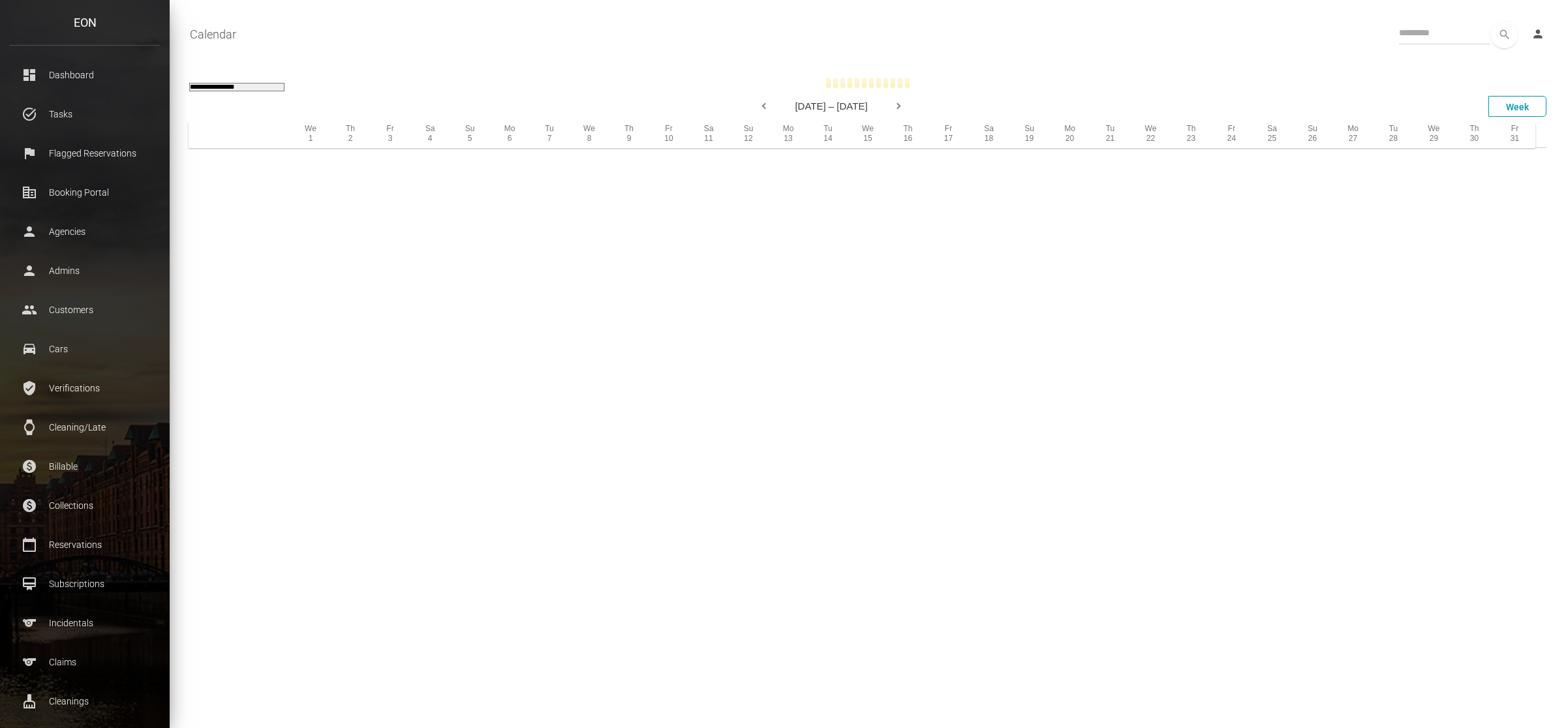
select select "**********"
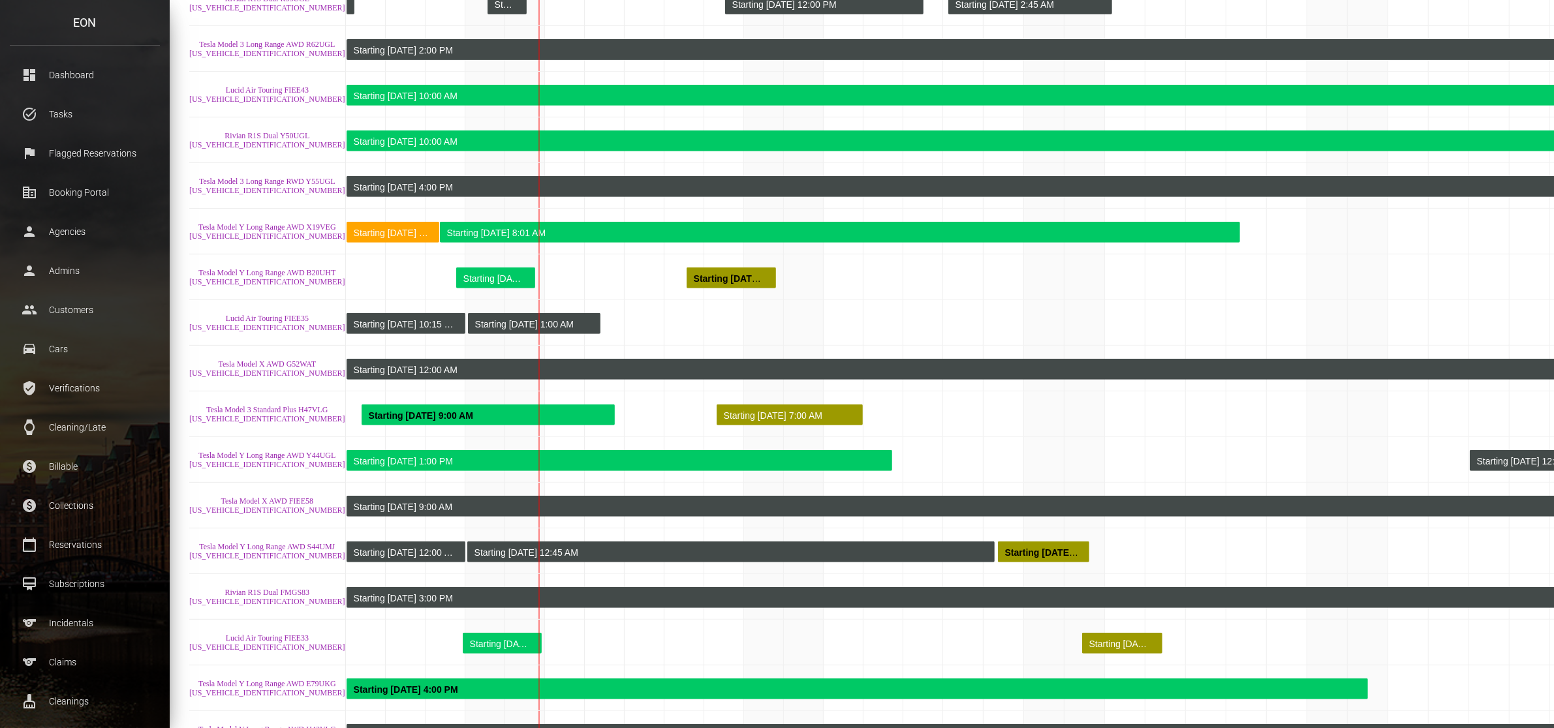
scroll to position [1538, 0]
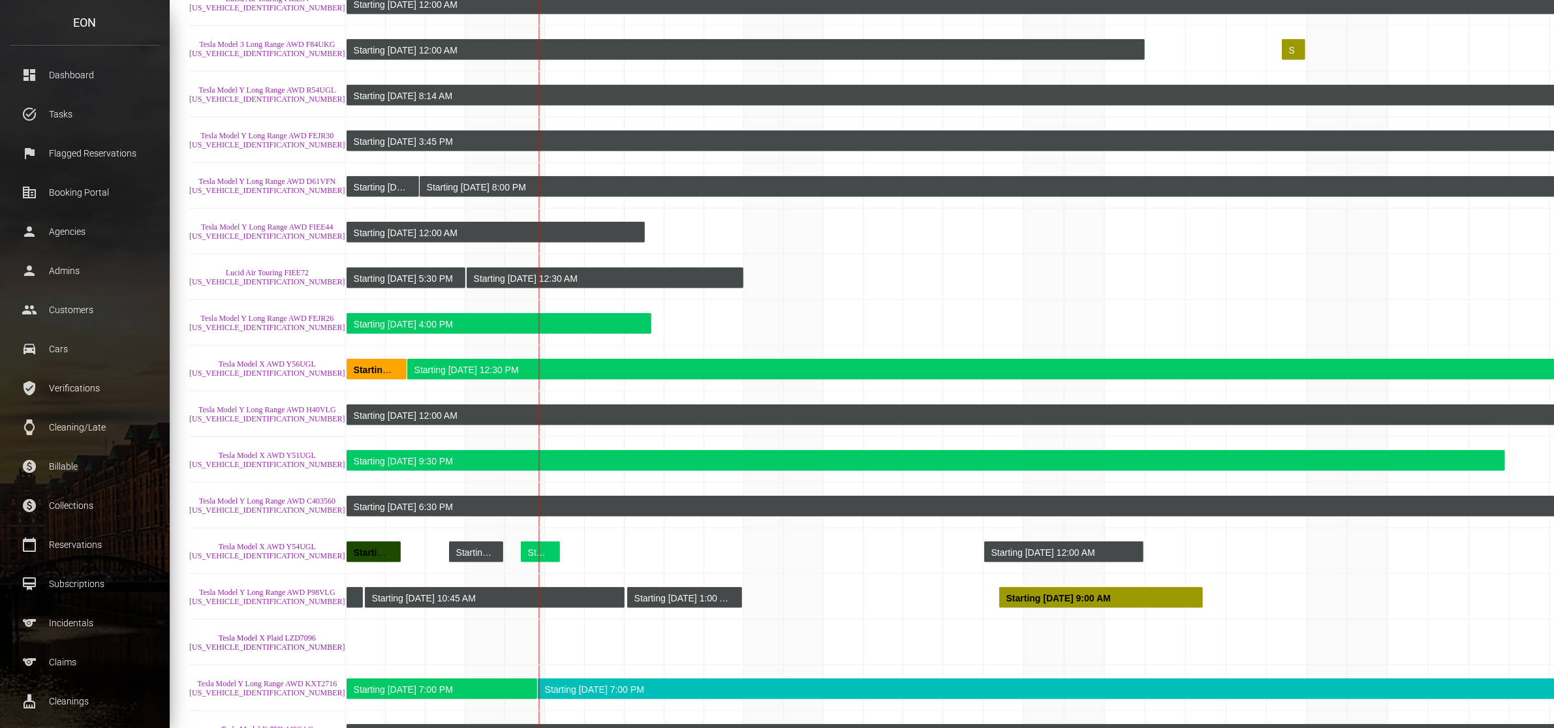
click at [238, 640] on link "Tesla Model X Plaid LZD7096 [US_VEHICLE_IDENTIFICATION_NUMBER]" at bounding box center [267, 643] width 156 height 18
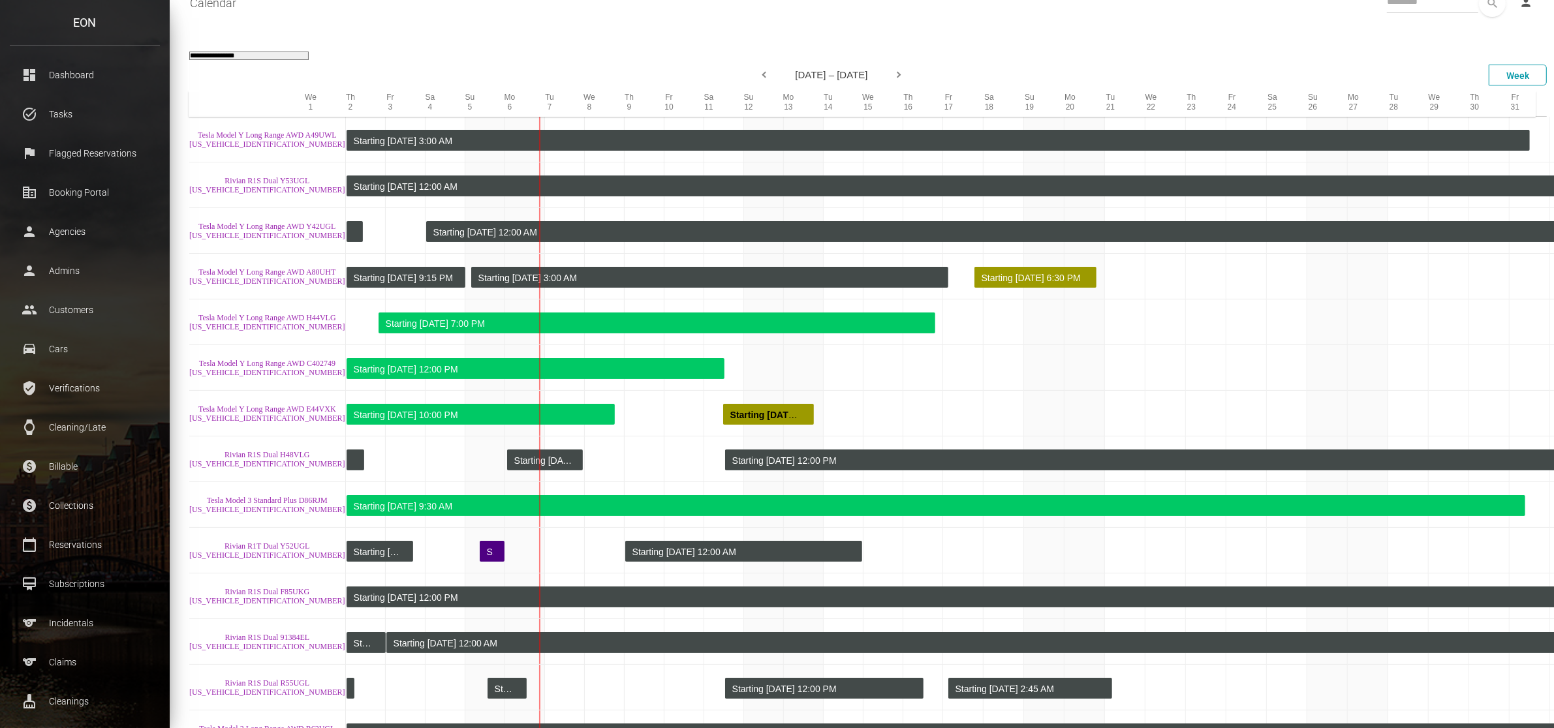
scroll to position [0, 0]
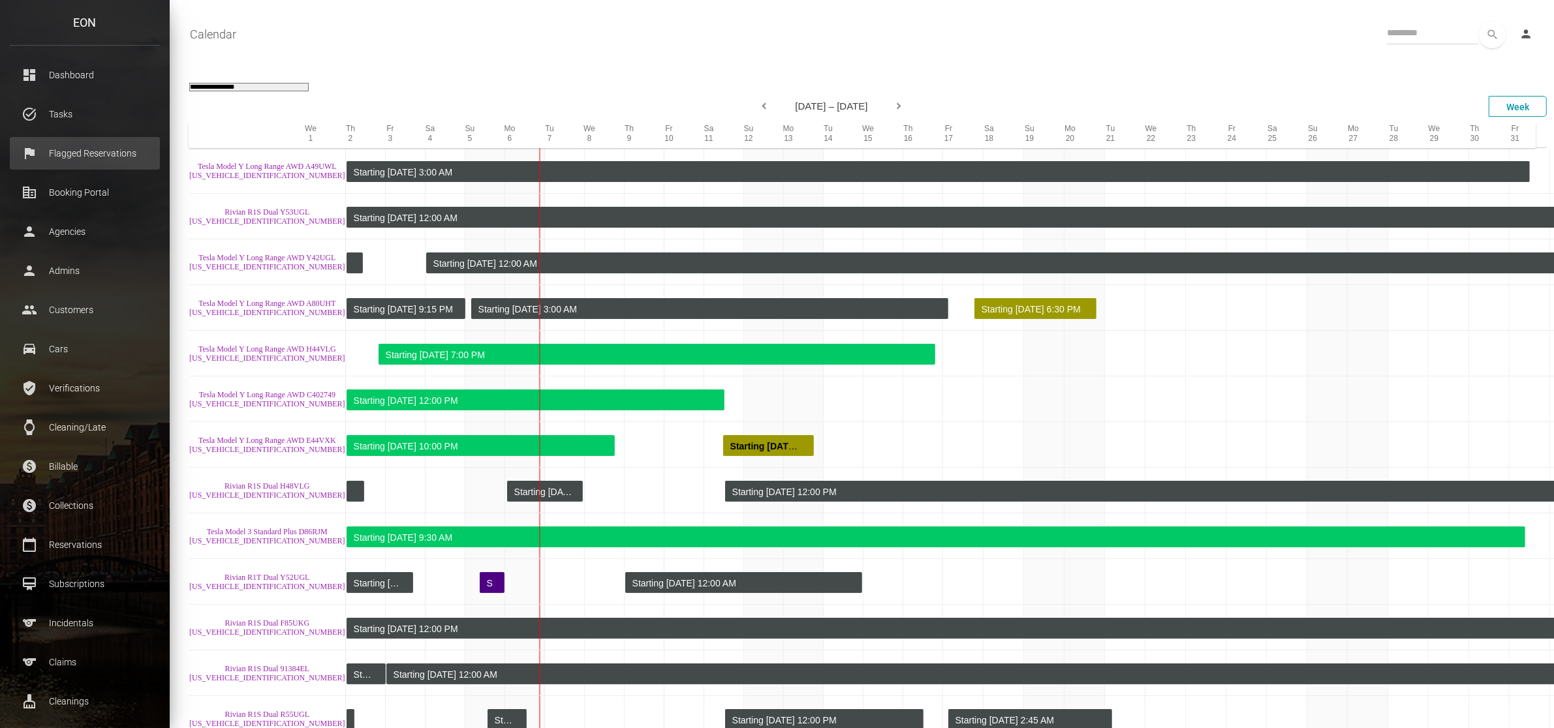
click at [99, 155] on p "Flagged Reservations" at bounding box center [85, 154] width 131 height 20
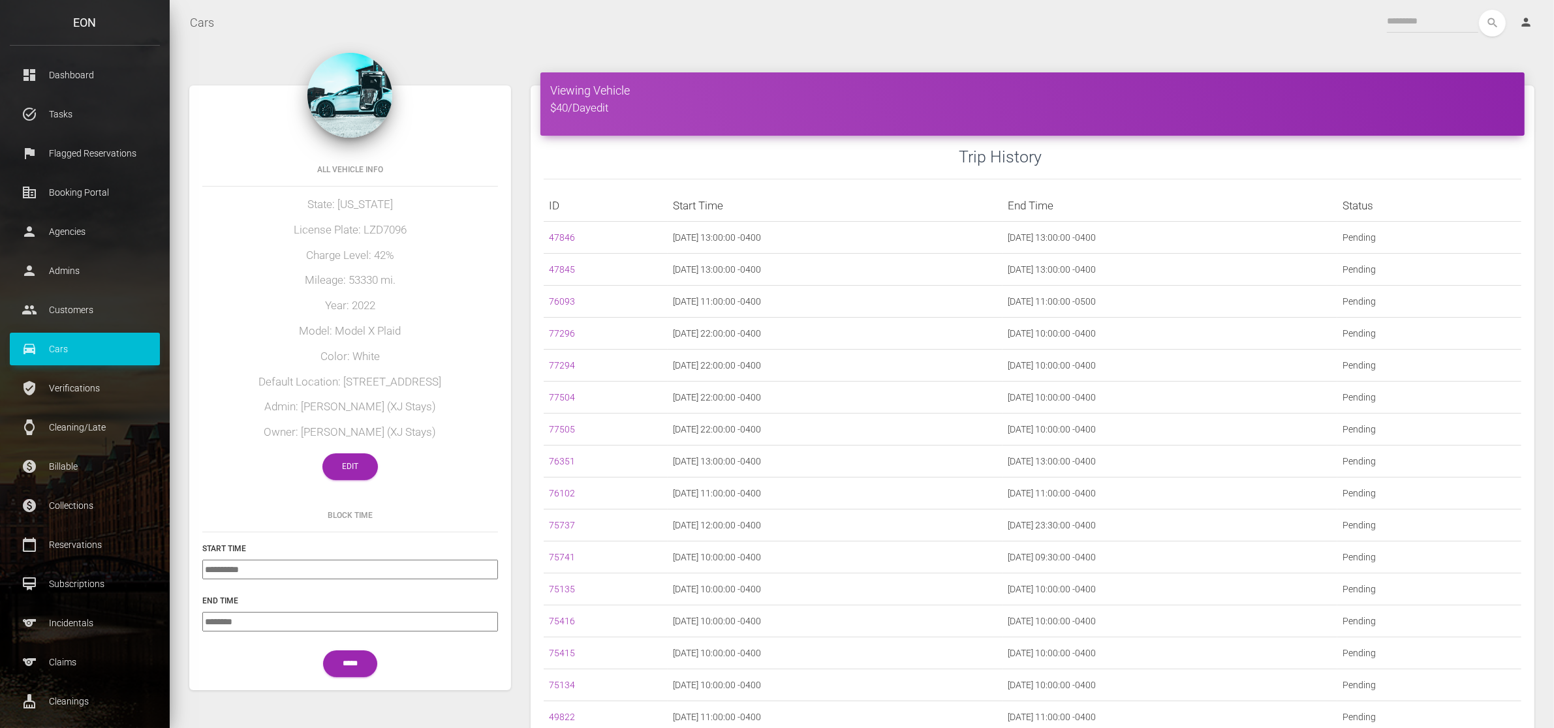
click at [433, 209] on h5 "State: [US_STATE]" at bounding box center [350, 205] width 296 height 16
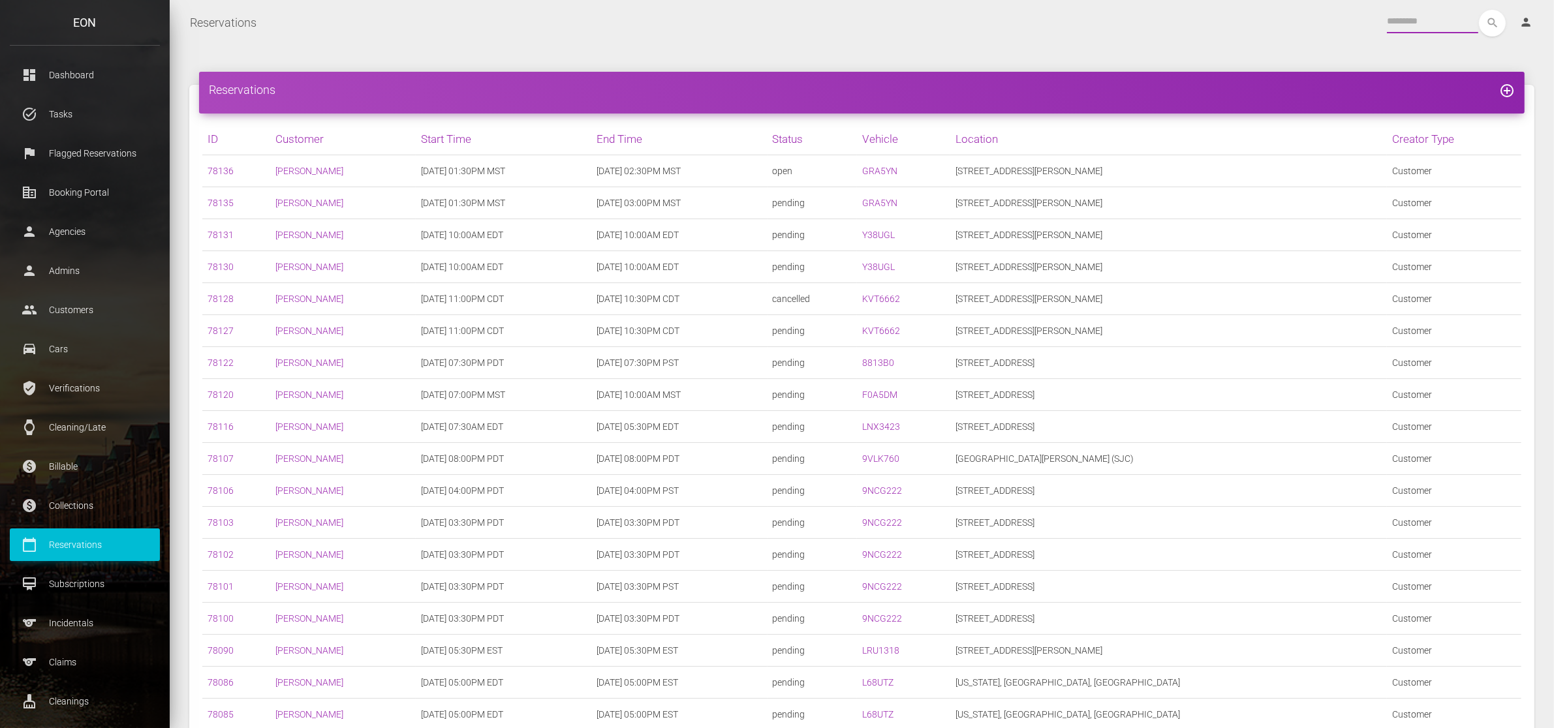
drag, startPoint x: 0, startPoint y: 0, endPoint x: 1415, endPoint y: 20, distance: 1414.8
click at [1415, 20] on input "text" at bounding box center [1432, 21] width 91 height 23
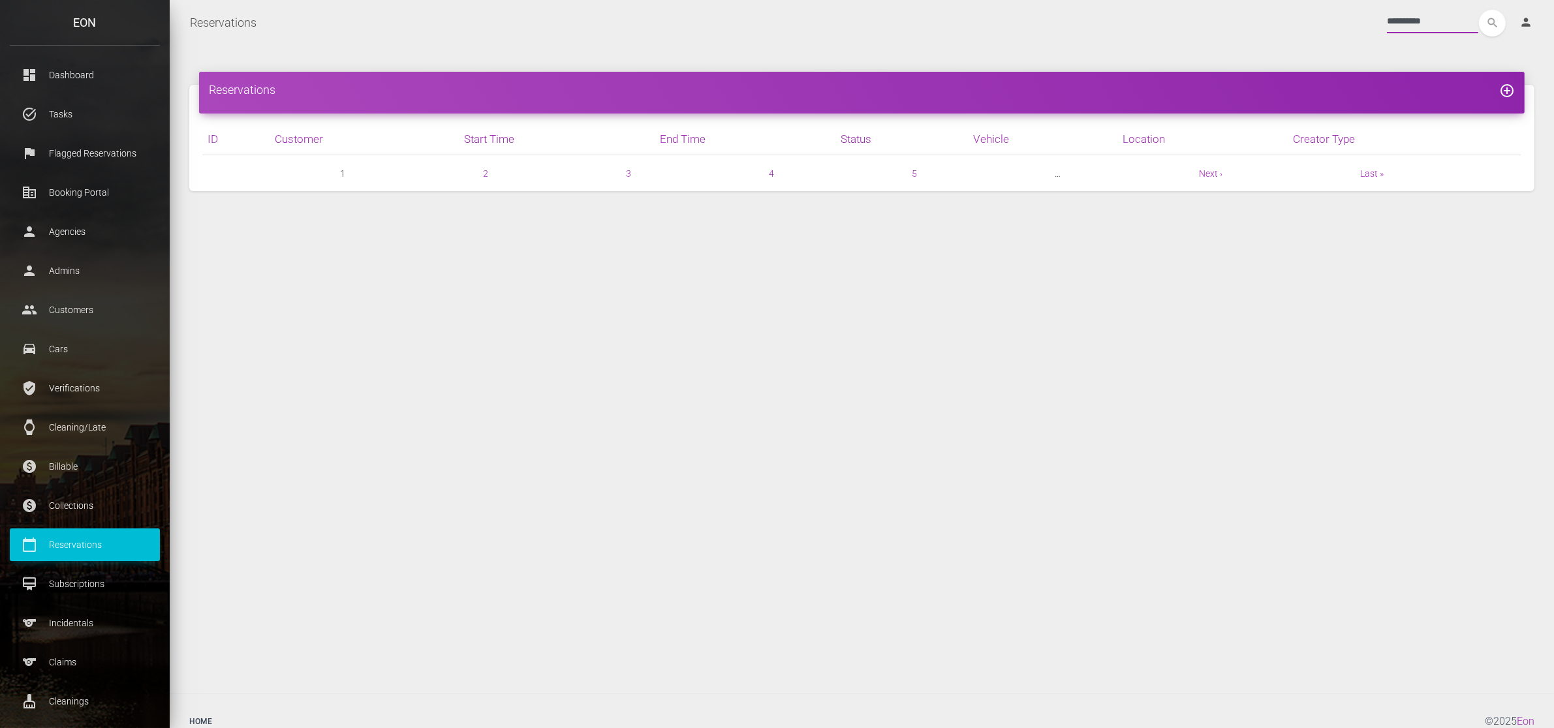
type input "**********"
click at [1479, 10] on button "search" at bounding box center [1492, 23] width 27 height 27
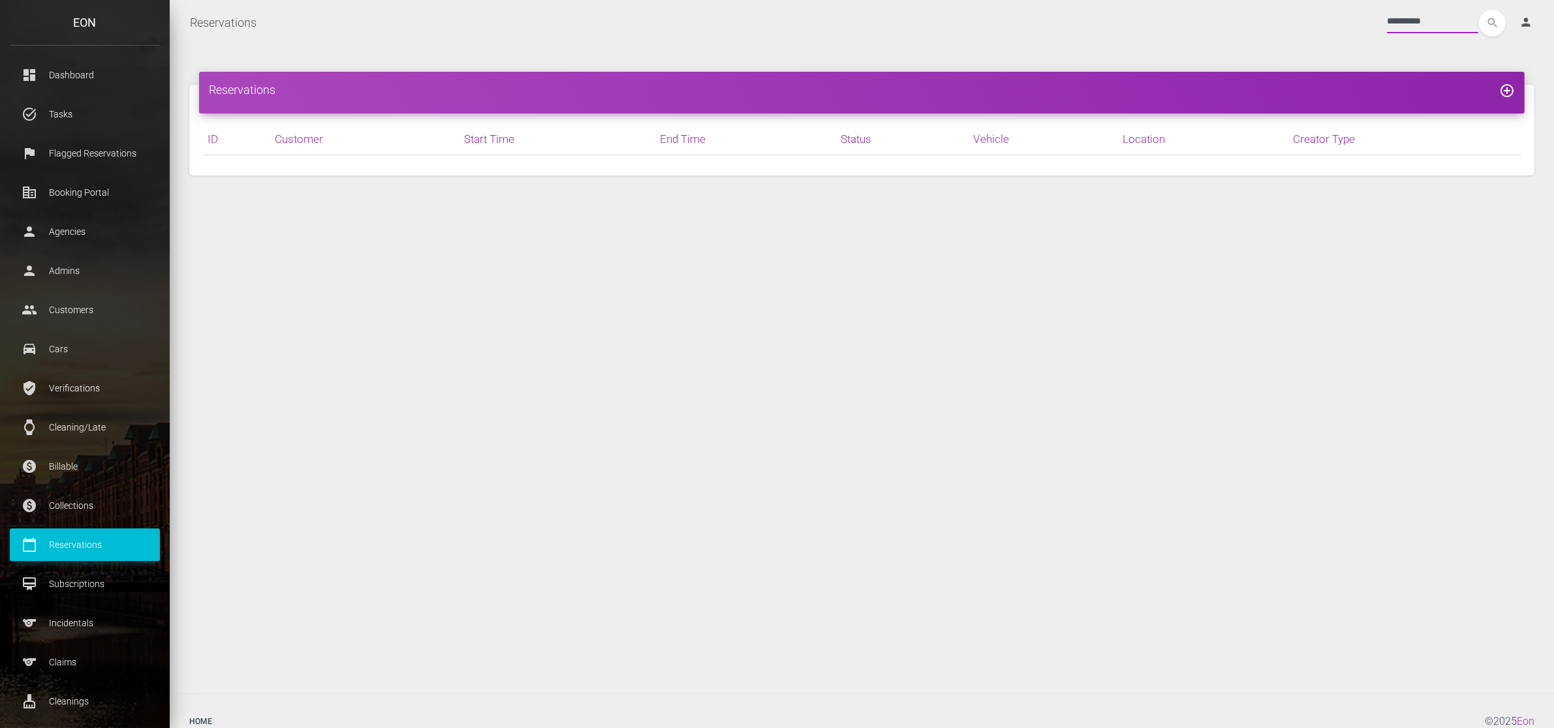
click at [1414, 13] on input "**********" at bounding box center [1432, 21] width 91 height 23
click at [1416, 16] on input "**********" at bounding box center [1432, 21] width 91 height 23
type input "*****"
click at [1479, 10] on button "search" at bounding box center [1492, 23] width 27 height 27
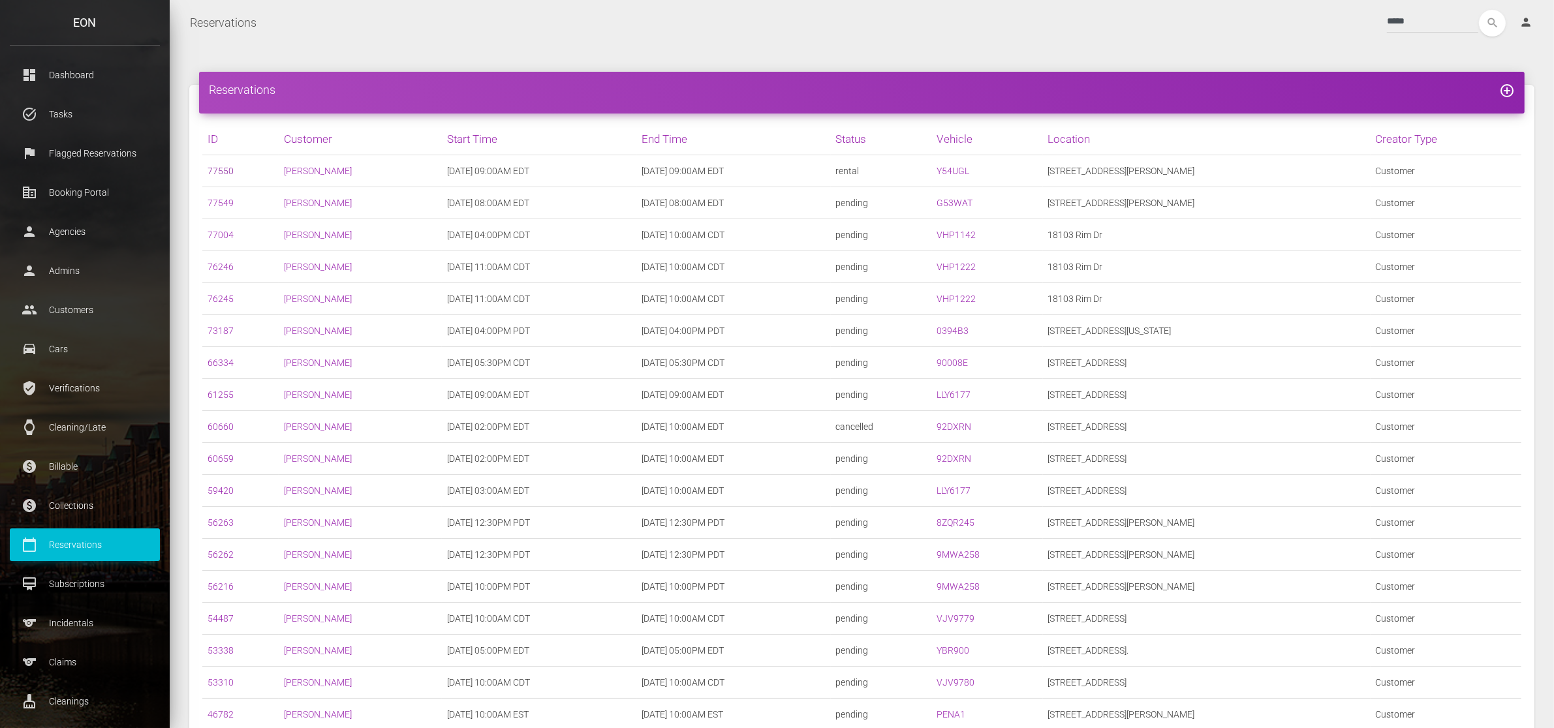
click at [216, 168] on link "77550" at bounding box center [220, 171] width 26 height 10
click at [224, 166] on link "77550" at bounding box center [220, 171] width 26 height 10
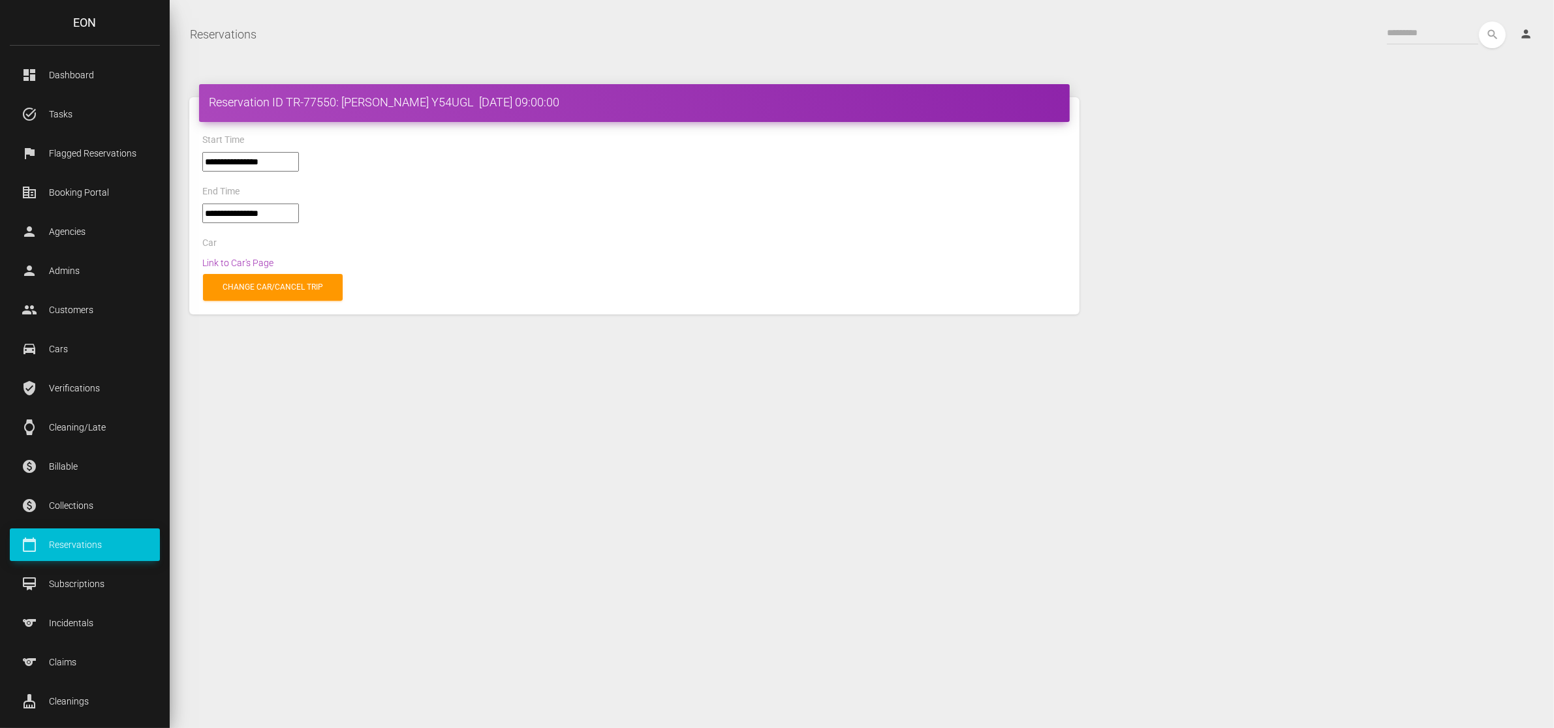
select select "*****"
select select
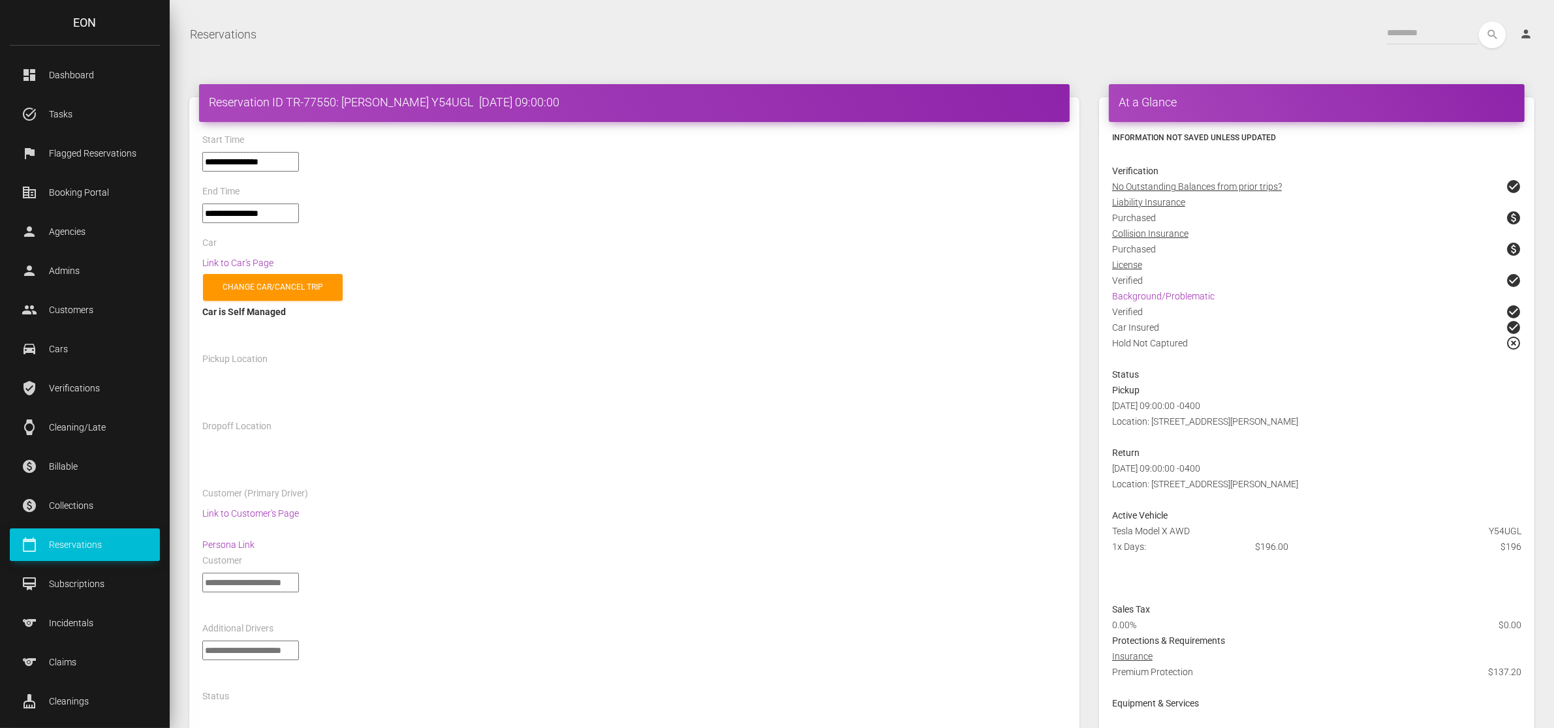
select select "*****"
select select
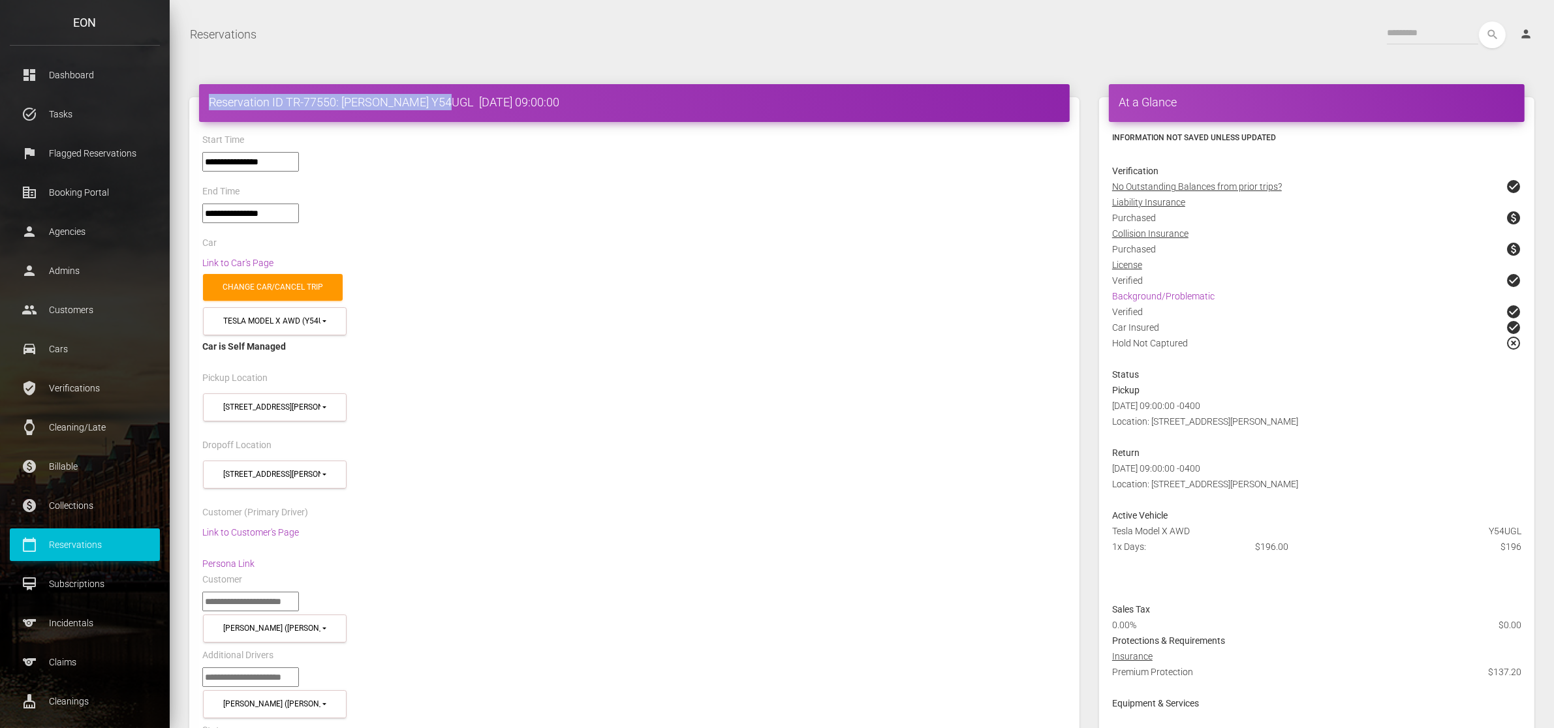
drag, startPoint x: 200, startPoint y: 104, endPoint x: 445, endPoint y: 98, distance: 244.8
click at [445, 98] on div "Reservation ID TR-77550: [PERSON_NAME] Y54UGL [DATE] 09:00:00" at bounding box center [634, 103] width 870 height 38
copy h4 "Reservation ID TR-77550: [PERSON_NAME] Y54UGL"
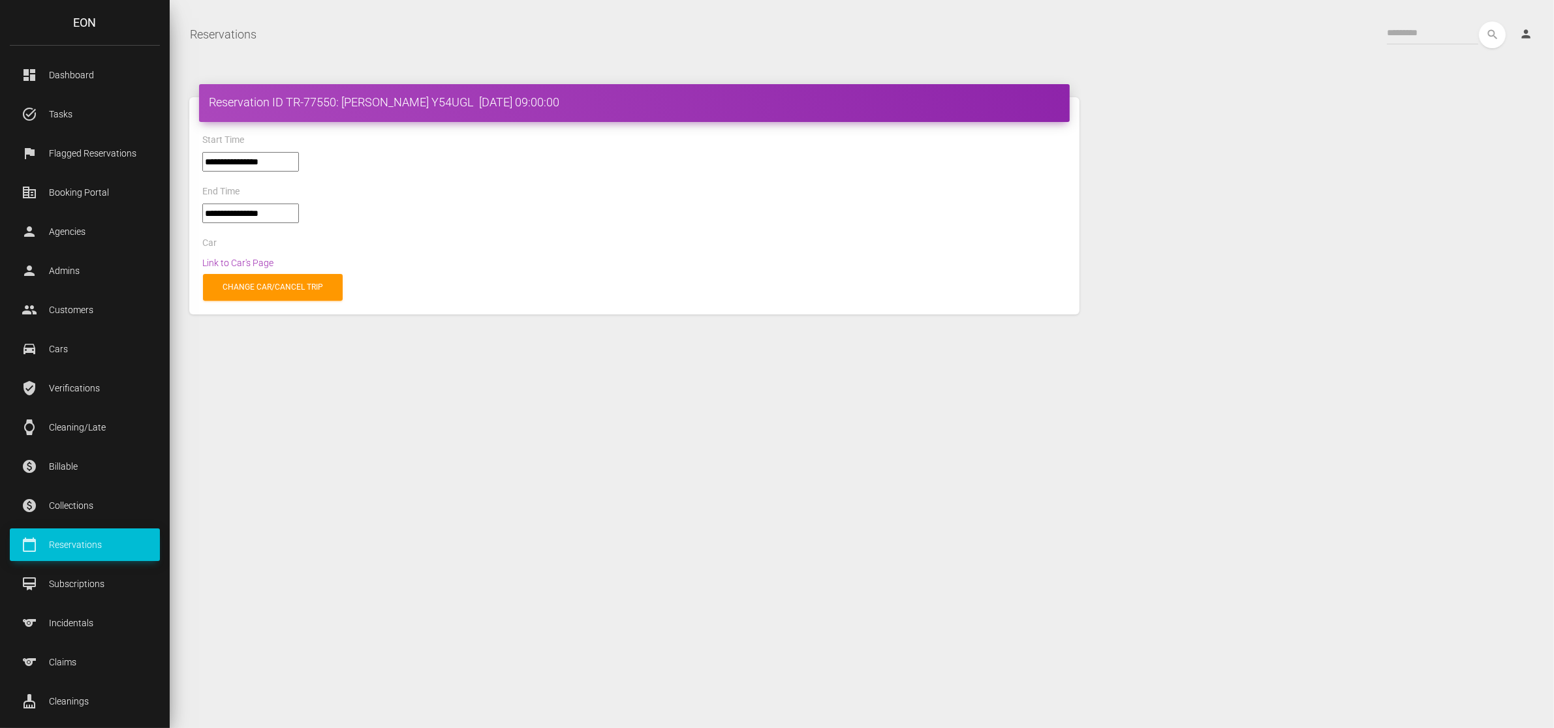
select select "*****"
select select
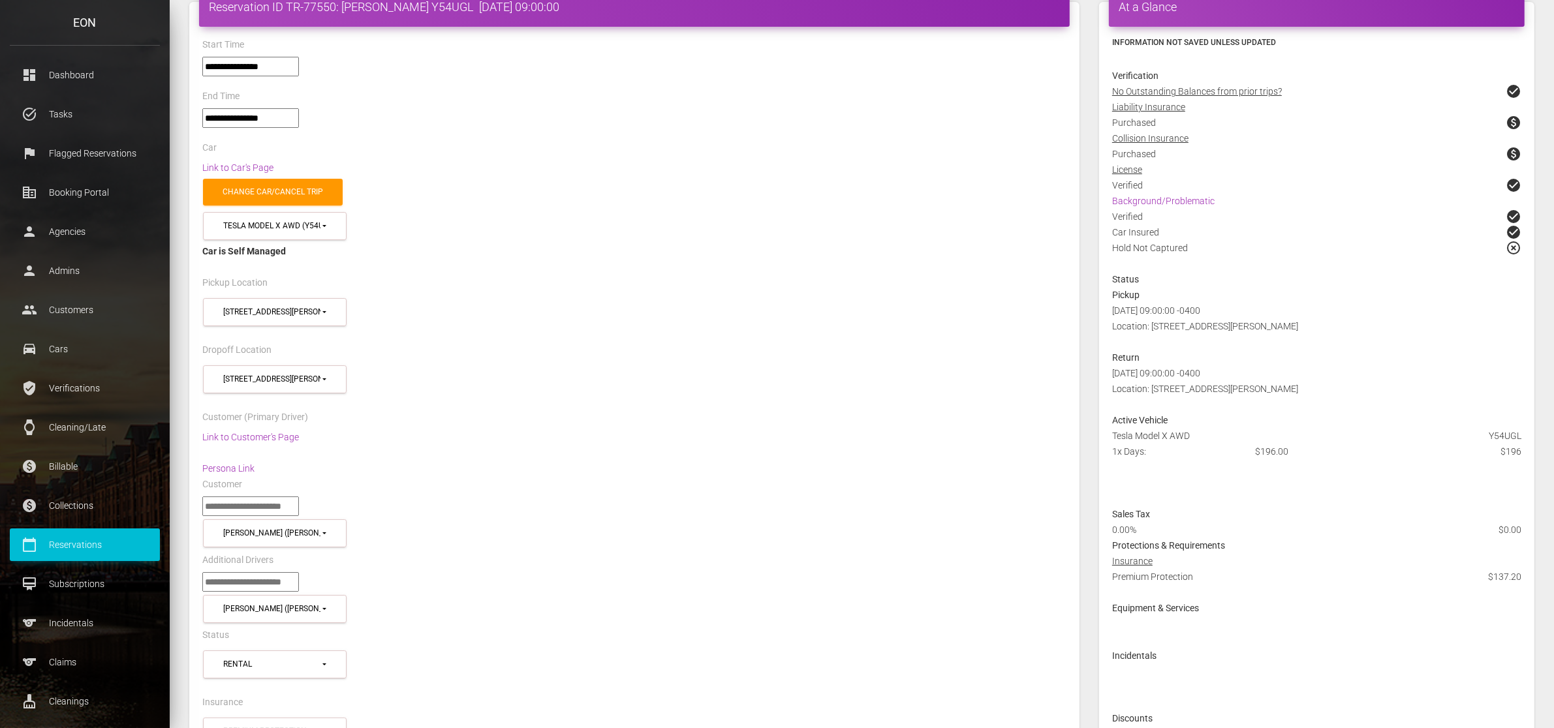
scroll to position [245, 0]
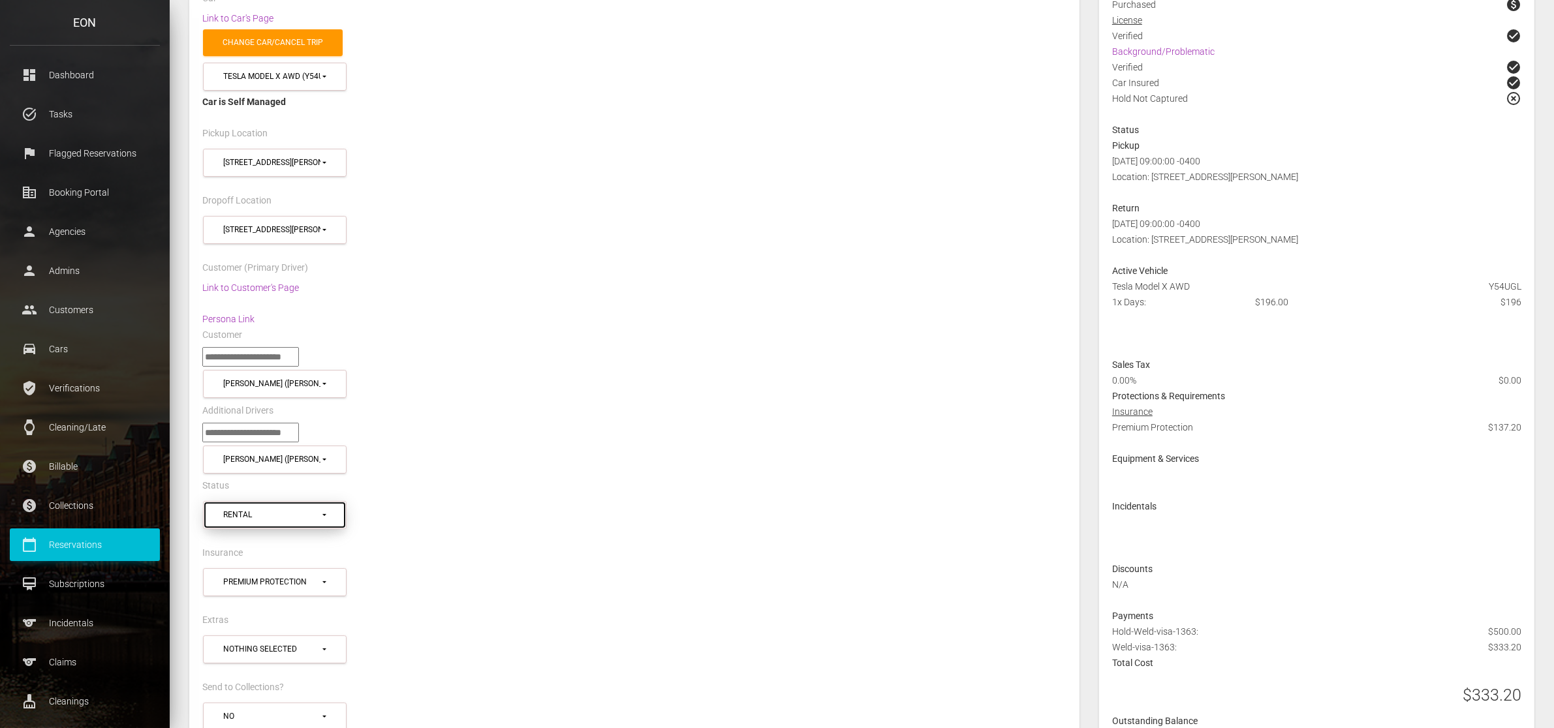
click at [291, 510] on button "Rental" at bounding box center [275, 515] width 144 height 28
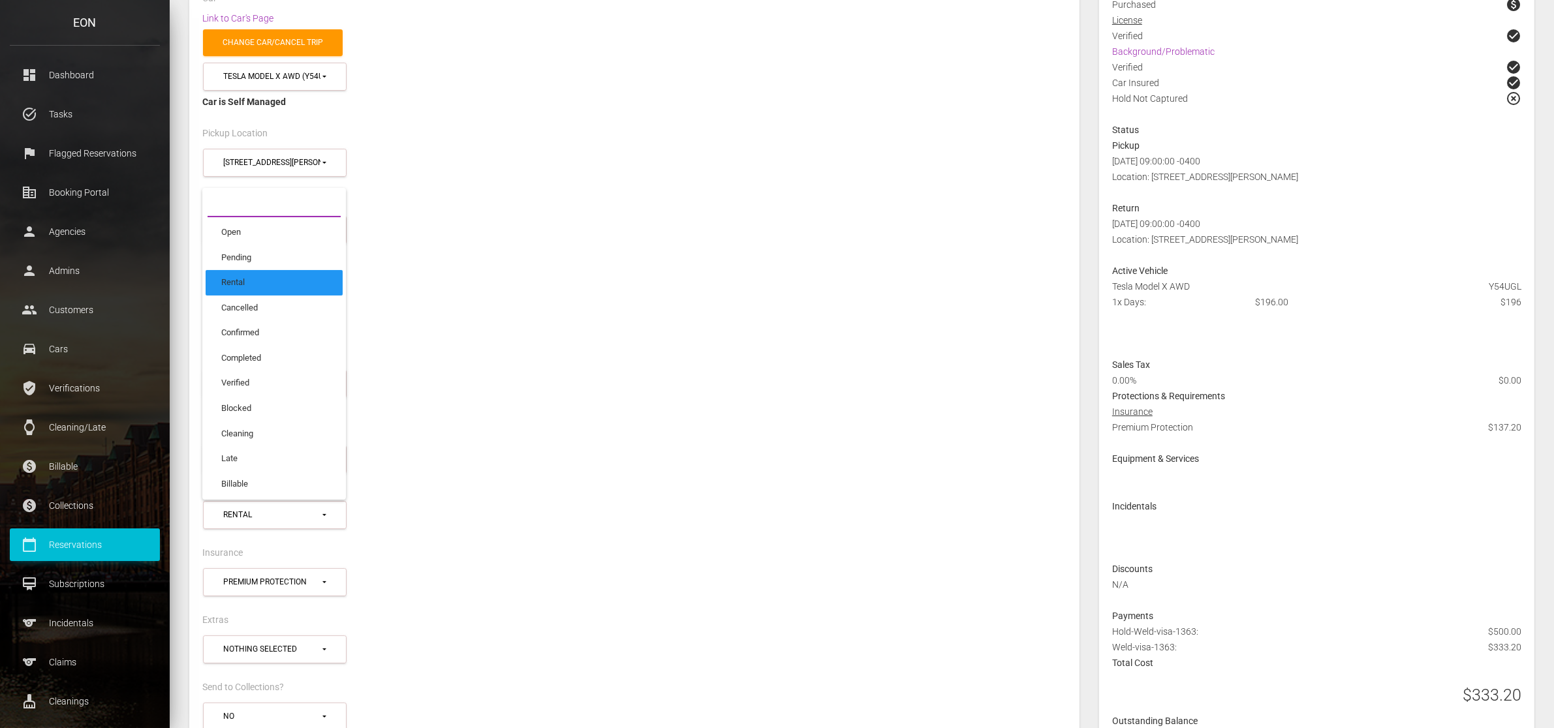
scroll to position [82, 0]
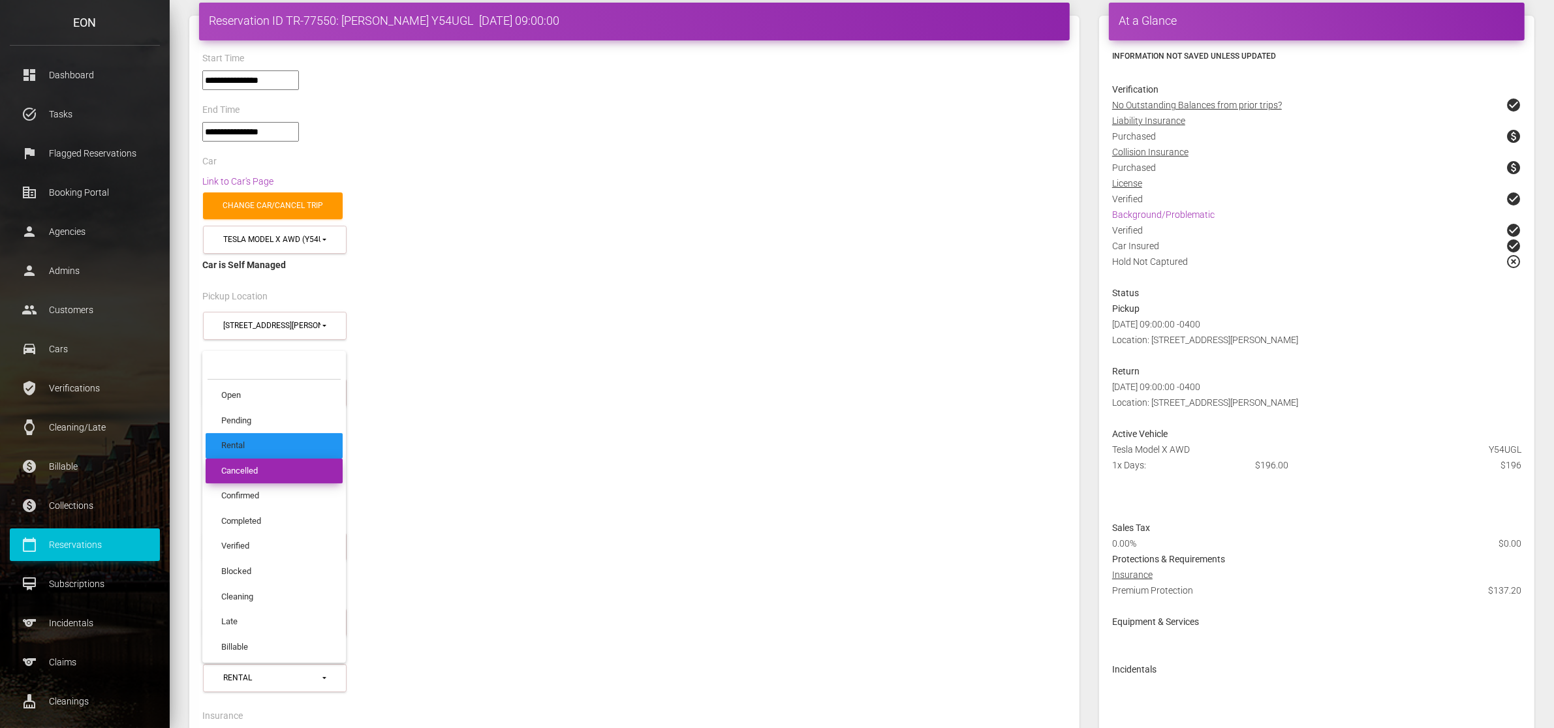
click at [266, 458] on link "Cancelled" at bounding box center [274, 470] width 137 height 25
select select "*********"
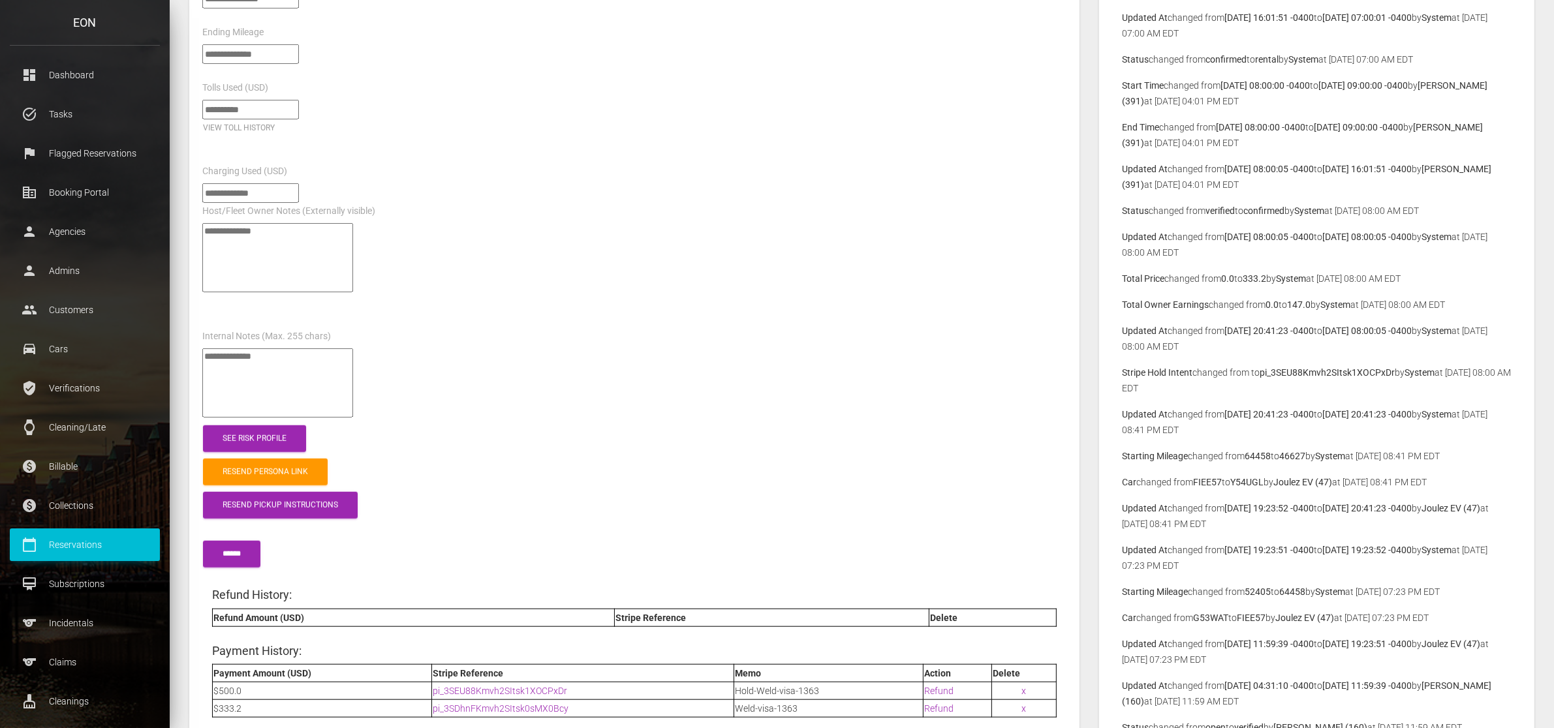
scroll to position [1631, 0]
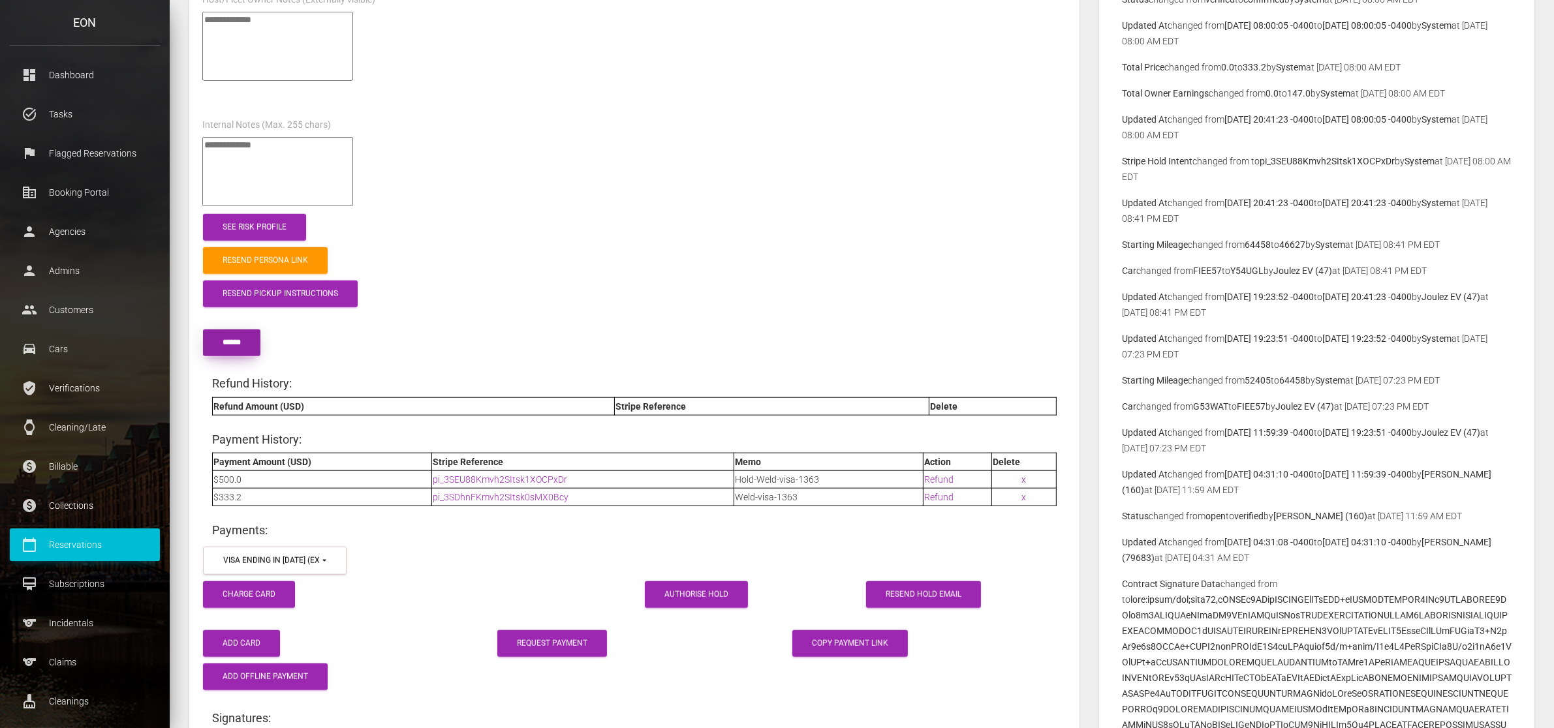
click at [249, 330] on input "******" at bounding box center [231, 343] width 57 height 27
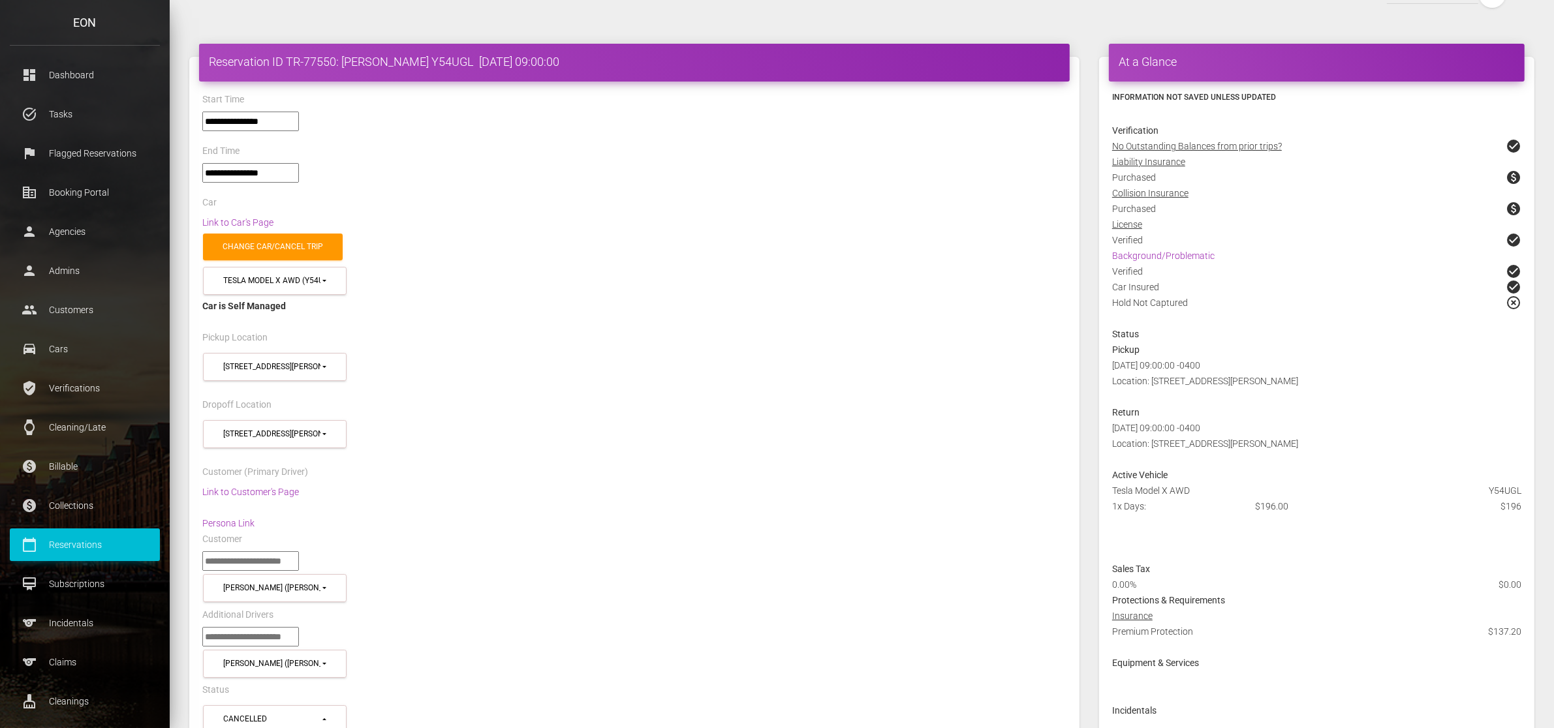
scroll to position [0, 0]
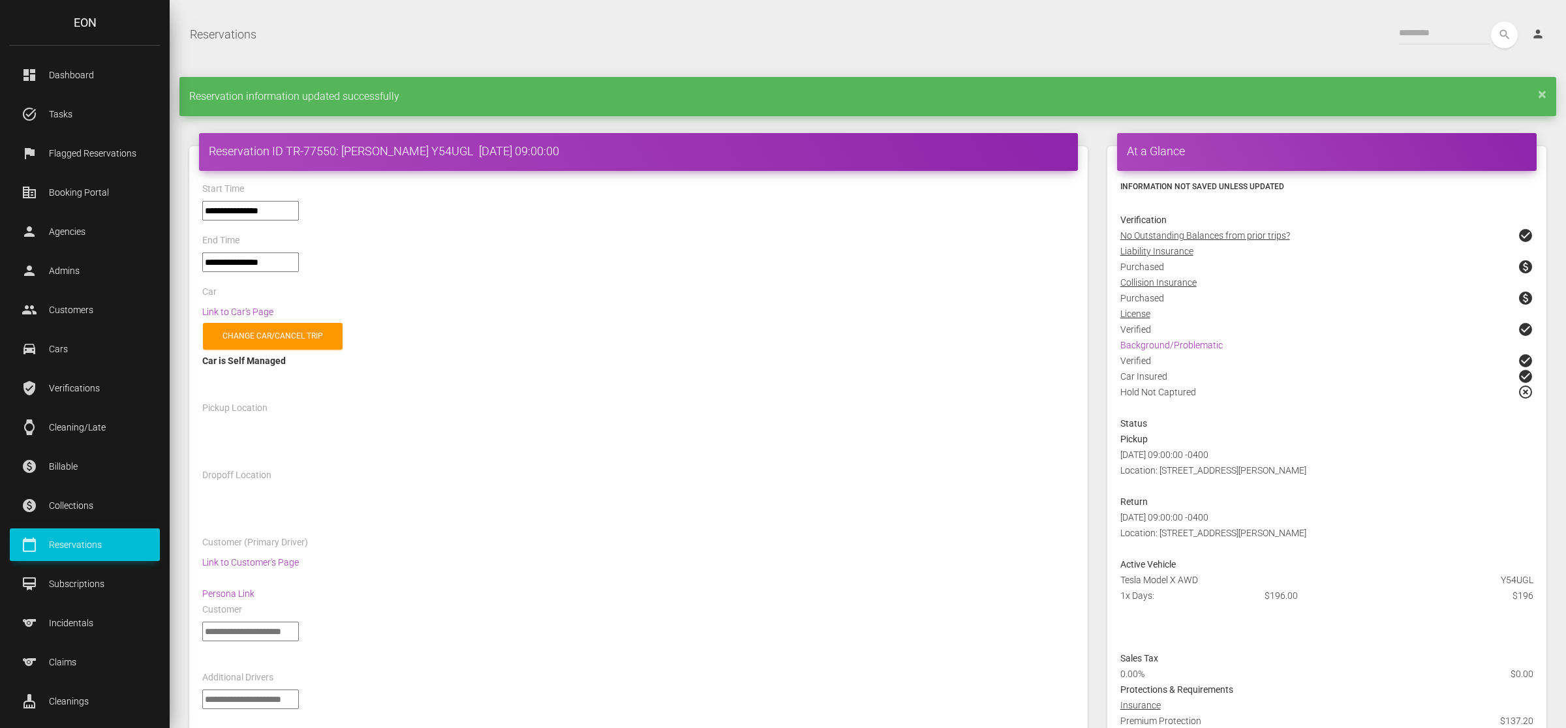
select select "*****"
select select
select select "*****"
select select
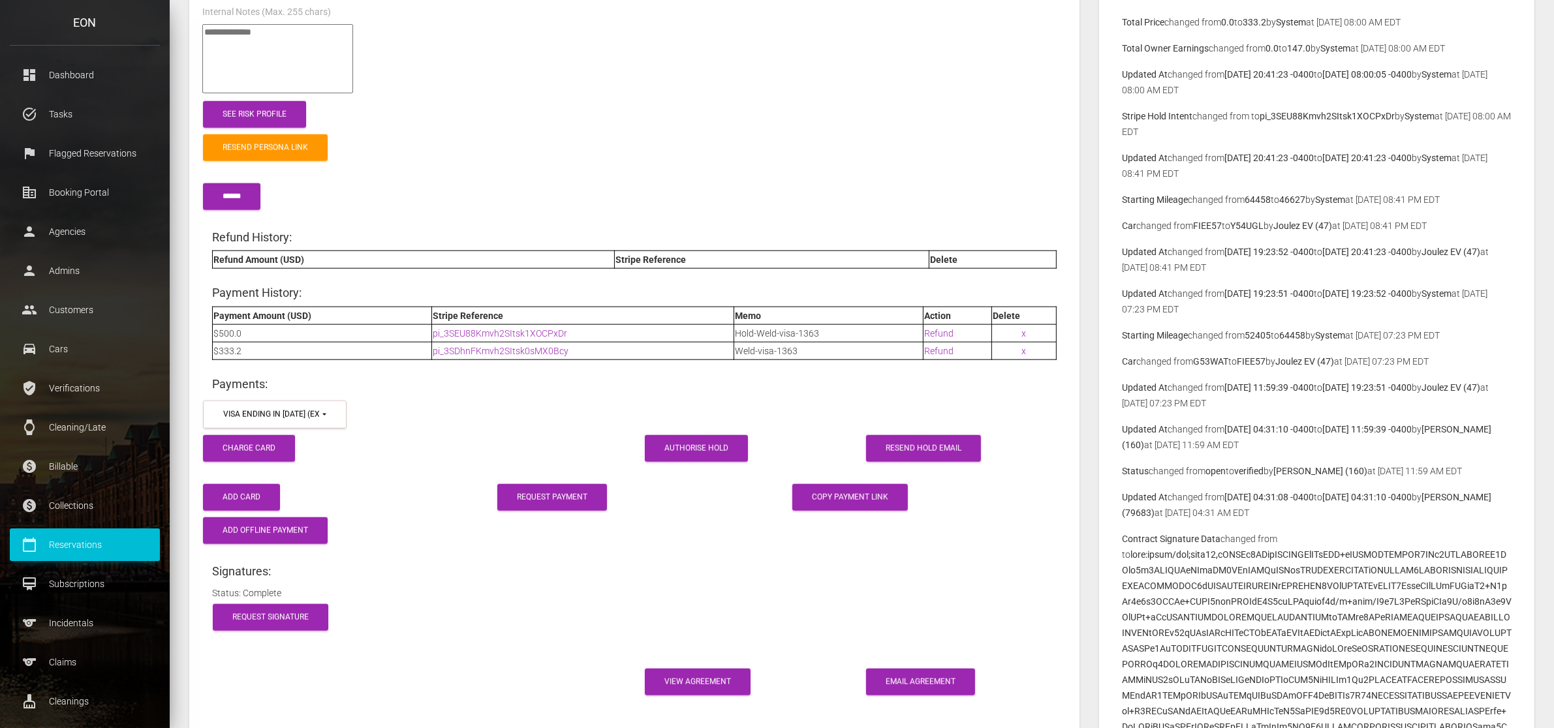
scroll to position [1794, 0]
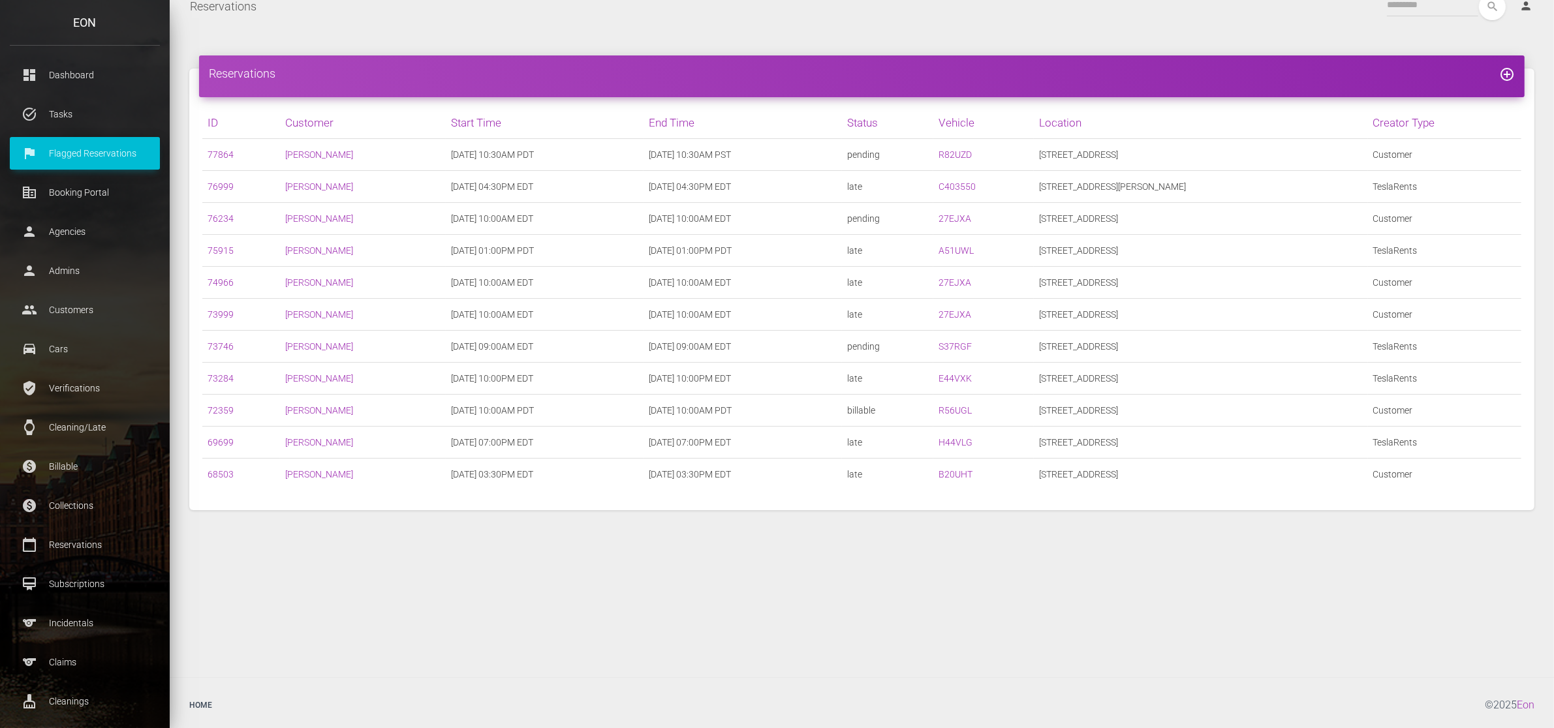
scroll to position [21, 0]
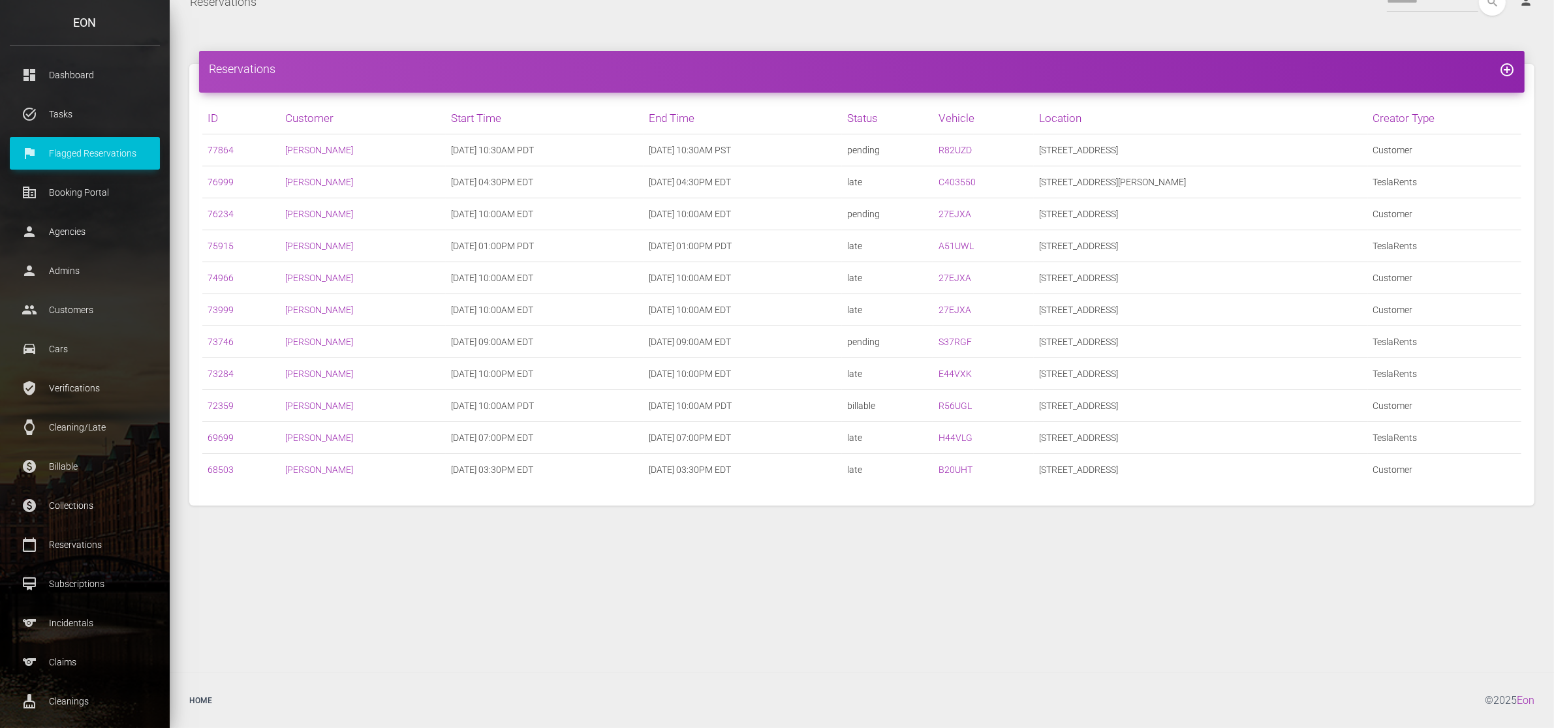
drag, startPoint x: 487, startPoint y: 398, endPoint x: 620, endPoint y: 399, distance: 133.1
click at [620, 399] on td "09/02/2025 10:00AM PDT" at bounding box center [545, 406] width 198 height 32
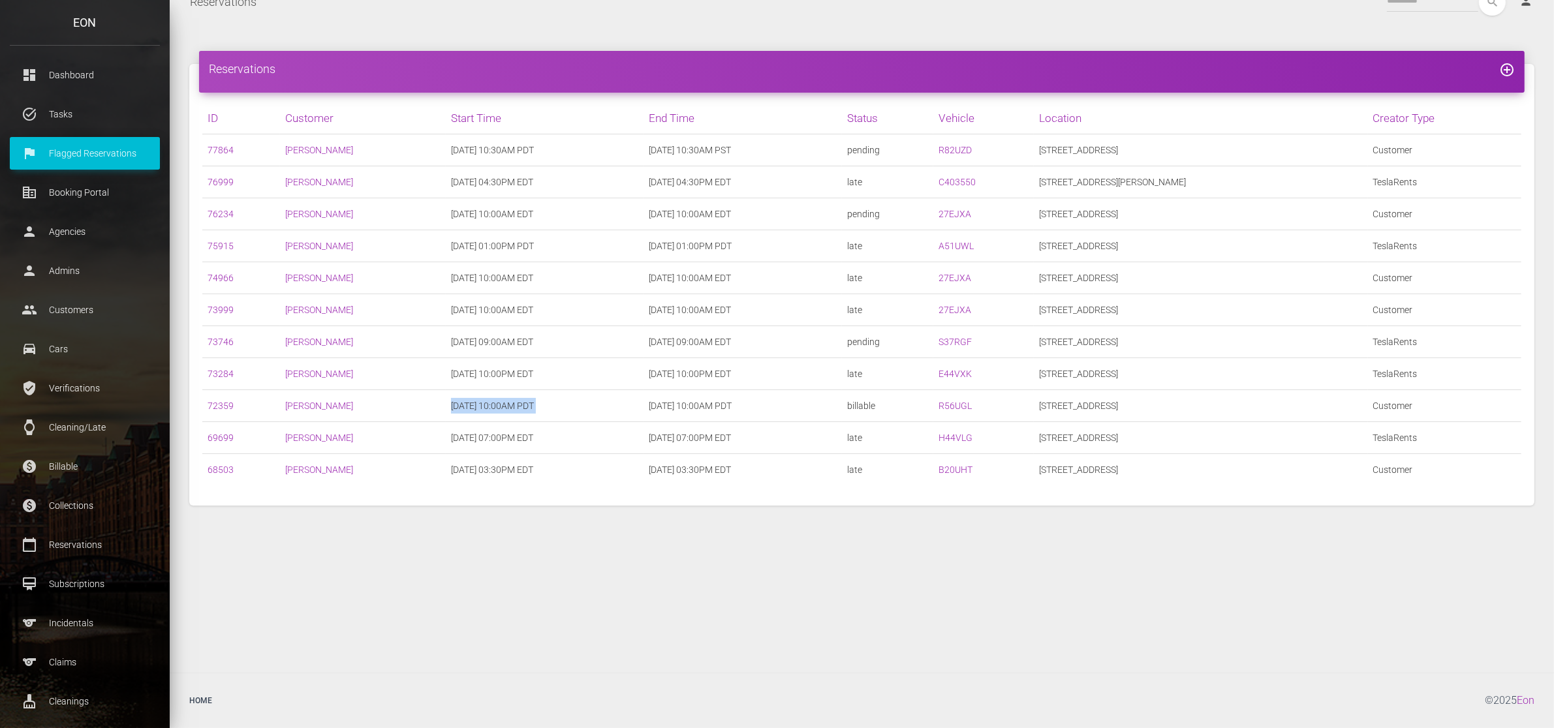
click at [534, 400] on td "09/02/2025 10:00AM PDT" at bounding box center [545, 406] width 198 height 32
click at [513, 399] on td "09/02/2025 10:00AM PDT" at bounding box center [545, 406] width 198 height 32
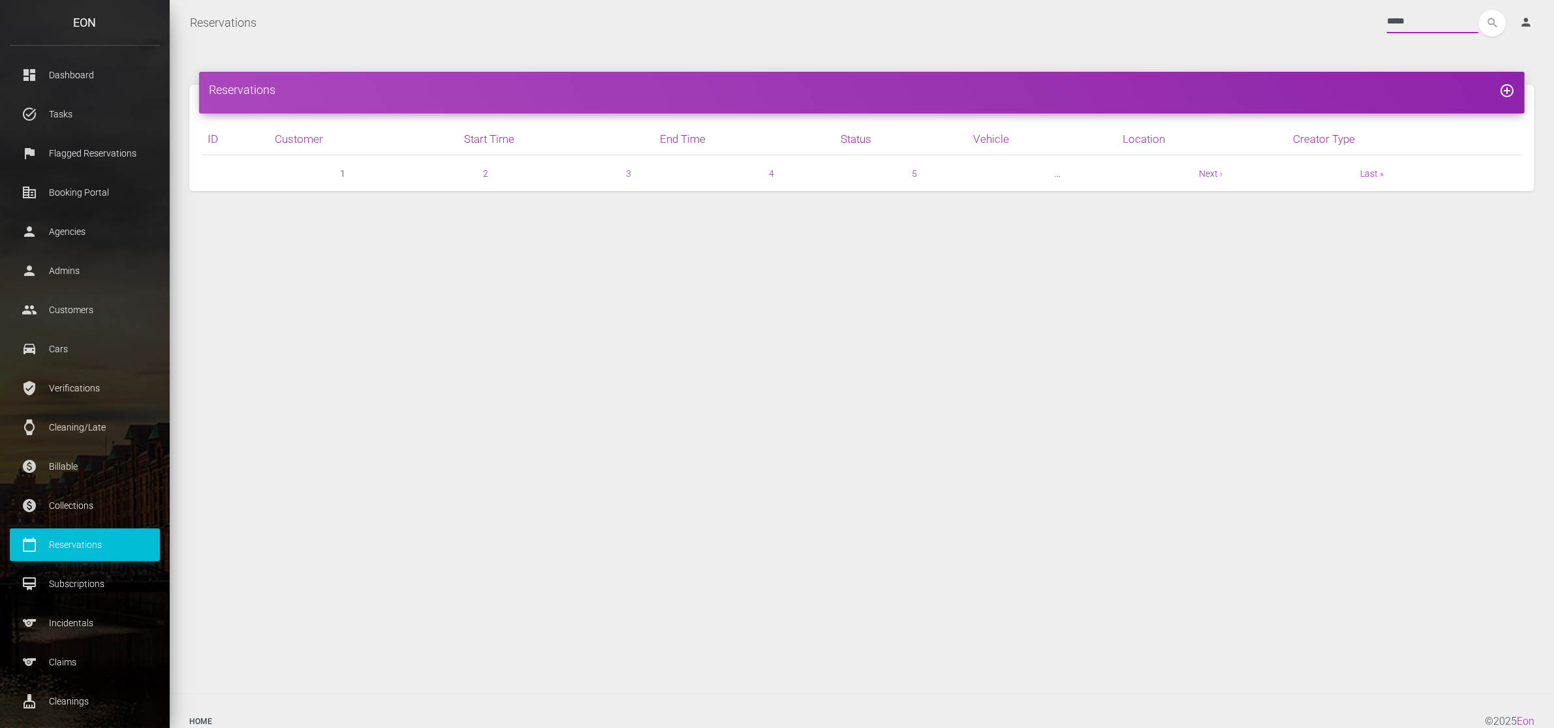
type input "*****"
click at [1479, 10] on button "search" at bounding box center [1492, 23] width 27 height 27
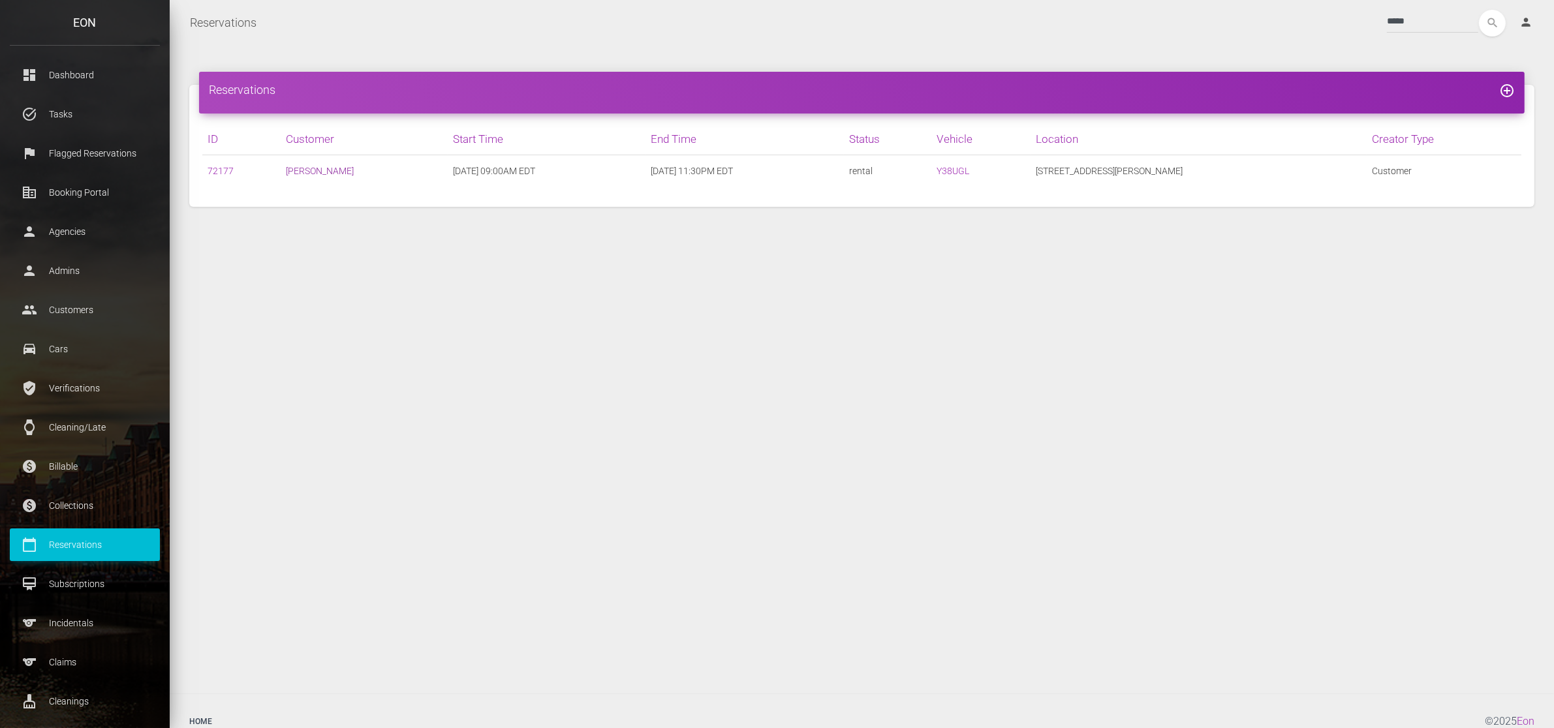
click at [331, 168] on link "[PERSON_NAME]" at bounding box center [320, 171] width 68 height 10
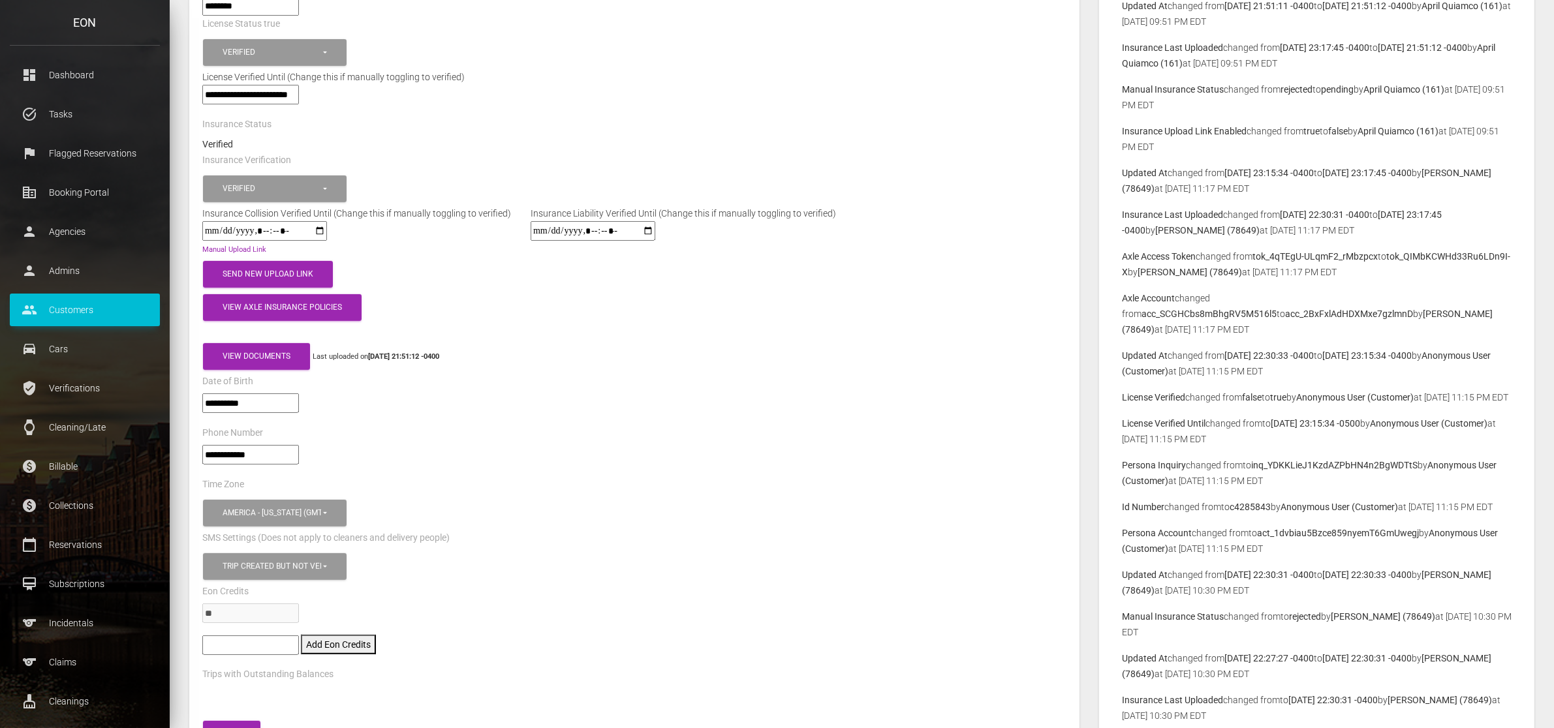
scroll to position [653, 0]
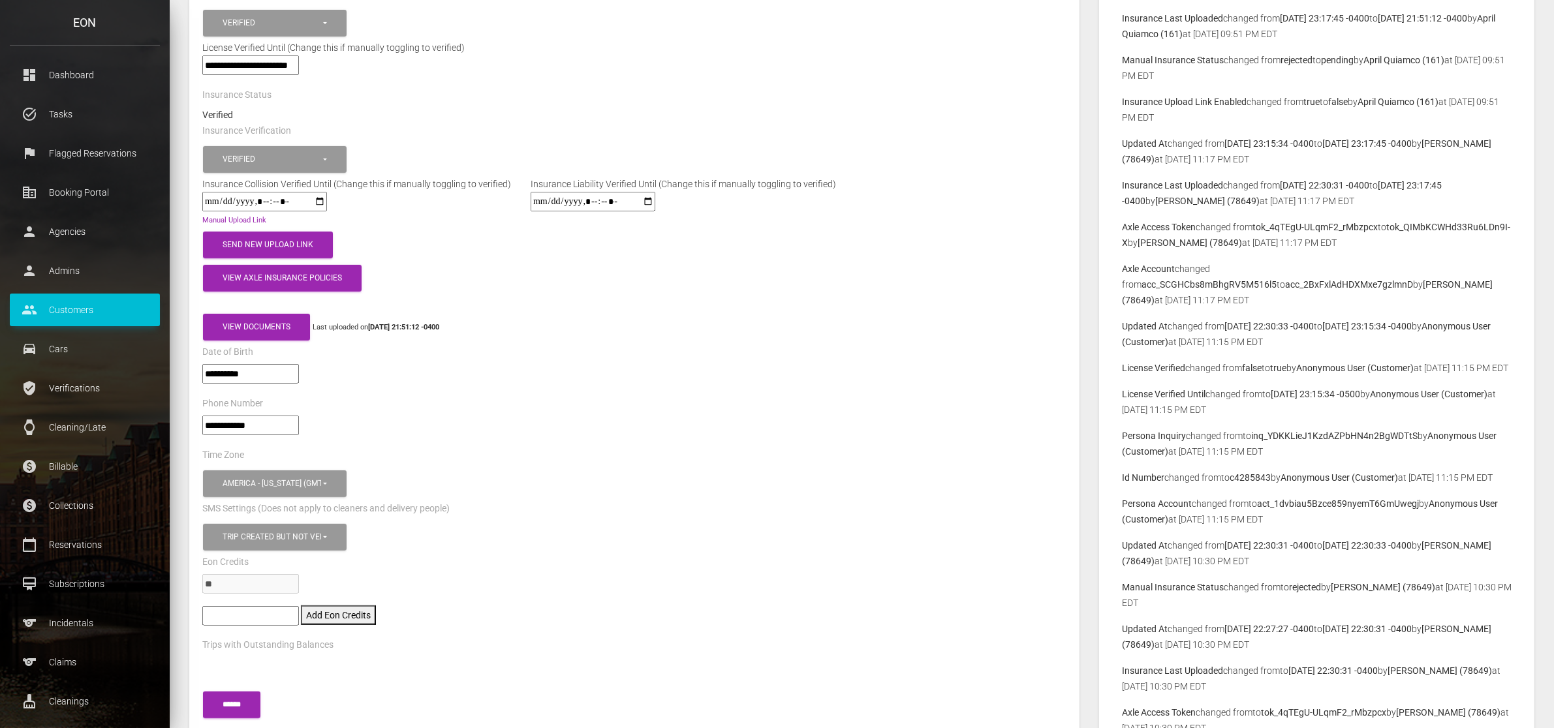
click at [268, 416] on input"] "**********" at bounding box center [250, 426] width 97 height 20
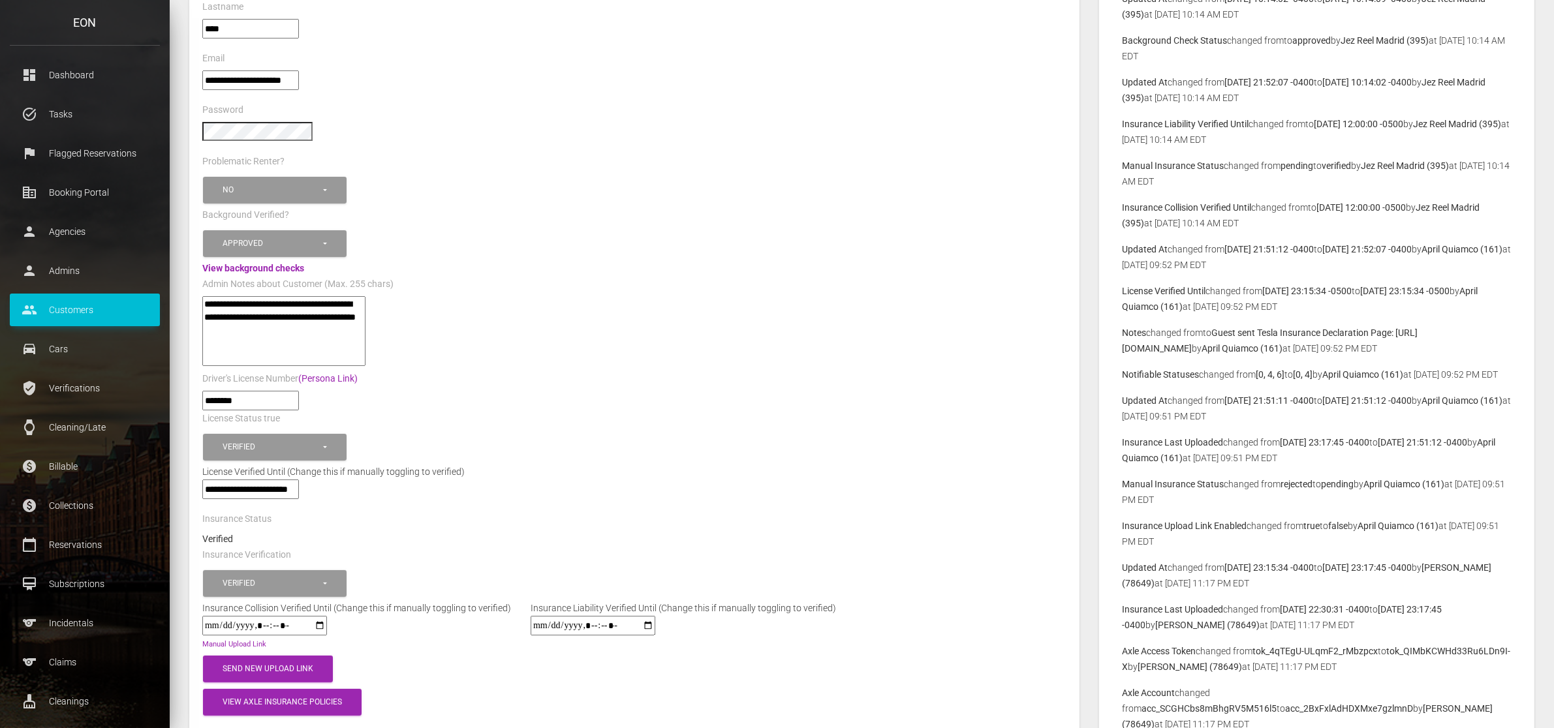
scroll to position [0, 0]
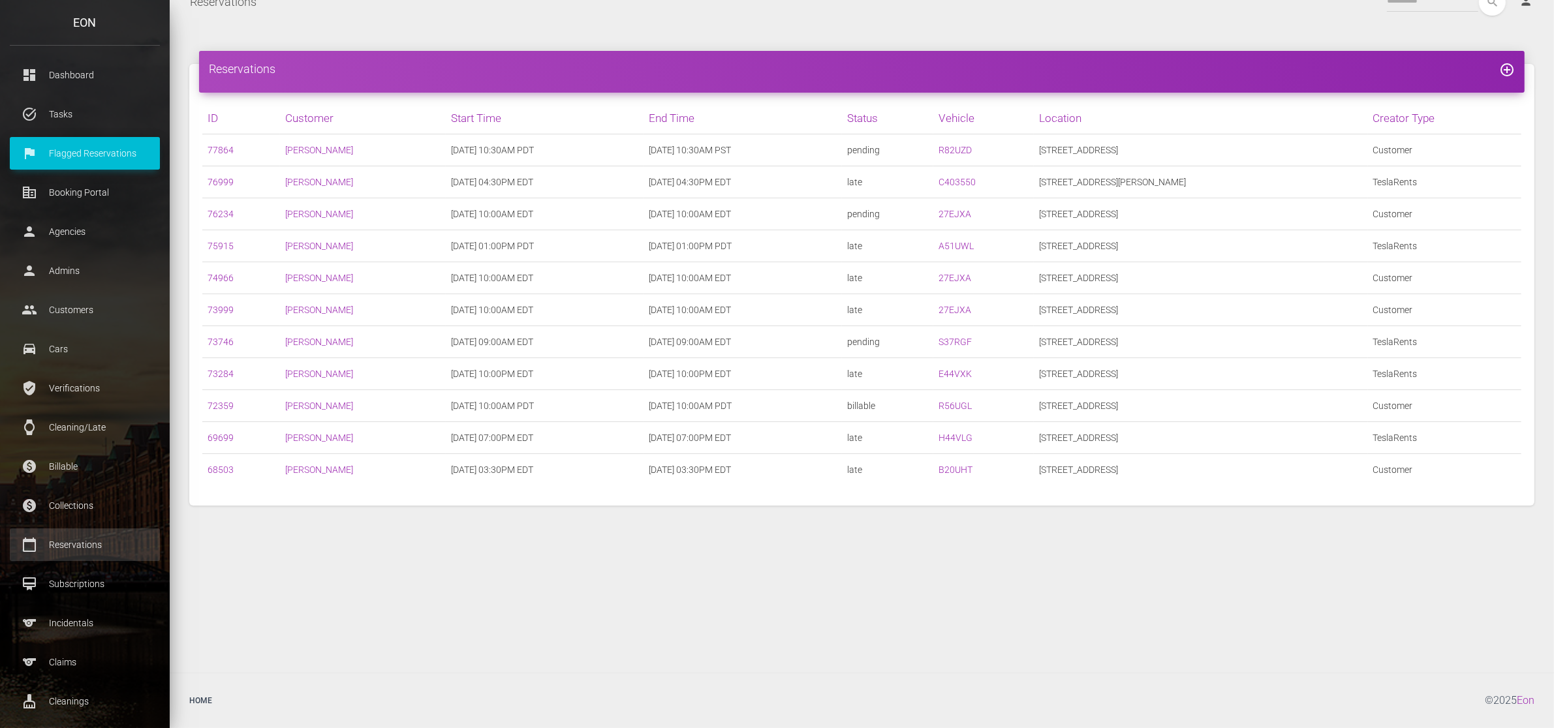
click at [98, 553] on p "Reservations" at bounding box center [85, 545] width 131 height 20
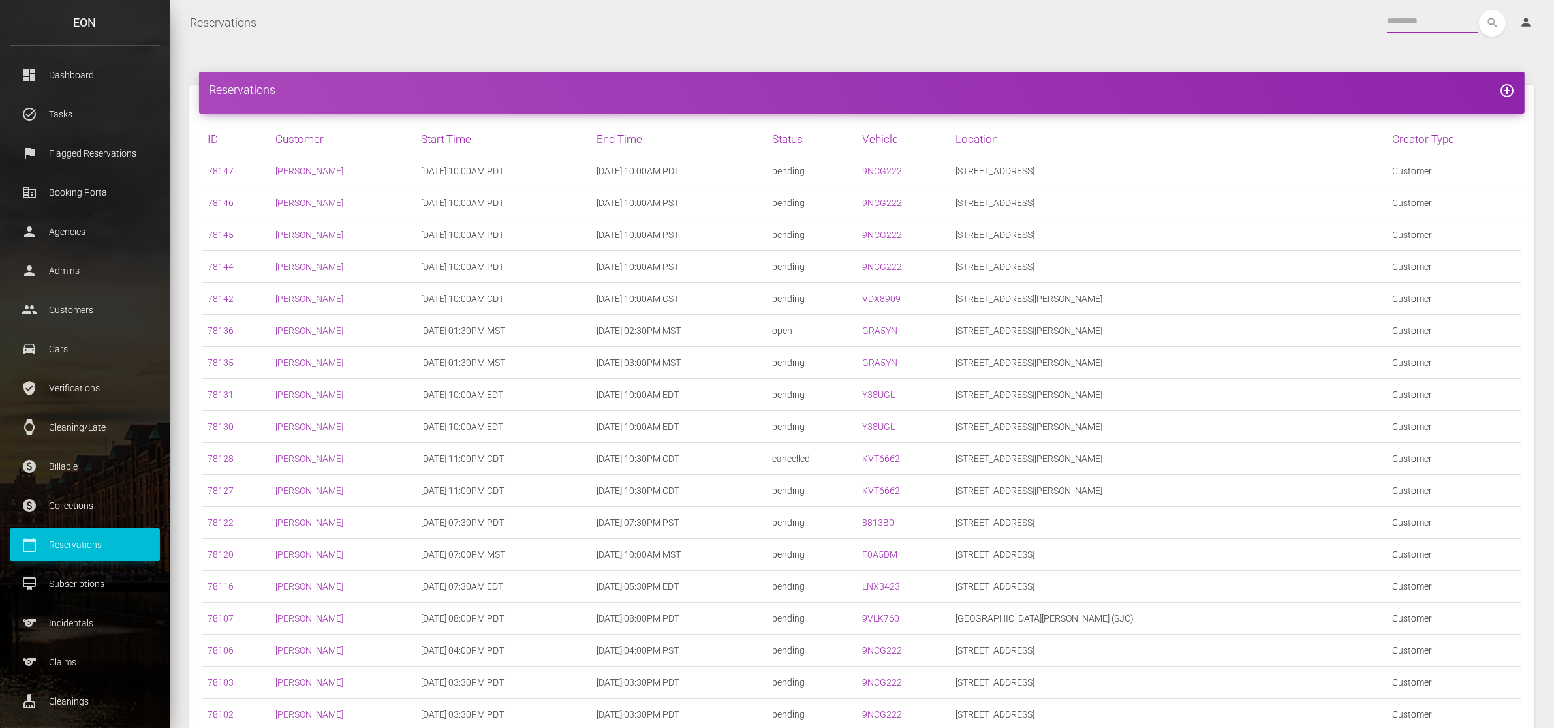
click at [1398, 22] on input "text" at bounding box center [1432, 21] width 91 height 23
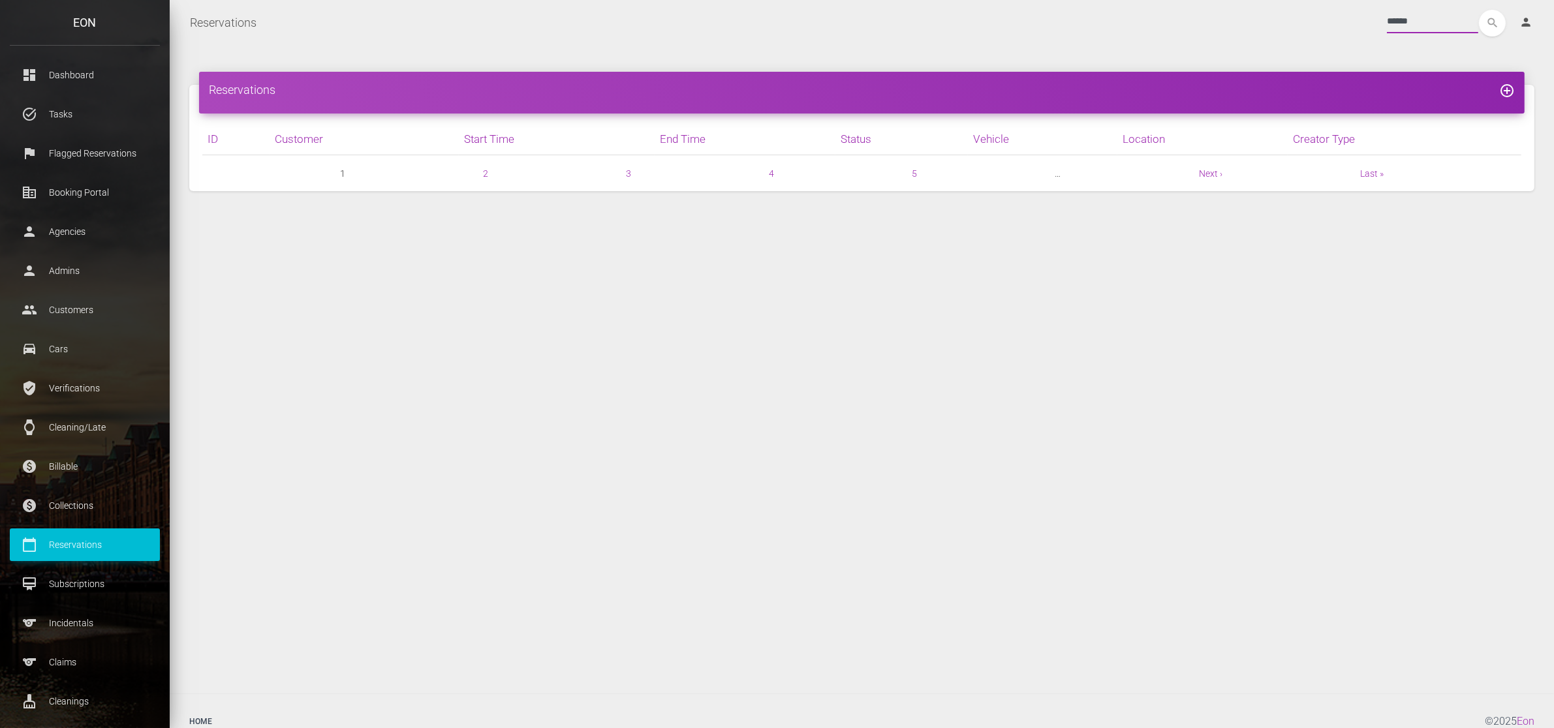
type input "******"
click at [1479, 10] on button "search" at bounding box center [1492, 23] width 27 height 27
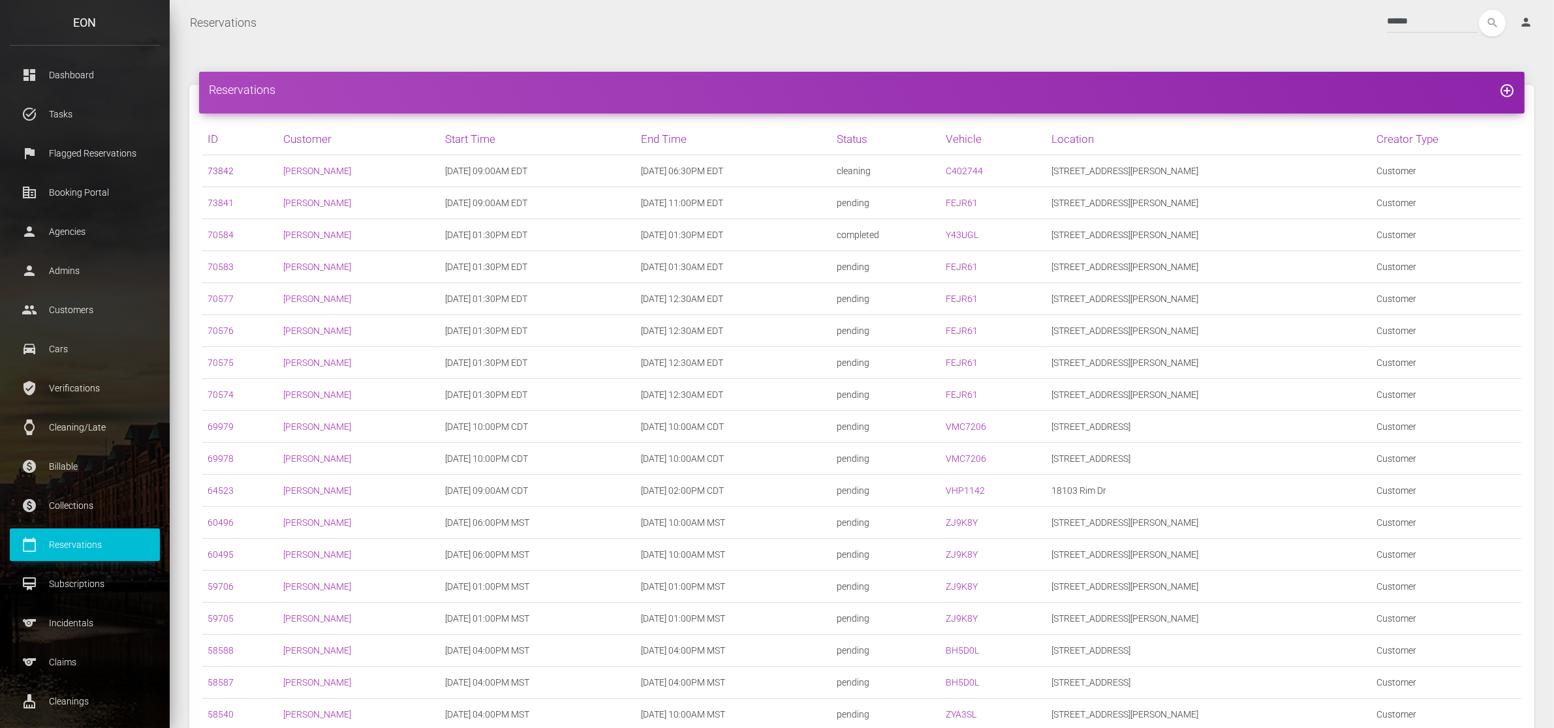
click at [223, 173] on link "73842" at bounding box center [220, 171] width 26 height 10
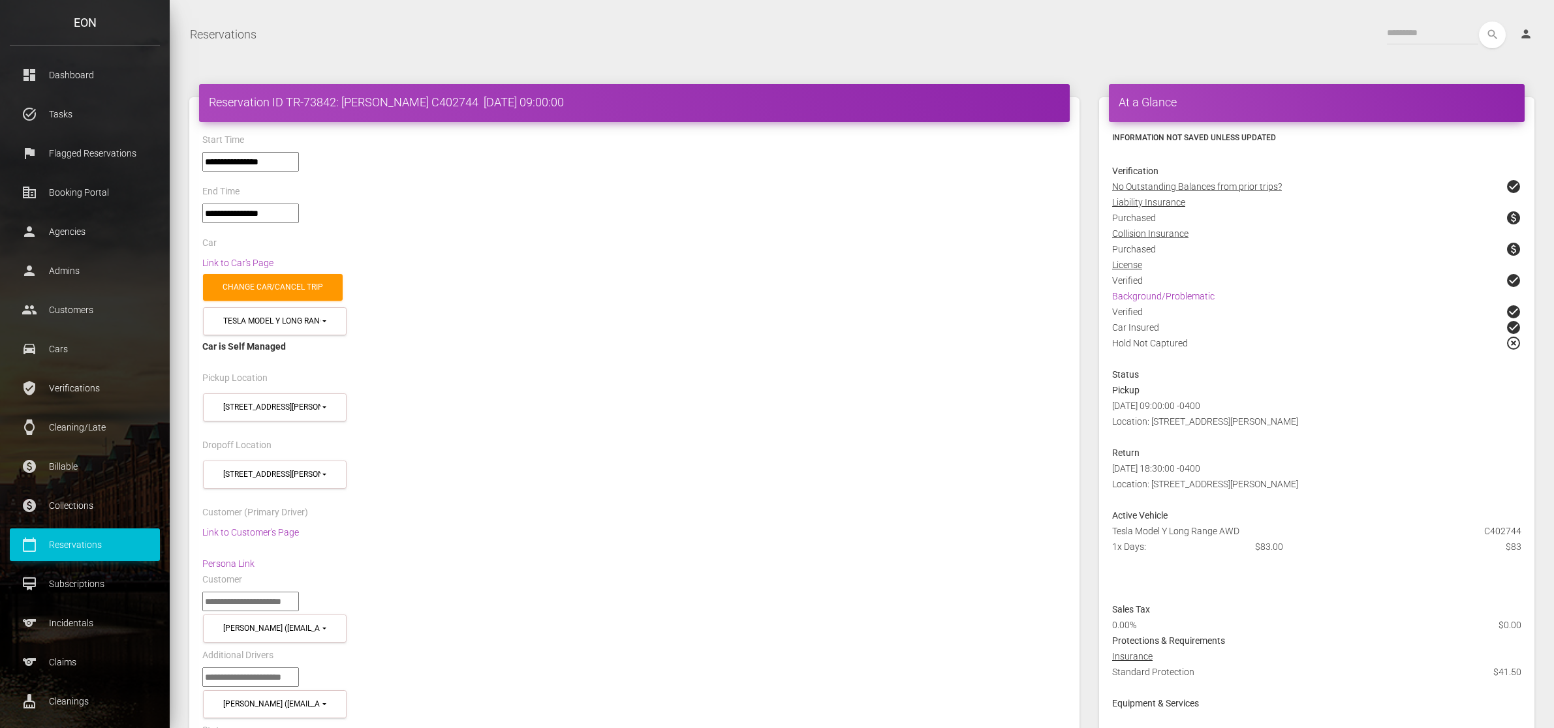
select select "*****"
select select
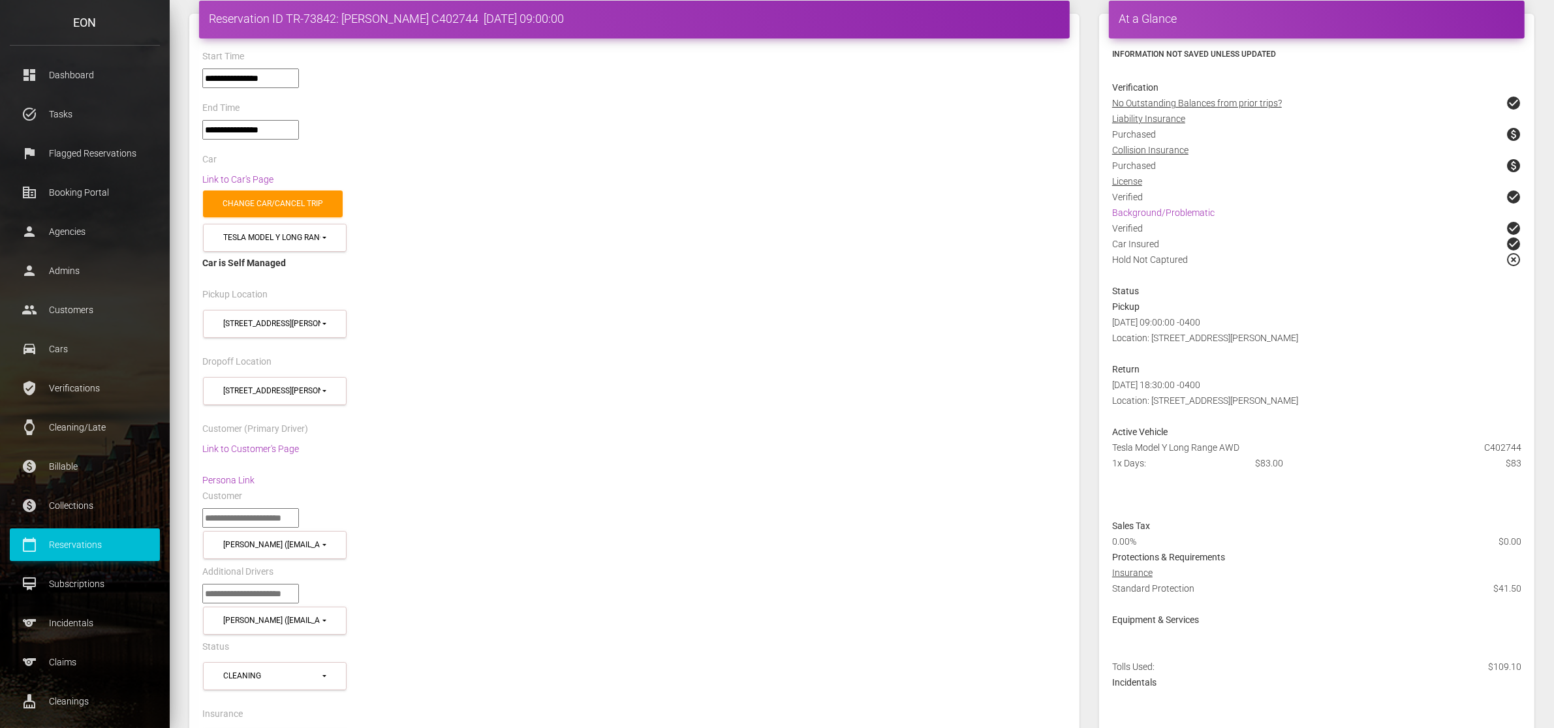
scroll to position [408, 0]
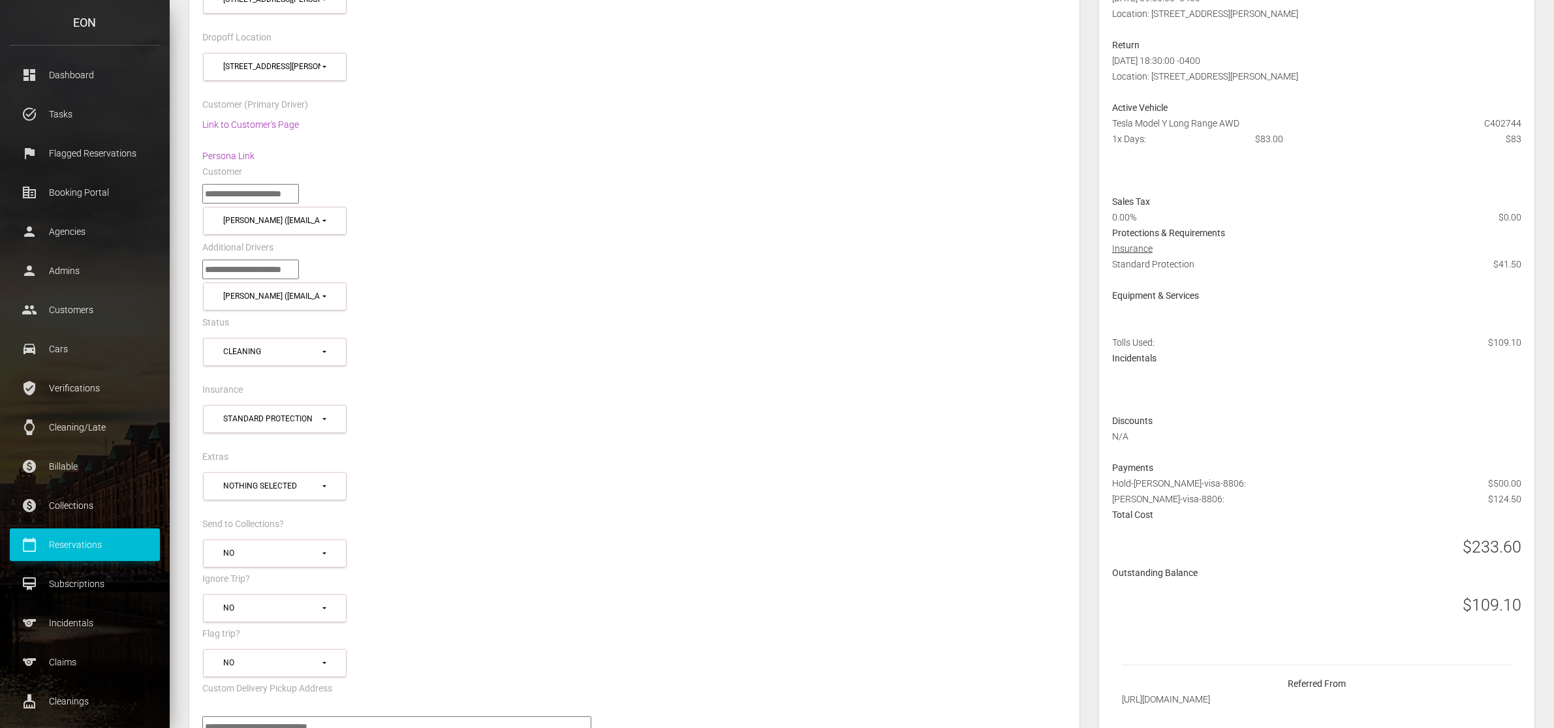
click at [95, 538] on p "Reservations" at bounding box center [85, 545] width 131 height 20
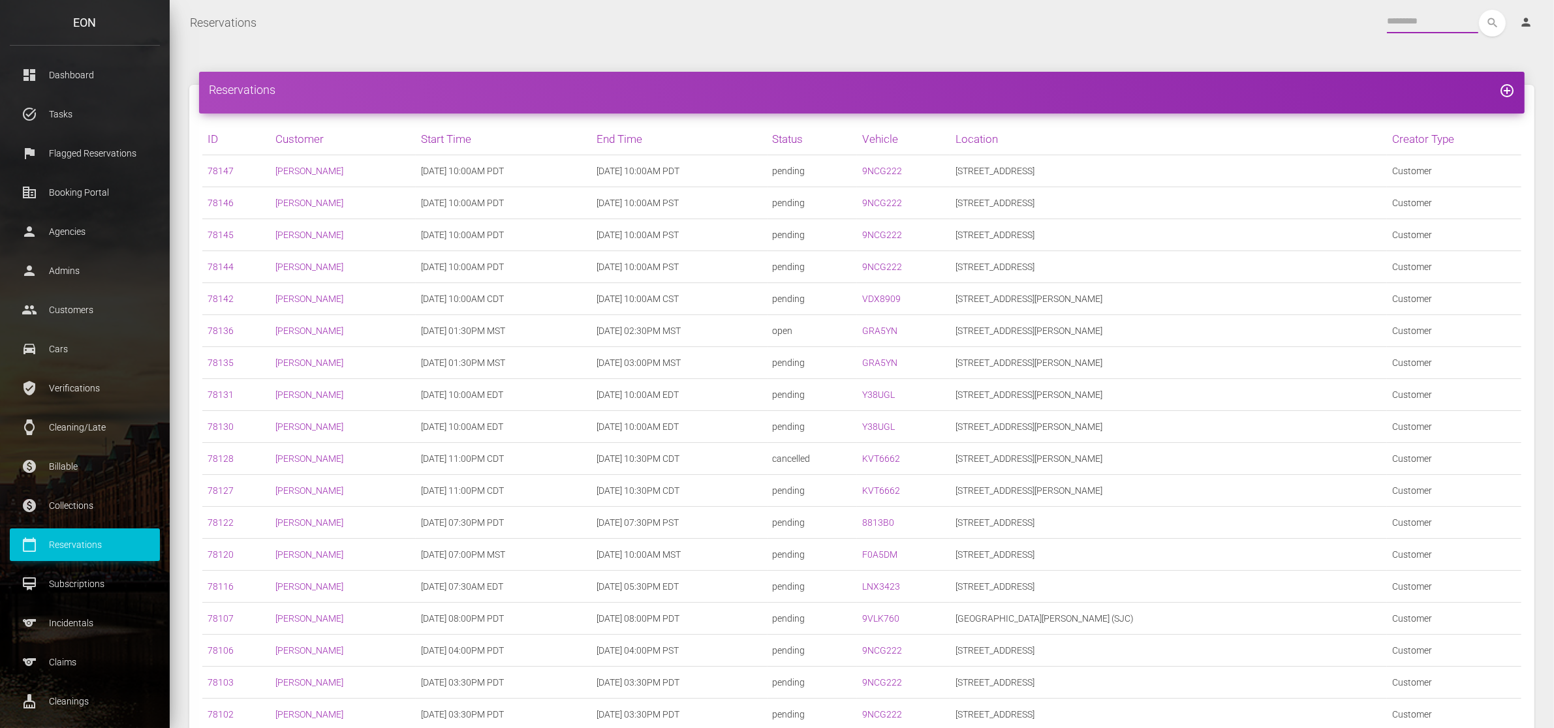
click at [1387, 23] on input "text" at bounding box center [1432, 21] width 91 height 23
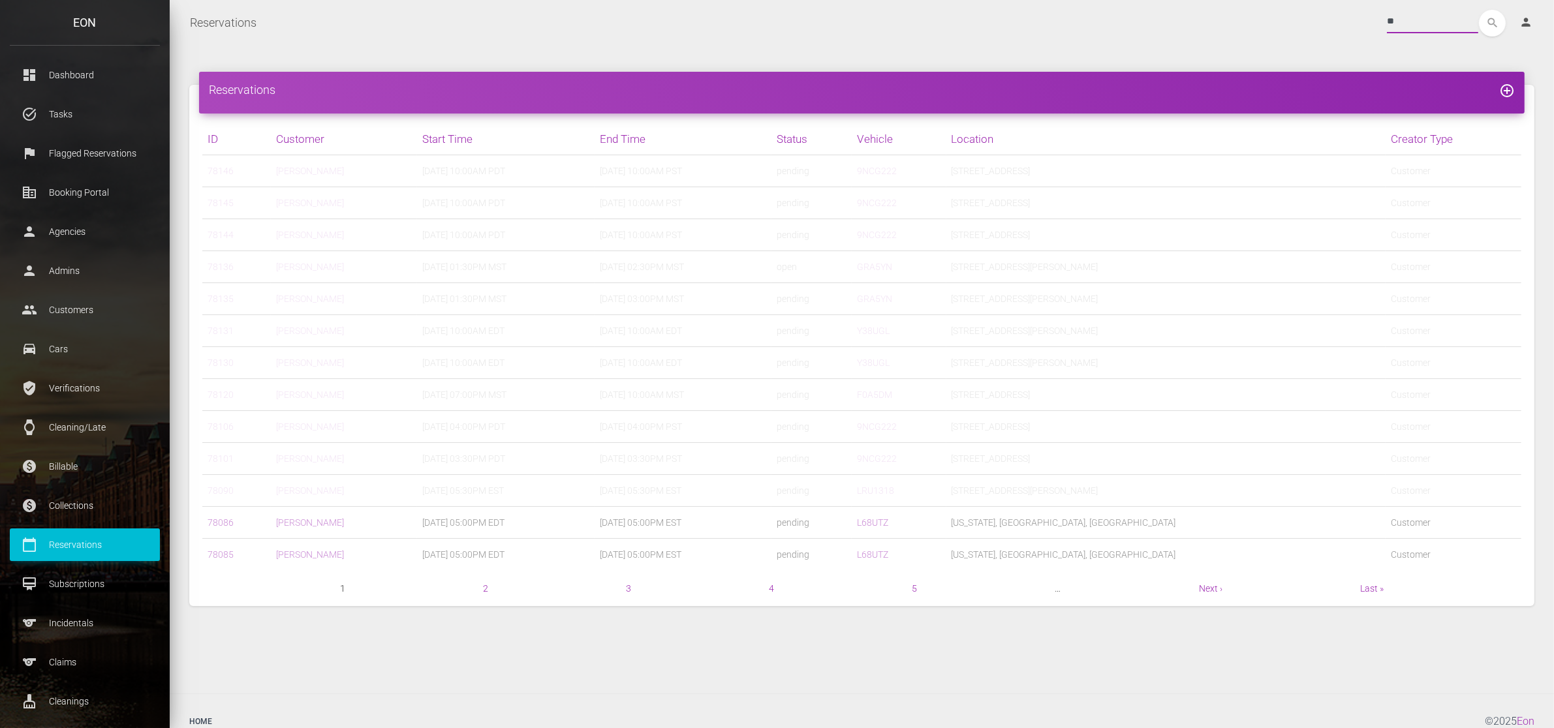
type input "*"
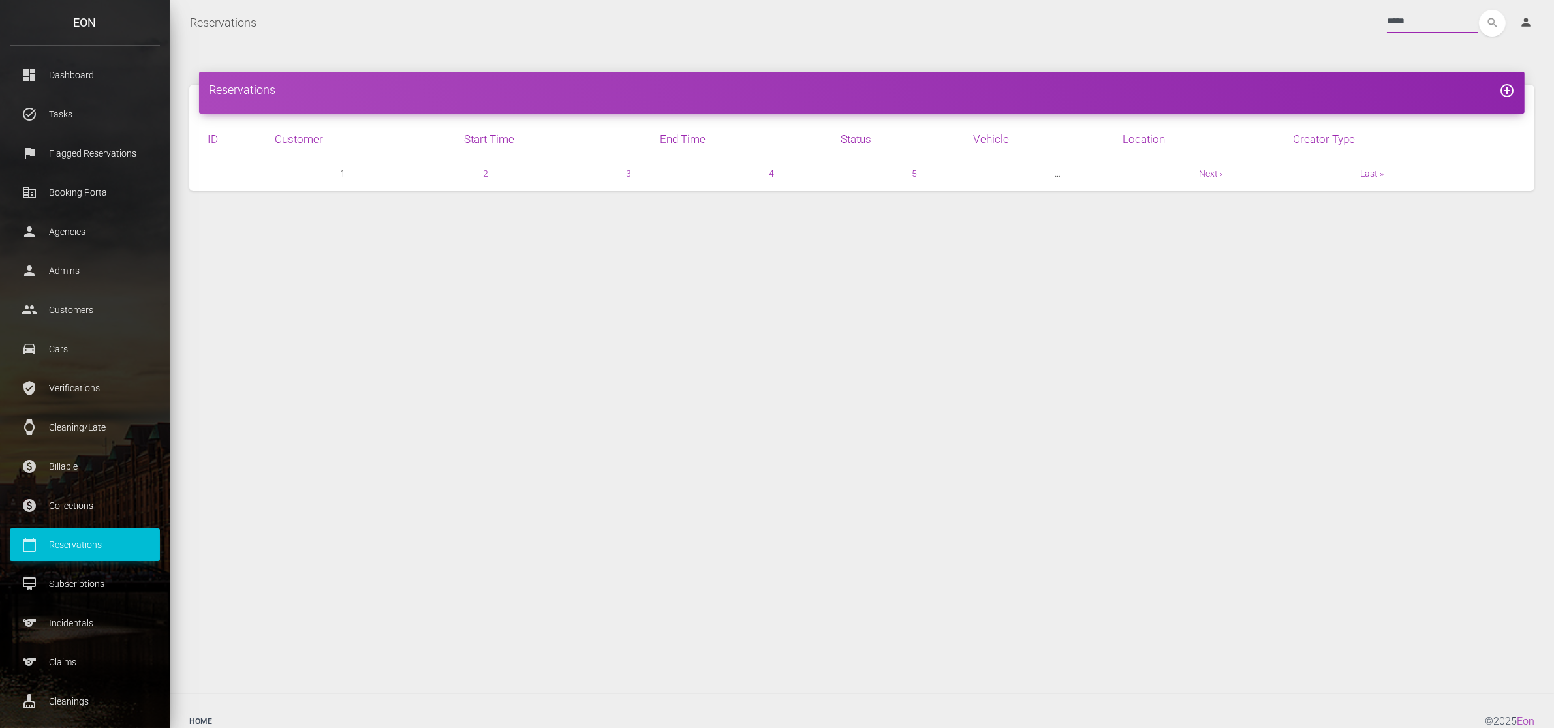
type input "*****"
click at [1479, 10] on button "search" at bounding box center [1492, 23] width 27 height 27
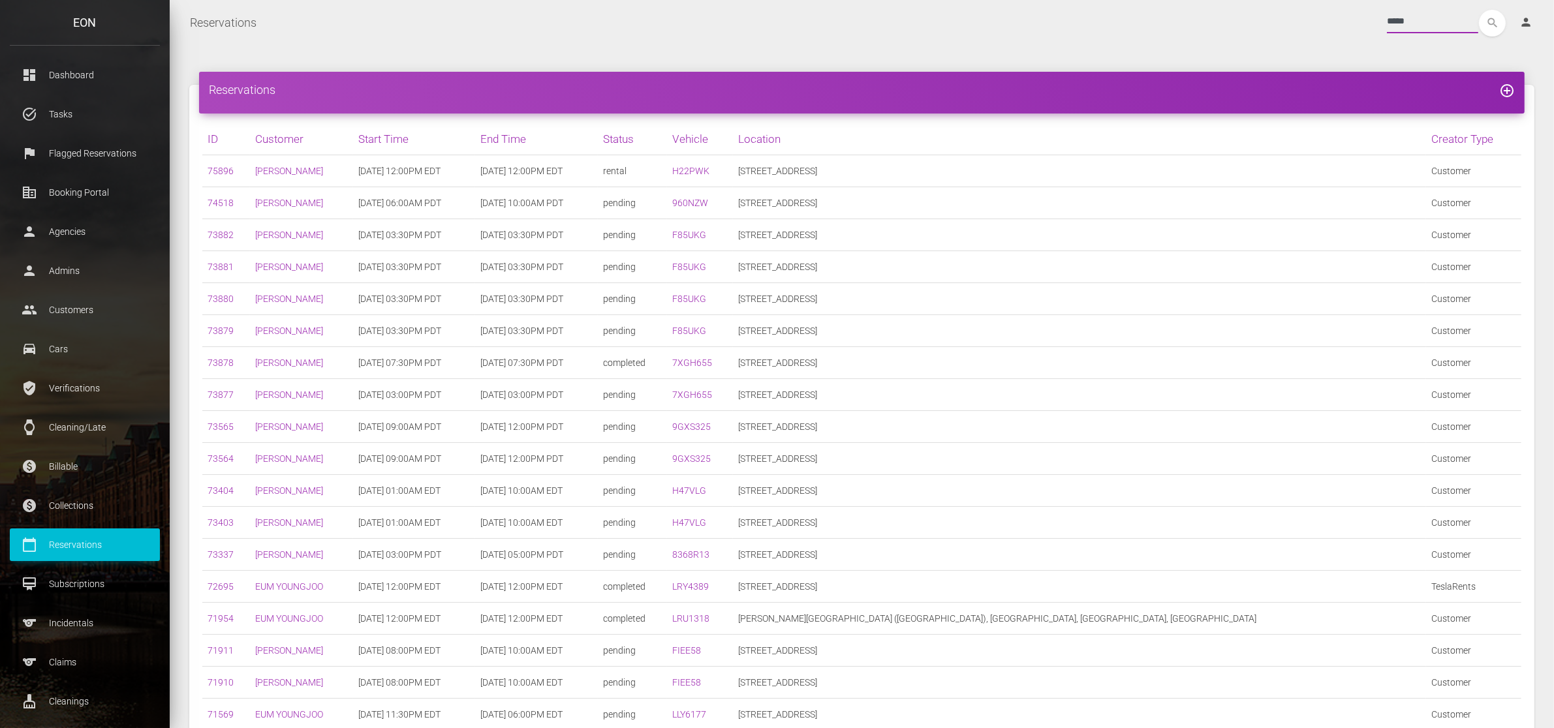
drag, startPoint x: 1426, startPoint y: 17, endPoint x: 1007, endPoint y: 14, distance: 418.9
click at [1015, 16] on div "***** search person Account Profile Settings Host Rights & Responsibilities Log…" at bounding box center [905, 23] width 1277 height 27
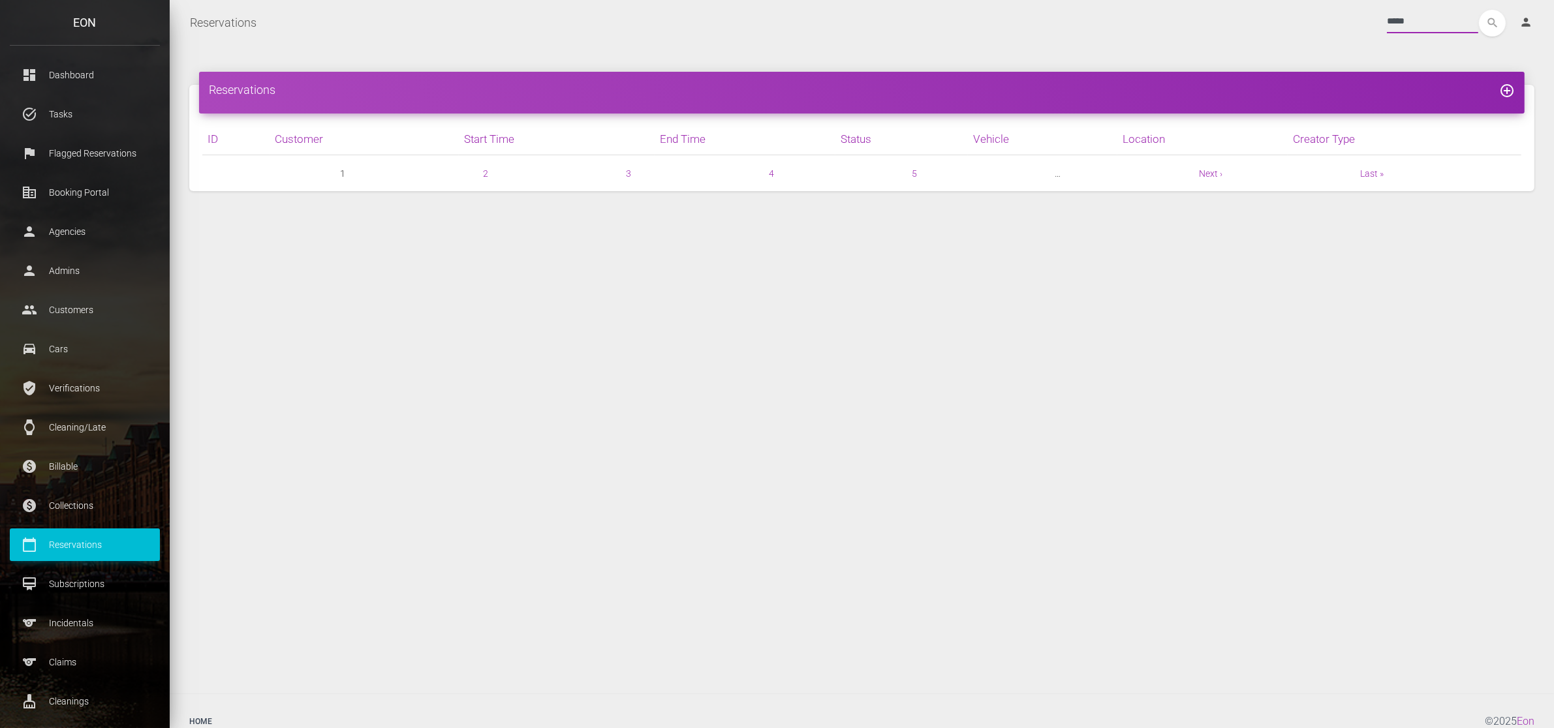
type input "*****"
